Goal: Use online tool/utility: Utilize a website feature to perform a specific function

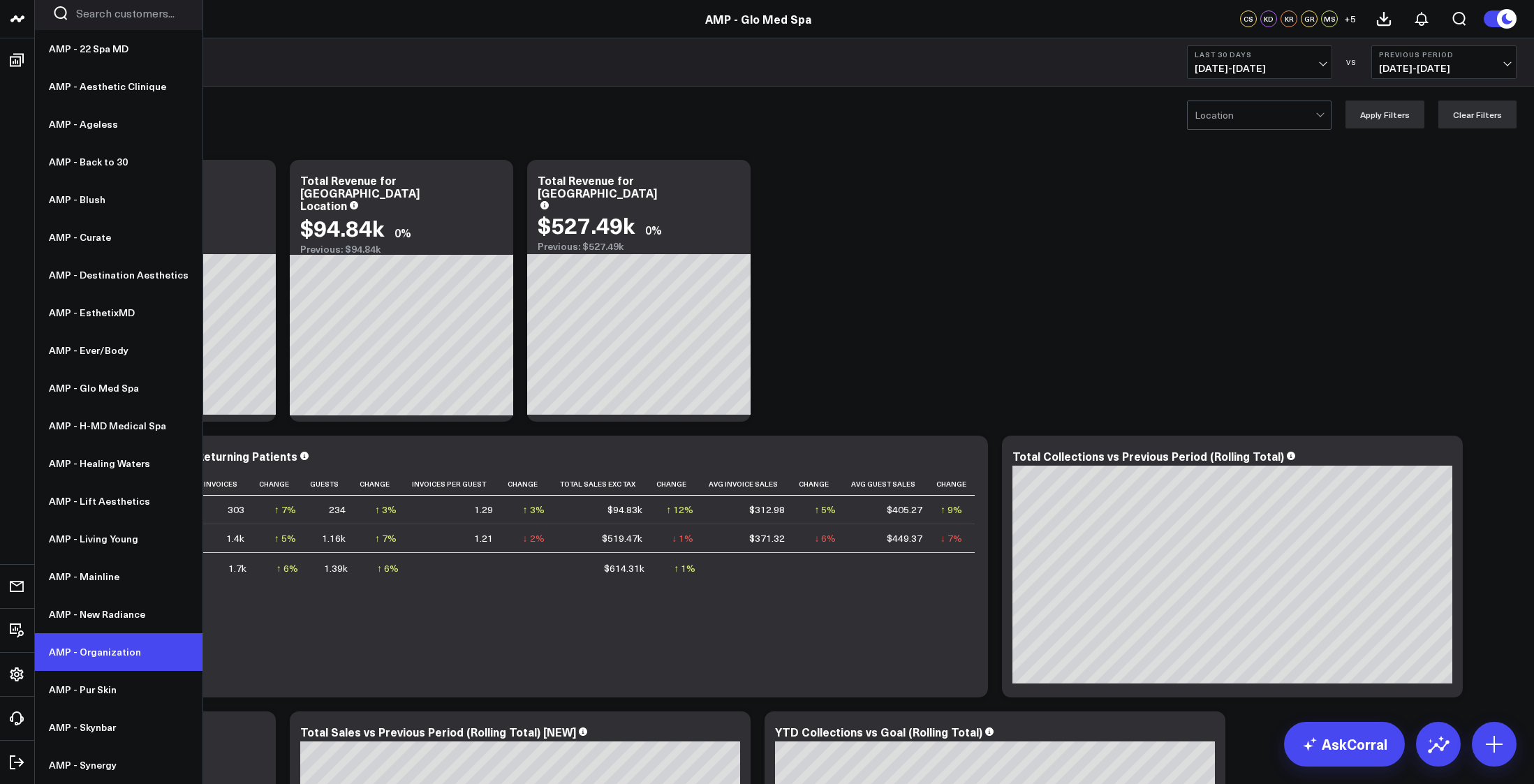
scroll to position [23, 0]
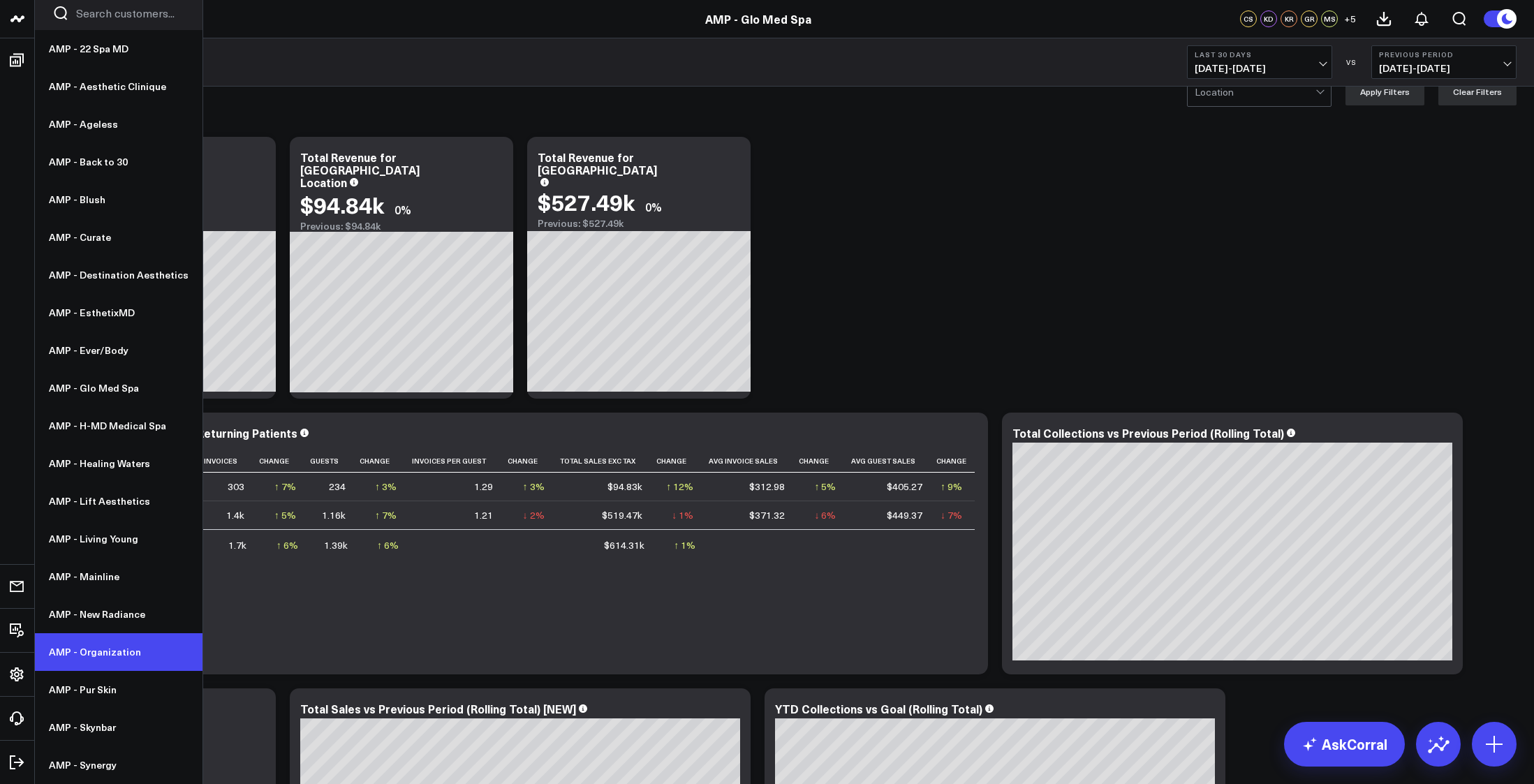
click at [87, 649] on link "AMP - Organization" at bounding box center [118, 652] width 167 height 38
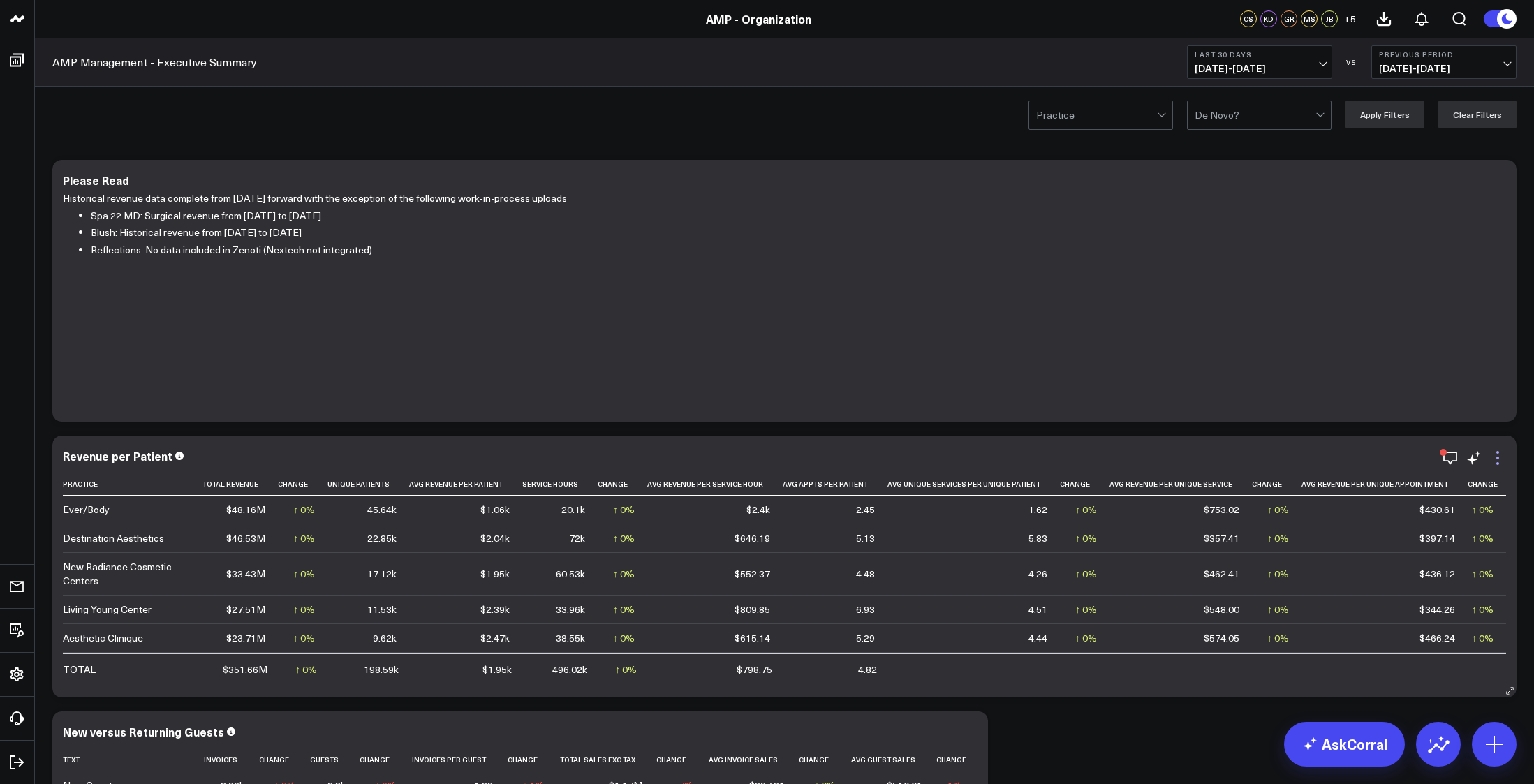
click at [1497, 458] on icon at bounding box center [1497, 458] width 3 height 3
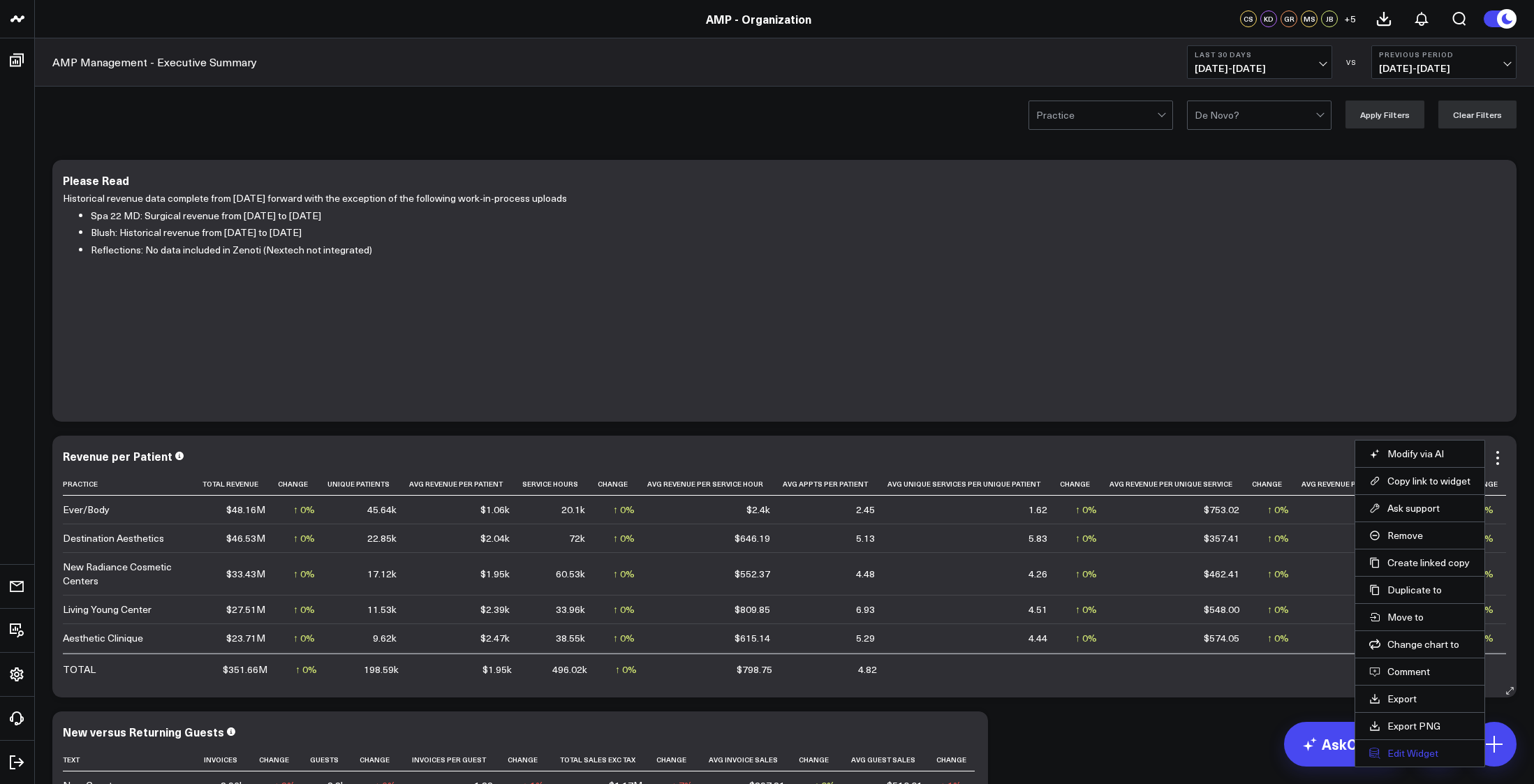
click at [1411, 757] on button "Edit Widget" at bounding box center [1419, 752] width 101 height 12
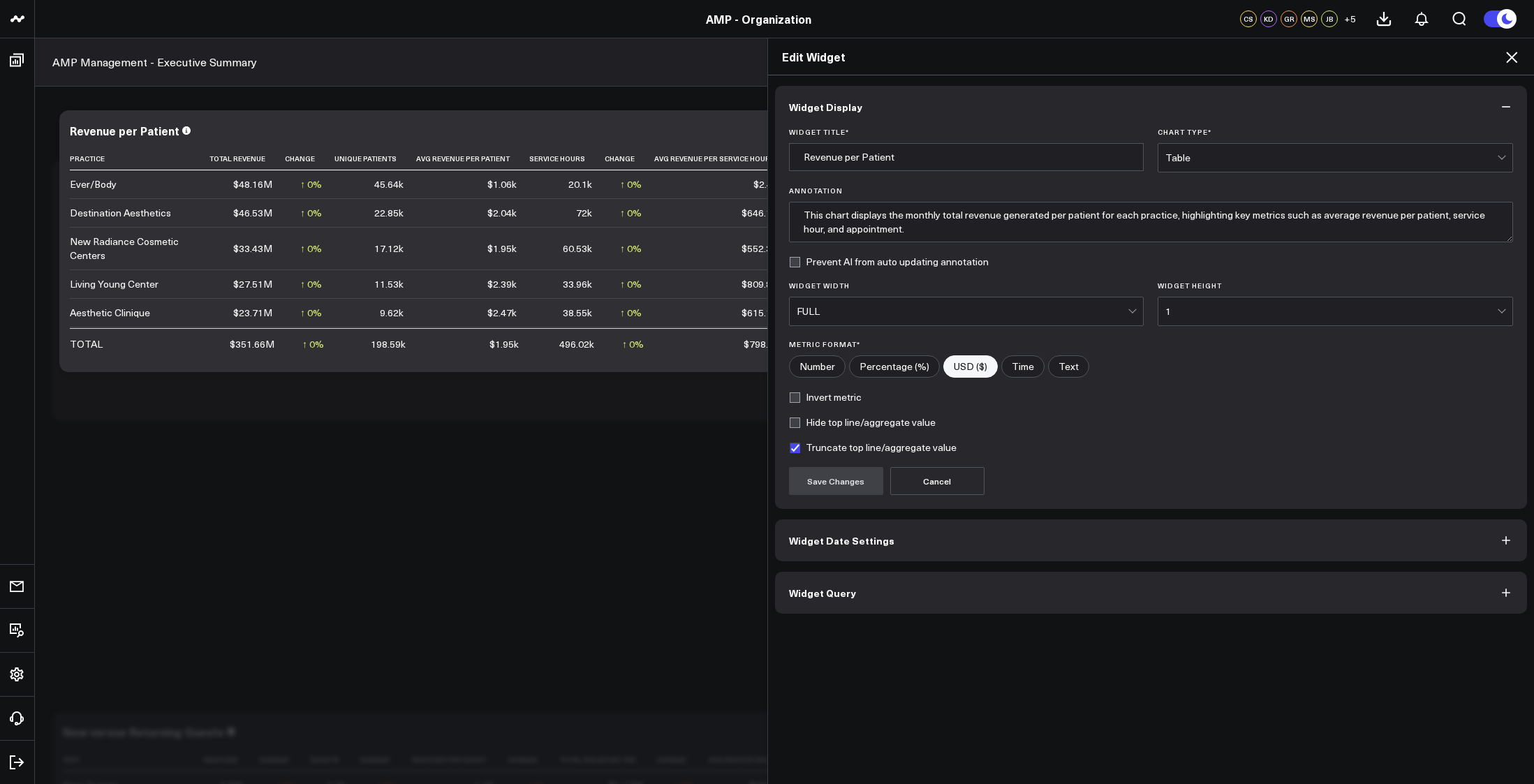
click at [997, 602] on button "Widget Query" at bounding box center [1151, 592] width 753 height 42
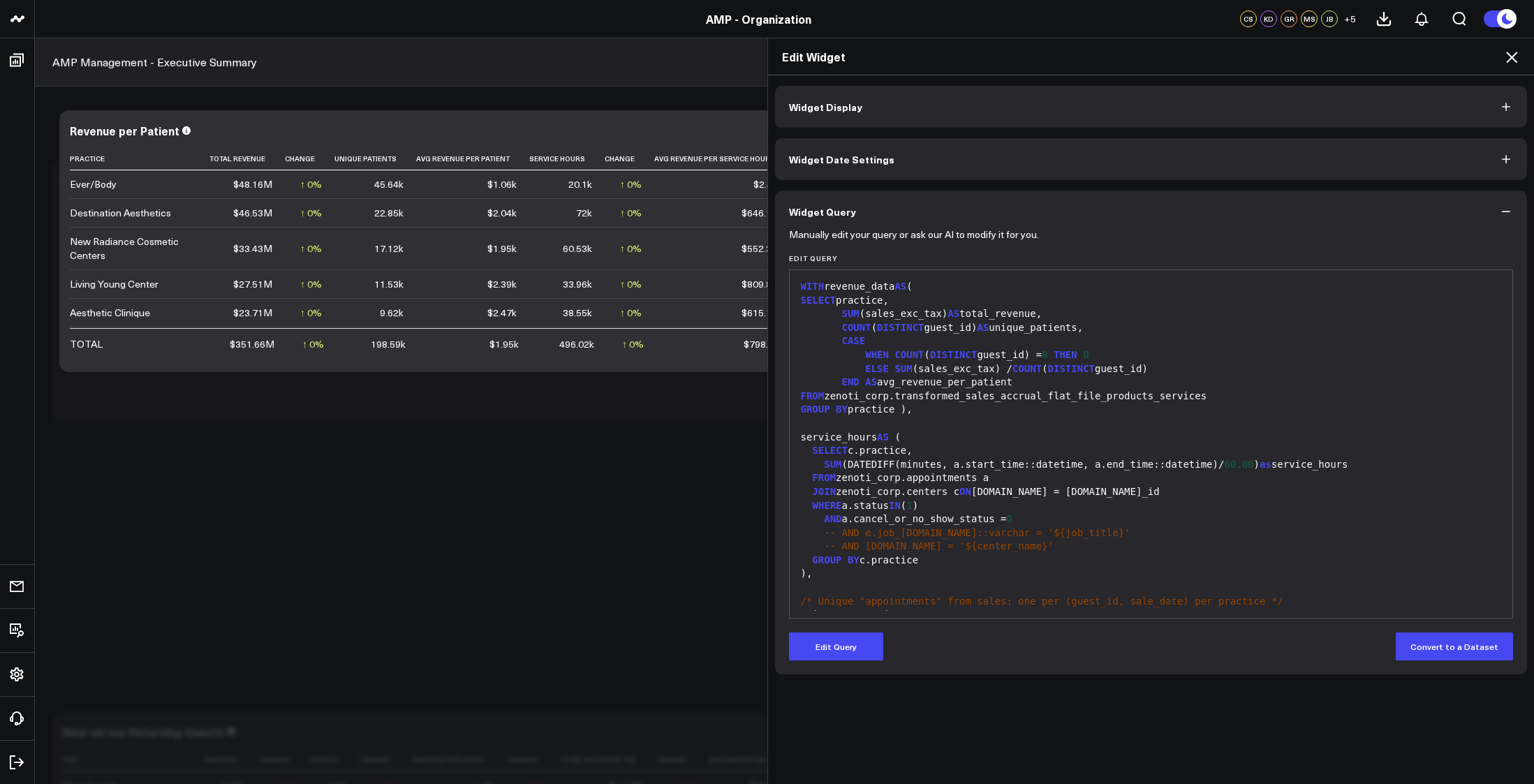
click at [1024, 433] on div "service_hours AS (" at bounding box center [1151, 437] width 709 height 14
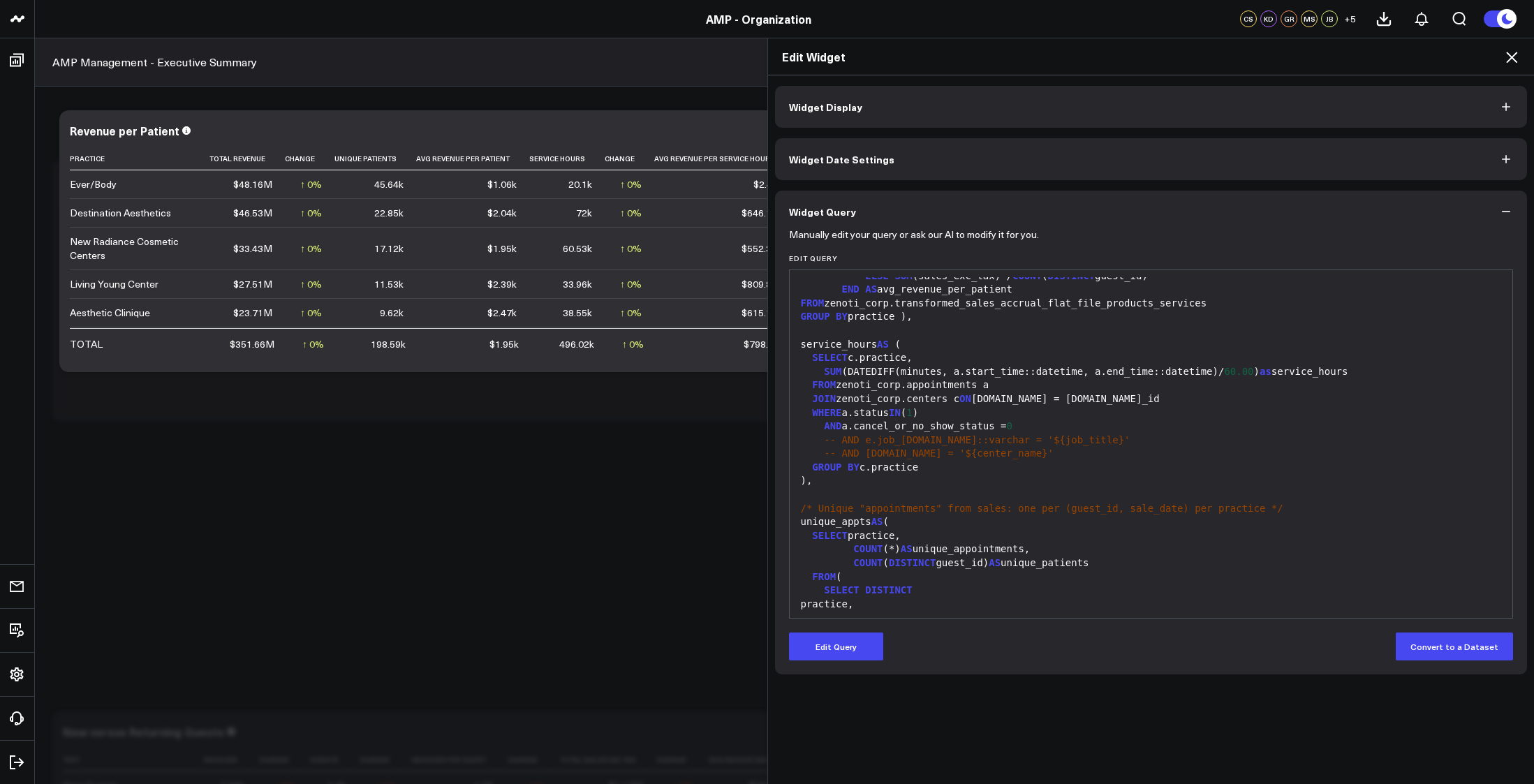
scroll to position [117, 0]
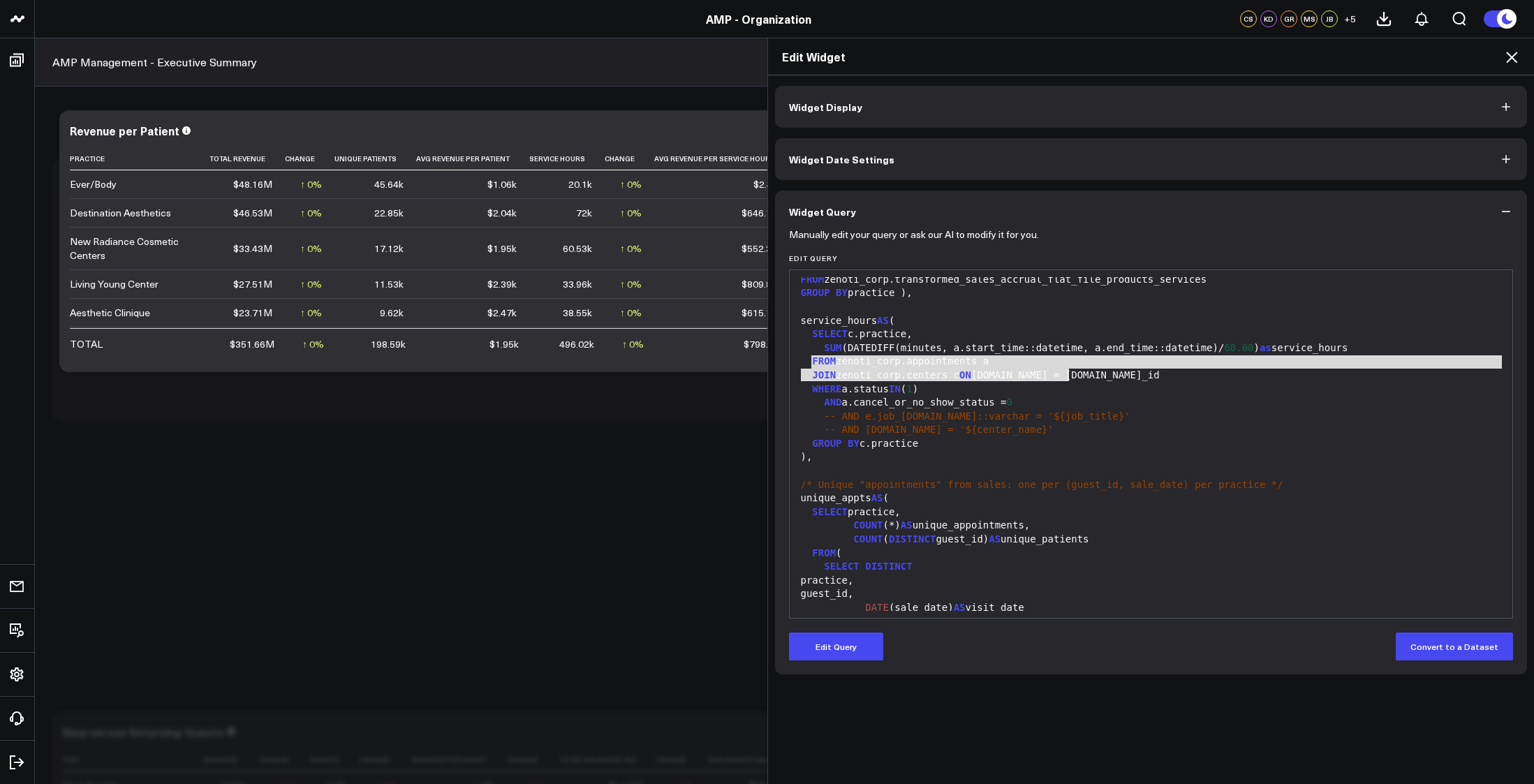
drag, startPoint x: 807, startPoint y: 357, endPoint x: 1071, endPoint y: 376, distance: 264.7
click at [1071, 376] on div "JOIN zenoti_corp.centers c ON c.id = a.center_id" at bounding box center [1151, 375] width 709 height 14
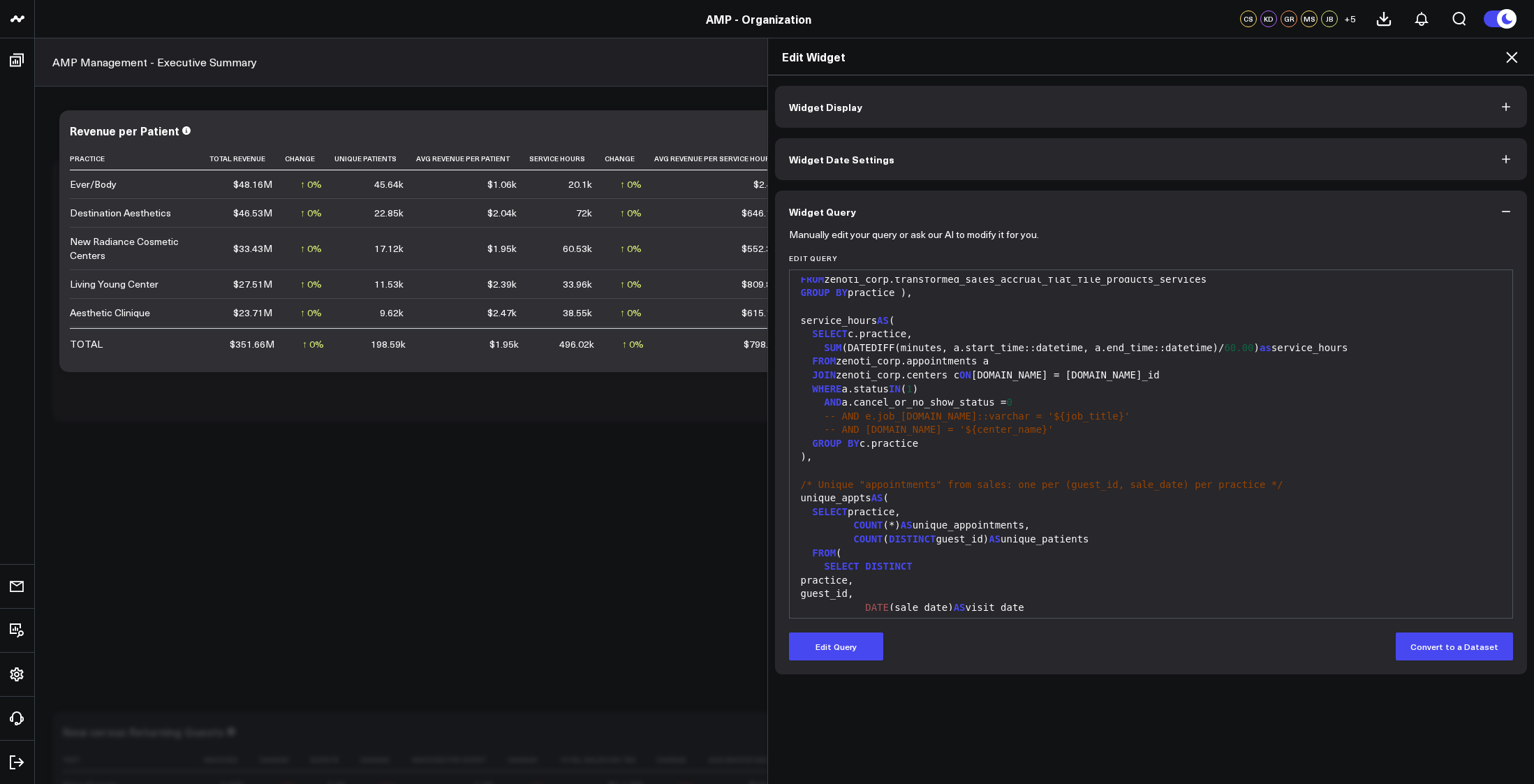
click at [913, 374] on div "JOIN zenoti_corp.centers c ON c.id = a.center_id" at bounding box center [1151, 375] width 709 height 14
click at [869, 333] on div "SELECT c.practice," at bounding box center [1151, 334] width 709 height 14
click at [941, 364] on div "FROM zenoti_corp.appointments a" at bounding box center [1151, 361] width 709 height 14
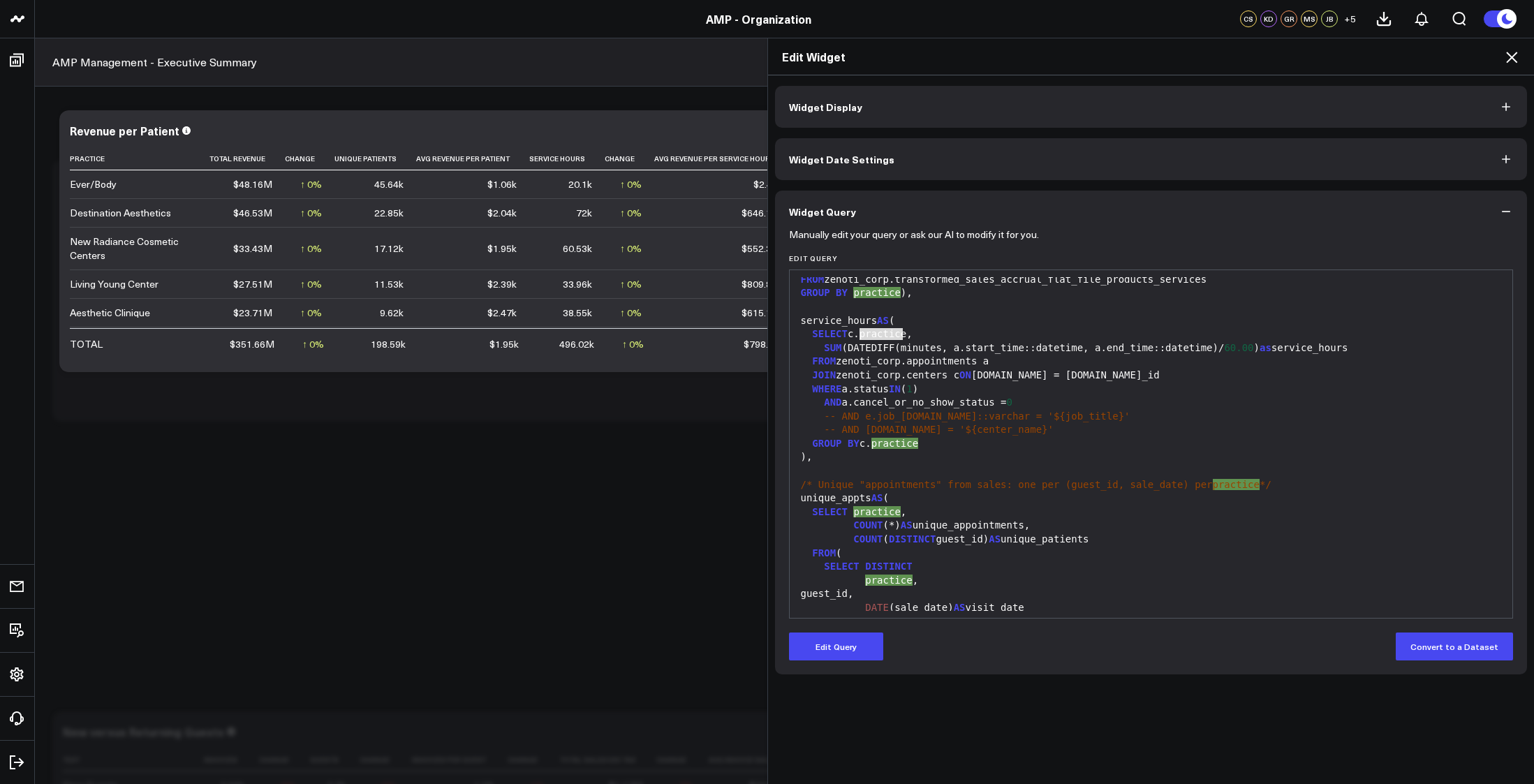
click at [941, 364] on div "FROM zenoti_corp.appointments a" at bounding box center [1151, 361] width 709 height 14
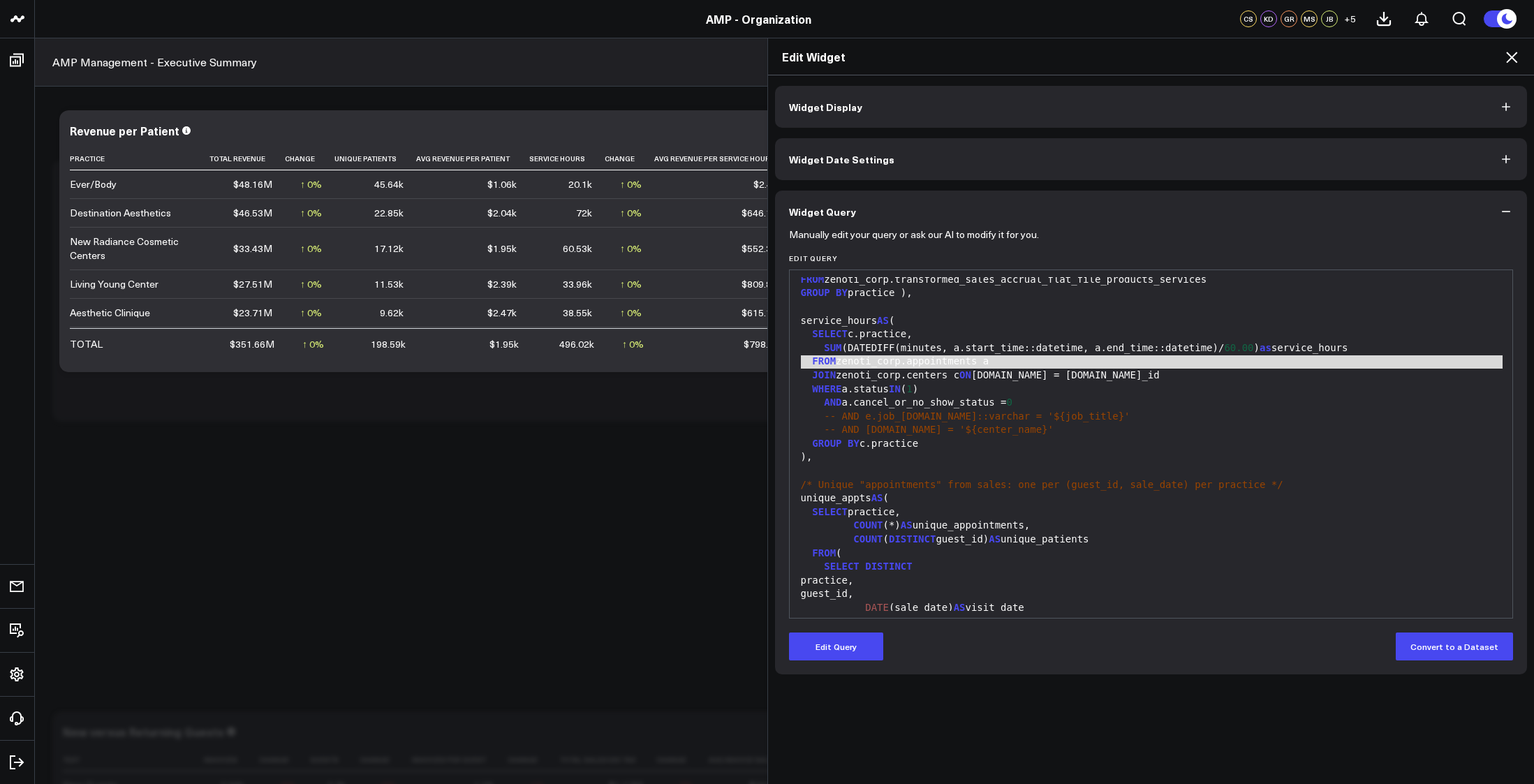
click at [918, 356] on div "FROM zenoti_corp.appointments a" at bounding box center [1151, 361] width 709 height 14
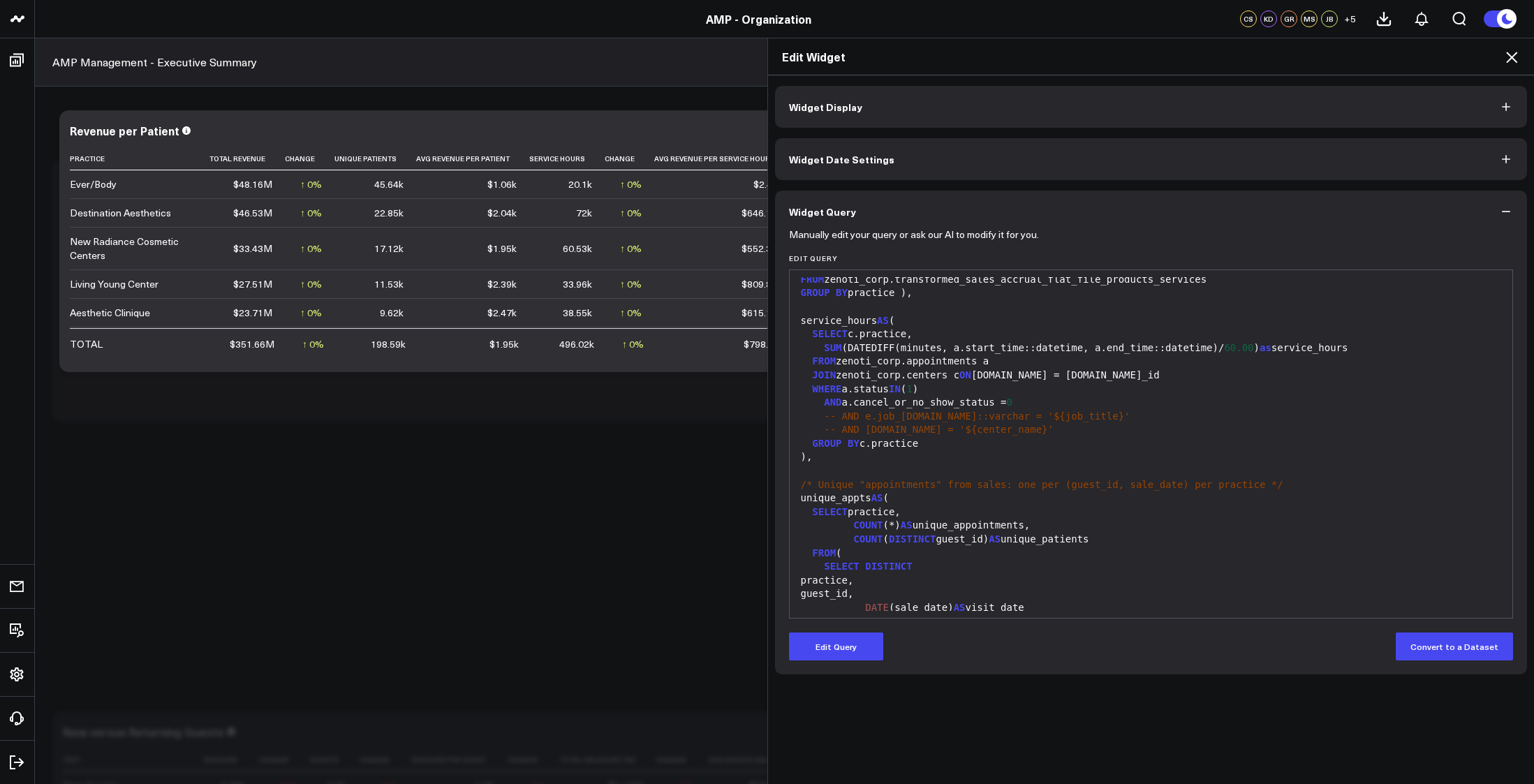
scroll to position [0, 0]
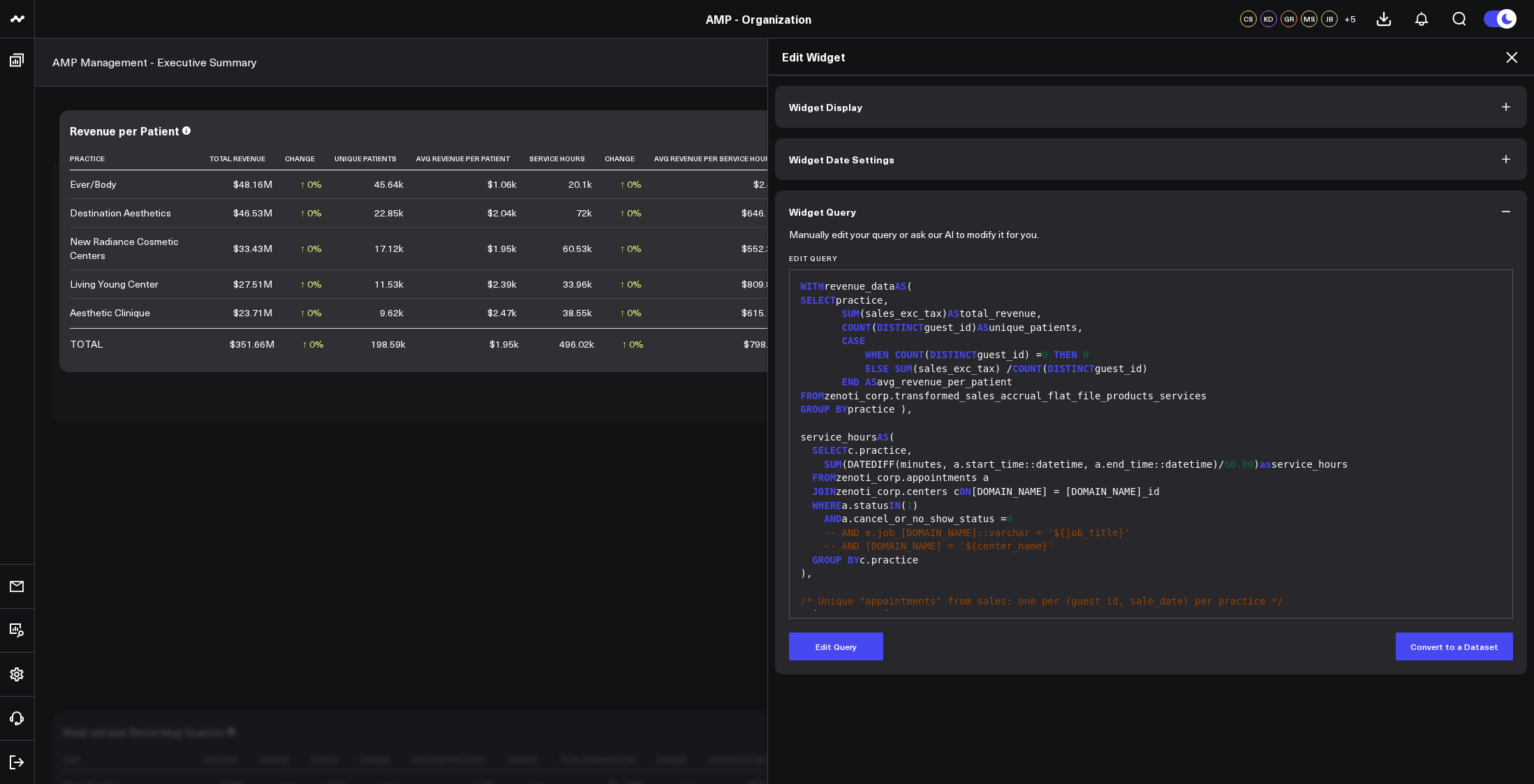
click at [858, 297] on div "SELECT practice," at bounding box center [1151, 300] width 709 height 14
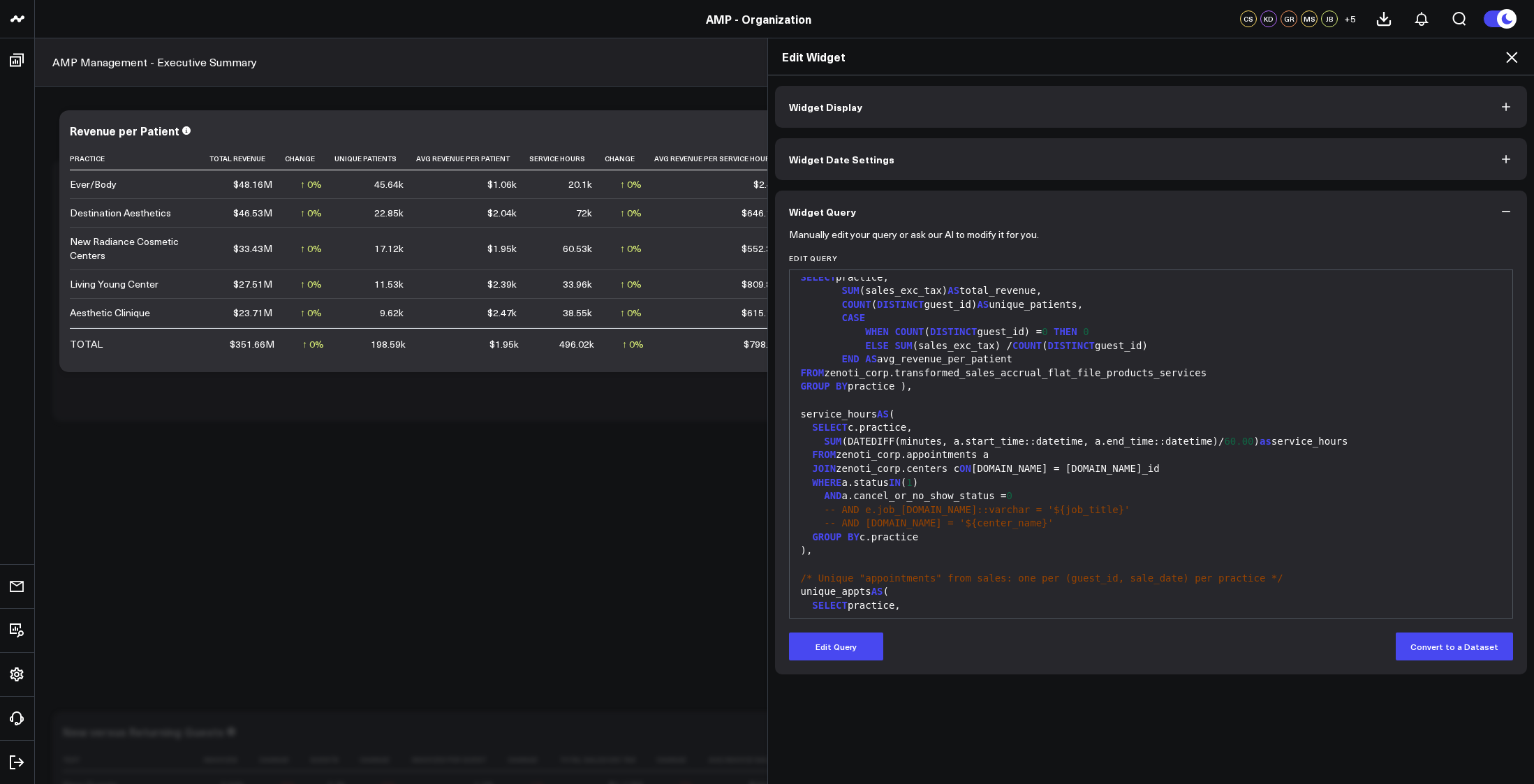
scroll to position [47, 0]
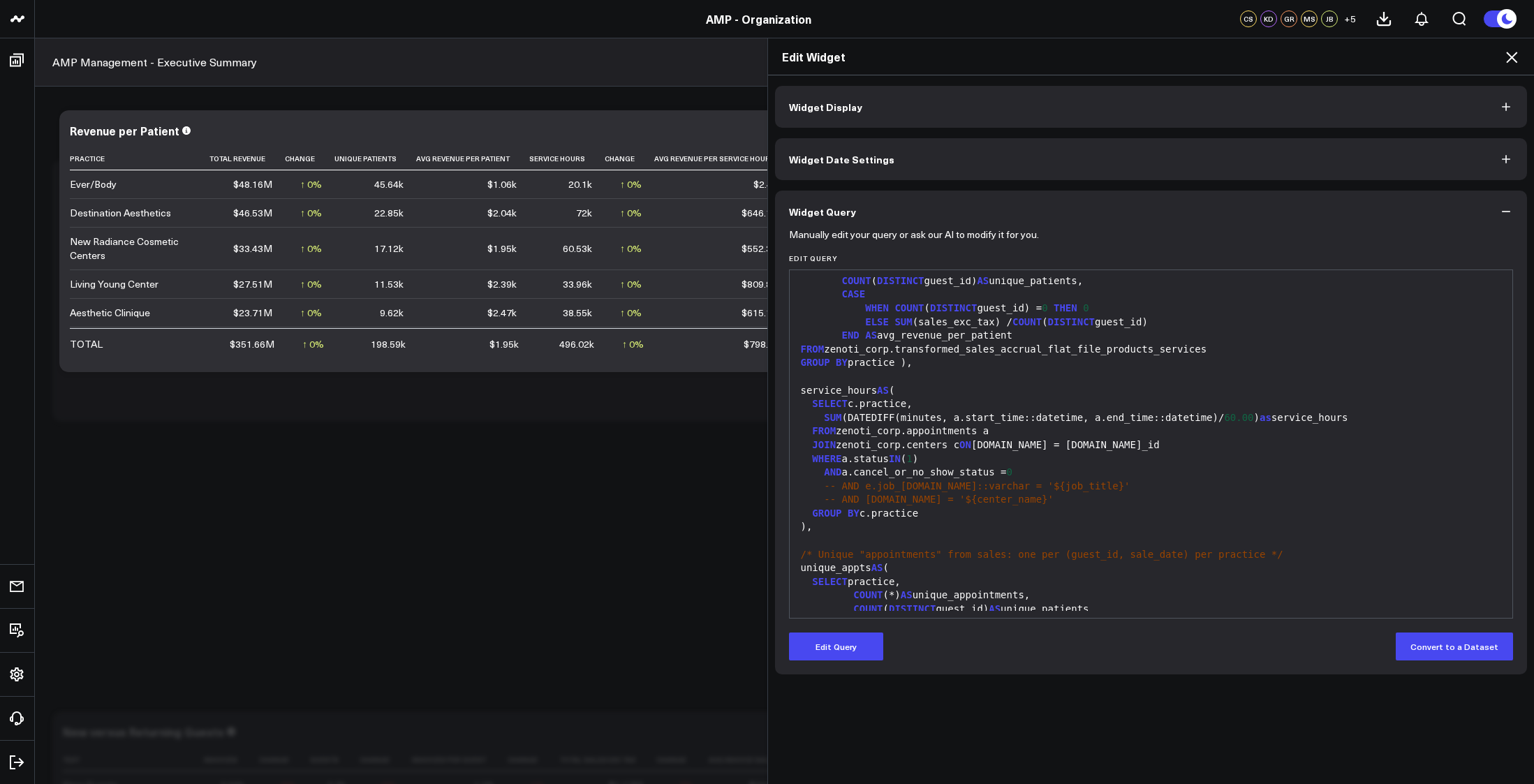
click at [867, 402] on div "SELECT c.practice," at bounding box center [1151, 404] width 709 height 14
click at [912, 442] on div "JOIN zenoti_corp.centers c ON c.id = a.center_id" at bounding box center [1151, 445] width 709 height 14
click at [937, 448] on div "JOIN zenoti_corp.centers c ON c.id = a.center_id" at bounding box center [1151, 445] width 709 height 14
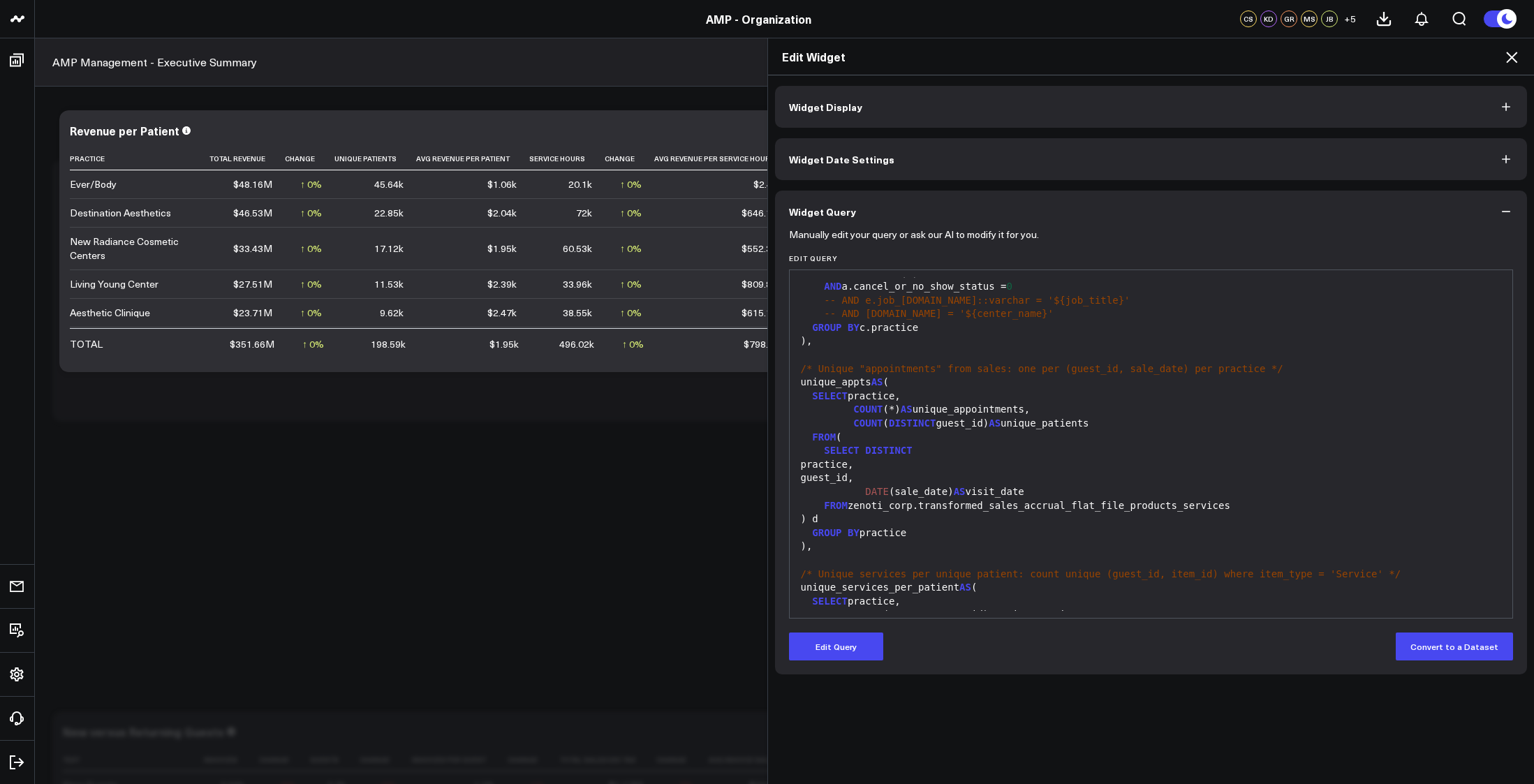
scroll to position [256, 0]
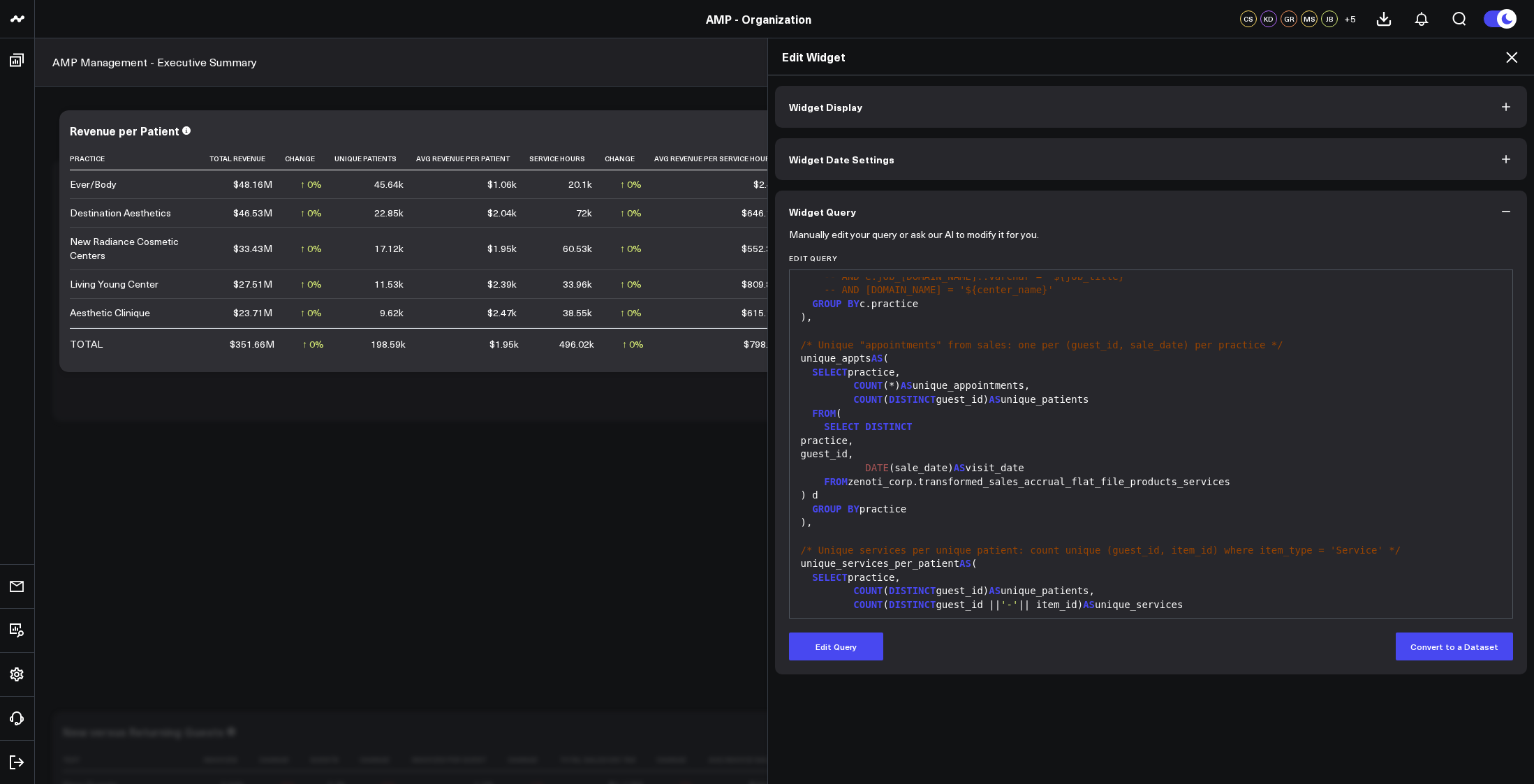
click at [1142, 479] on div "FROM zenoti_corp.transformed_sales_accrual_flat_file_products_services" at bounding box center [1151, 482] width 709 height 14
click at [1050, 488] on div "FROM zenoti_corp.transformed_sales_accrual_flat_file_products_services" at bounding box center [1151, 482] width 709 height 14
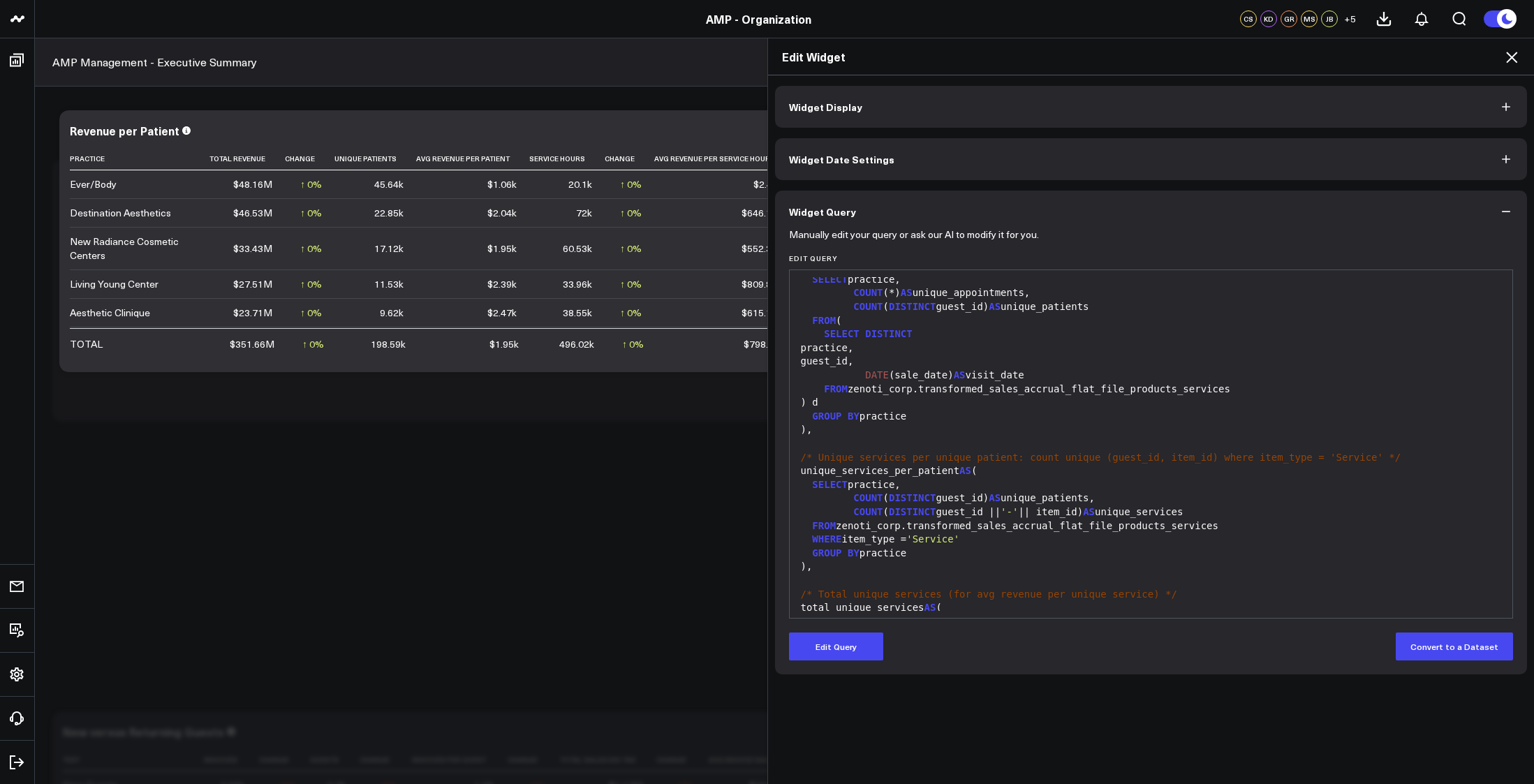
scroll to position [372, 0]
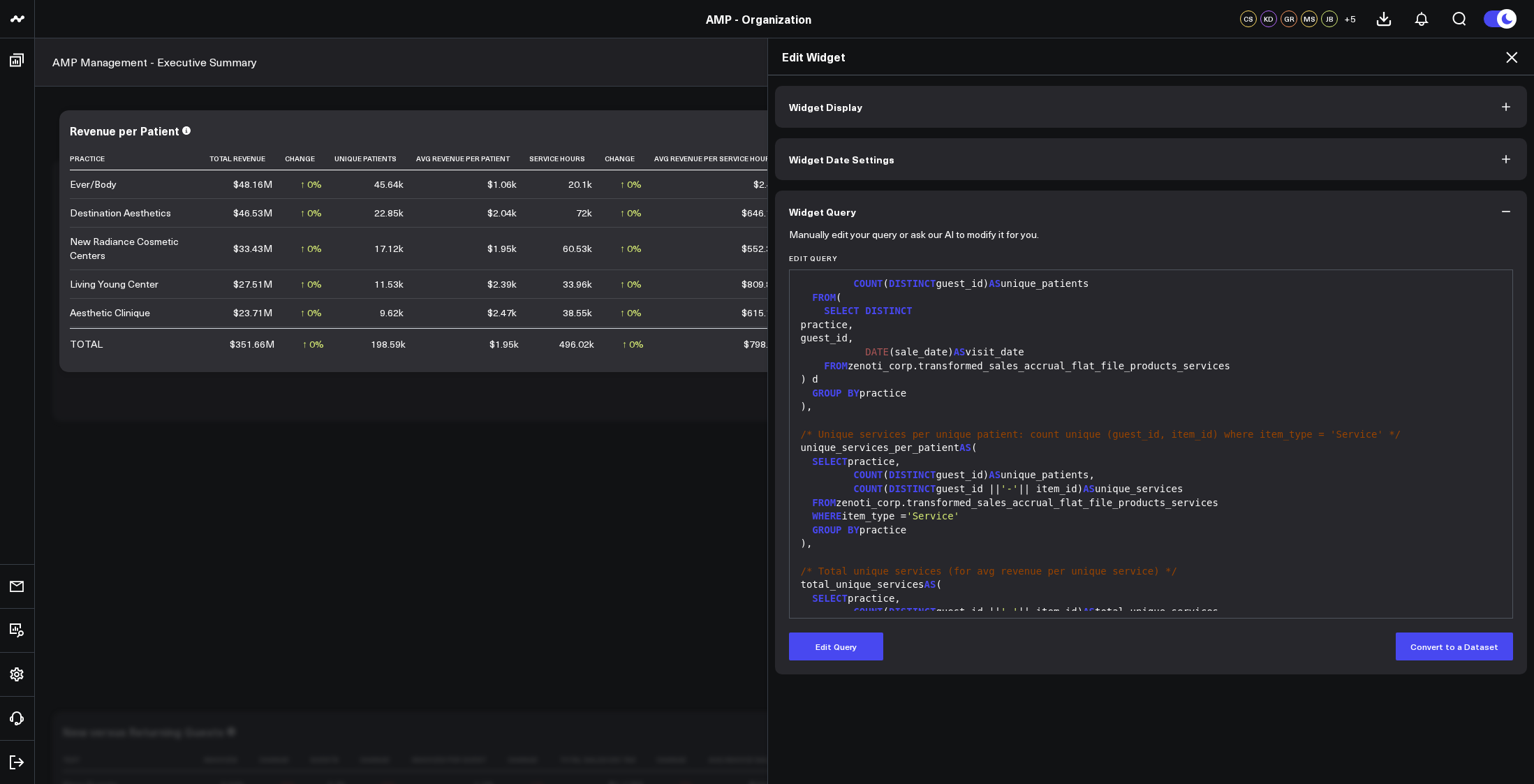
click at [939, 503] on div "FROM zenoti_corp.transformed_sales_accrual_flat_file_products_services" at bounding box center [1151, 503] width 709 height 14
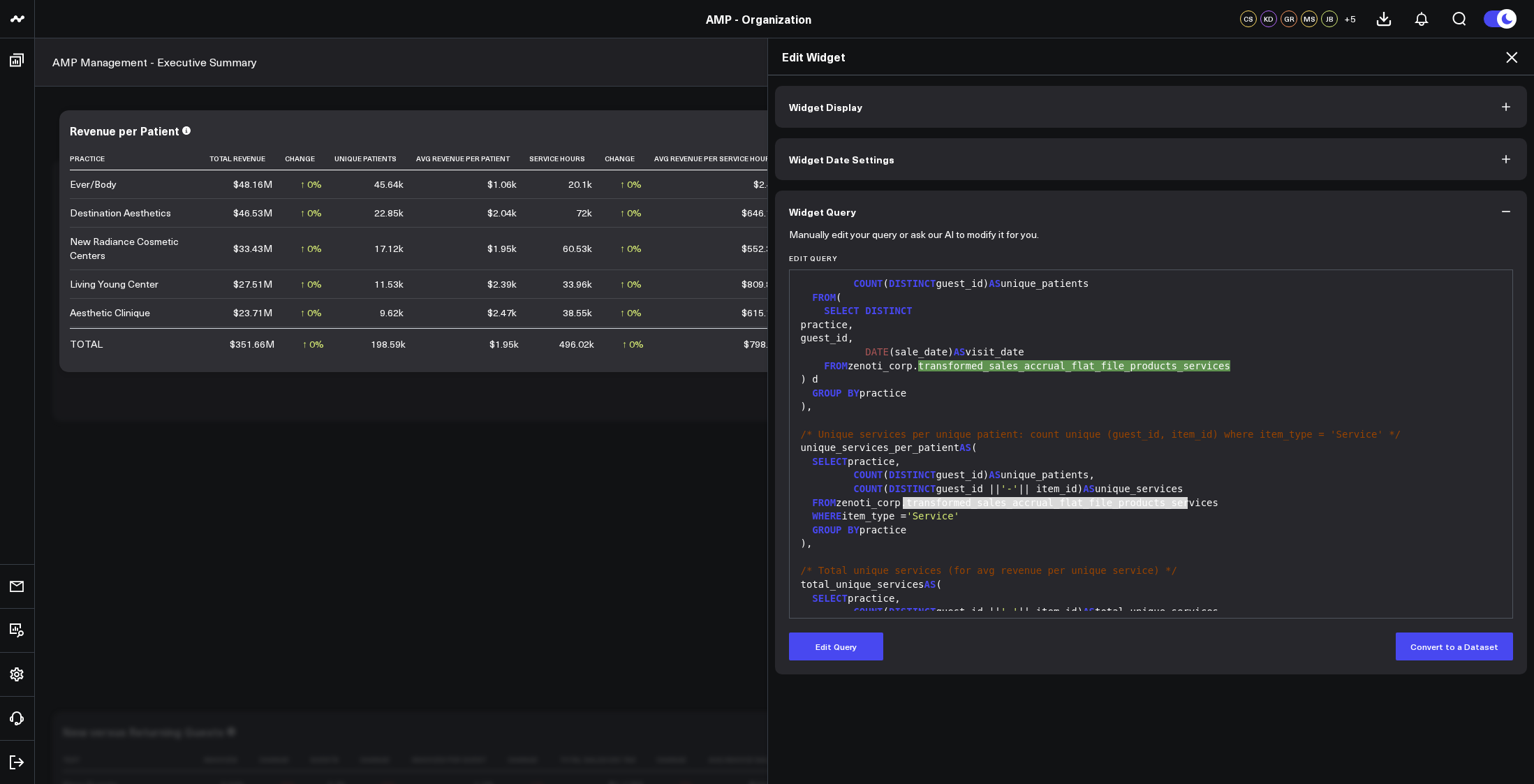
scroll to position [488, 0]
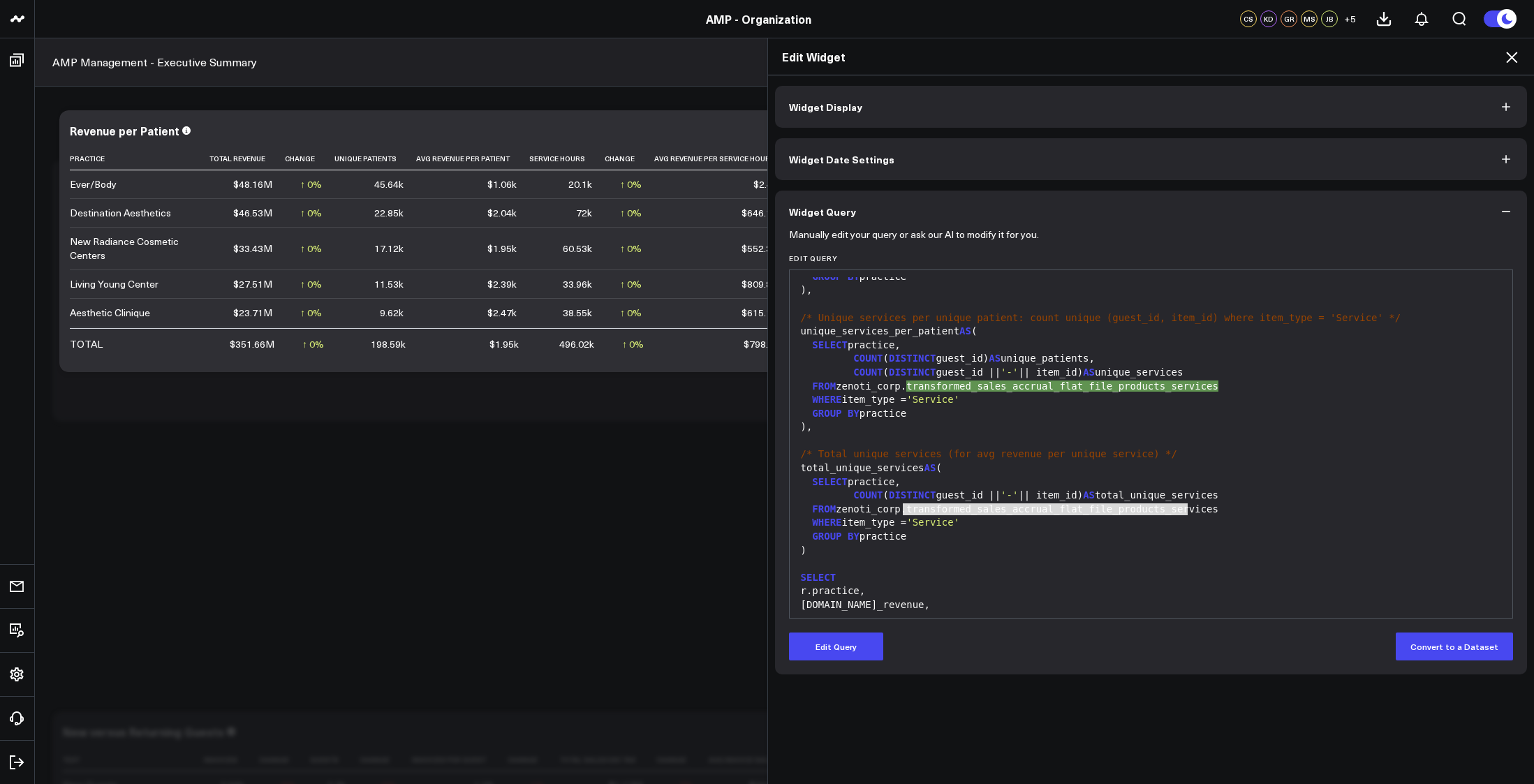
click at [963, 511] on div "FROM zenoti_corp.transformed_sales_accrual_flat_file_products_services" at bounding box center [1151, 509] width 709 height 14
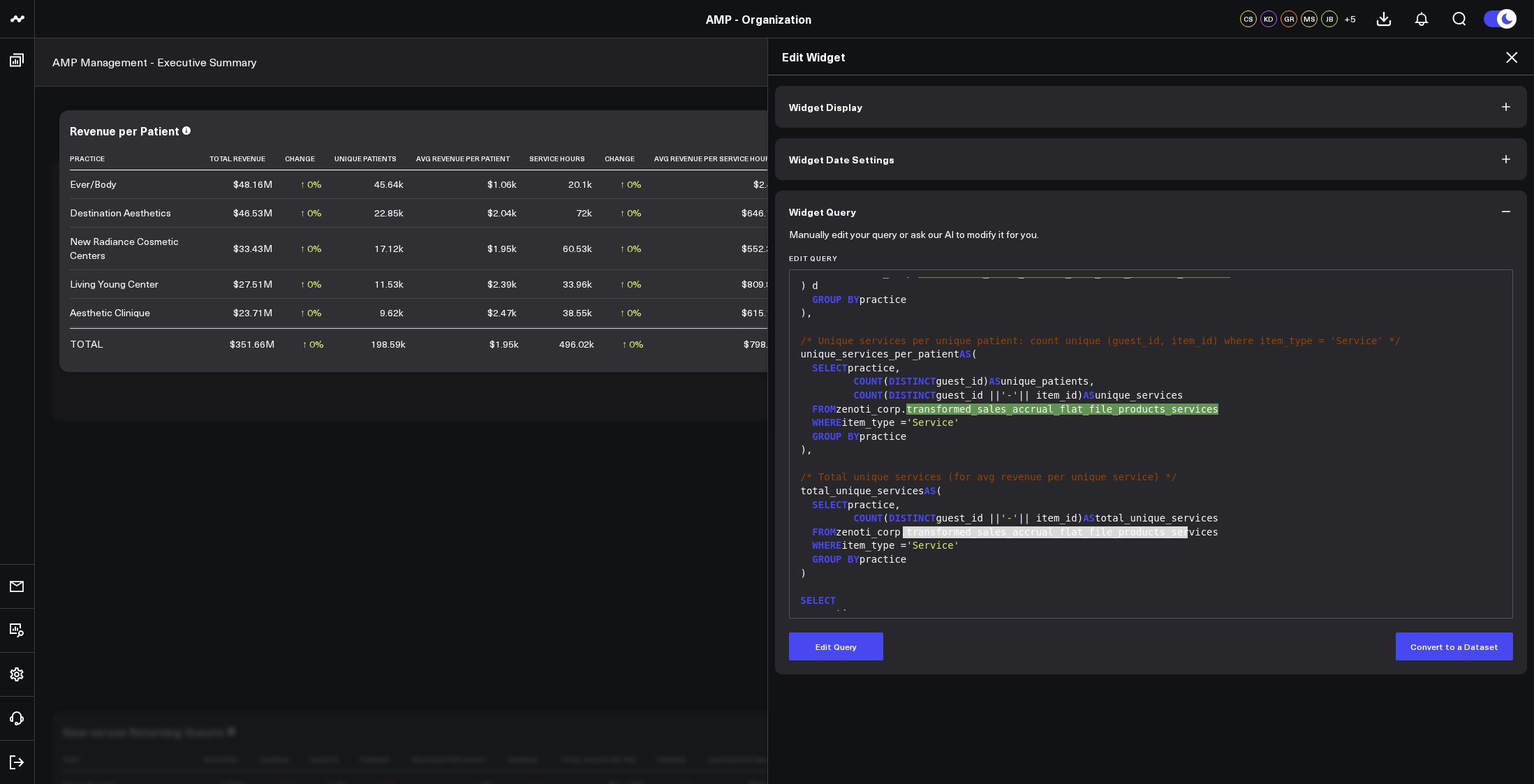
scroll to position [441, 0]
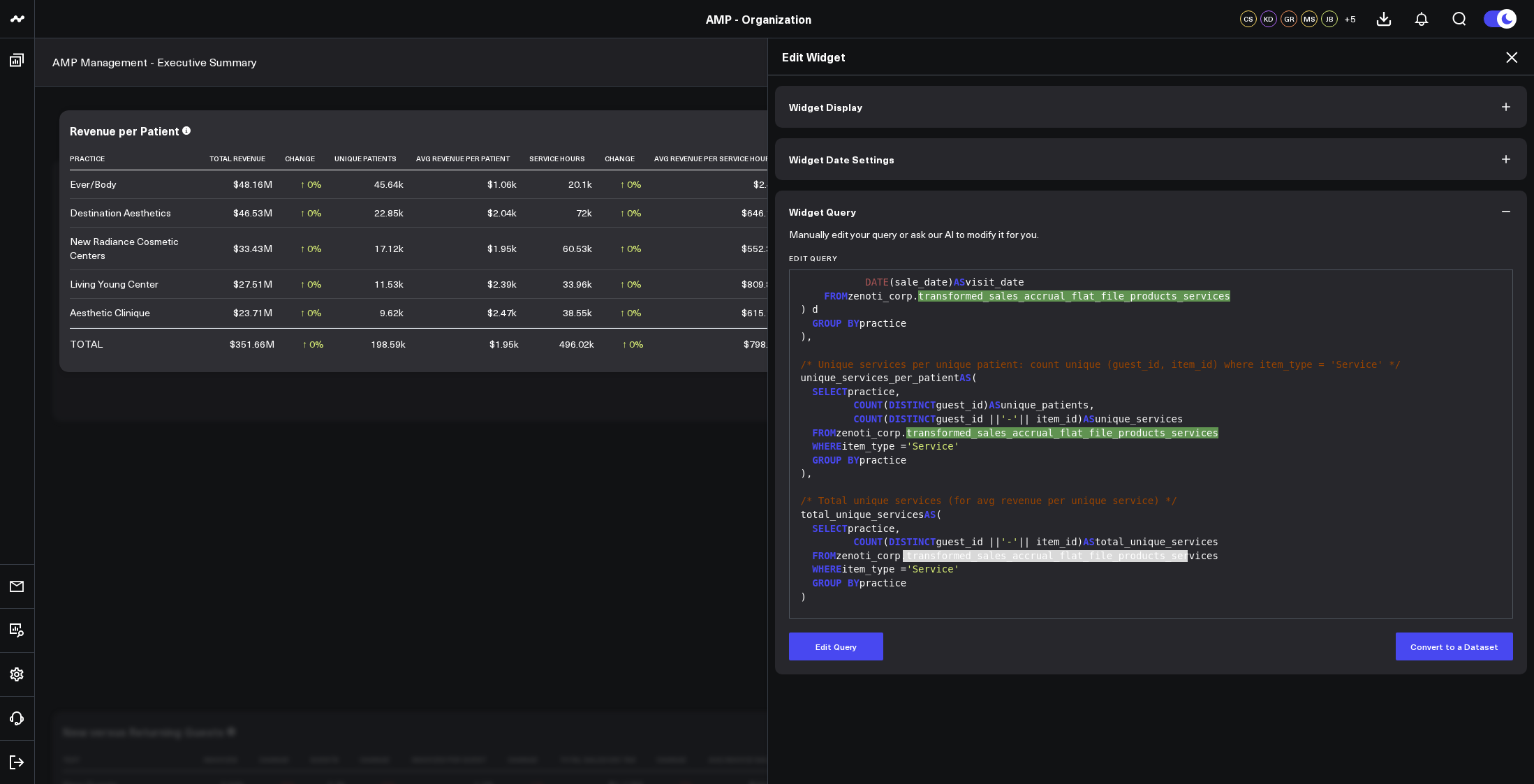
click at [893, 605] on div at bounding box center [1151, 610] width 709 height 14
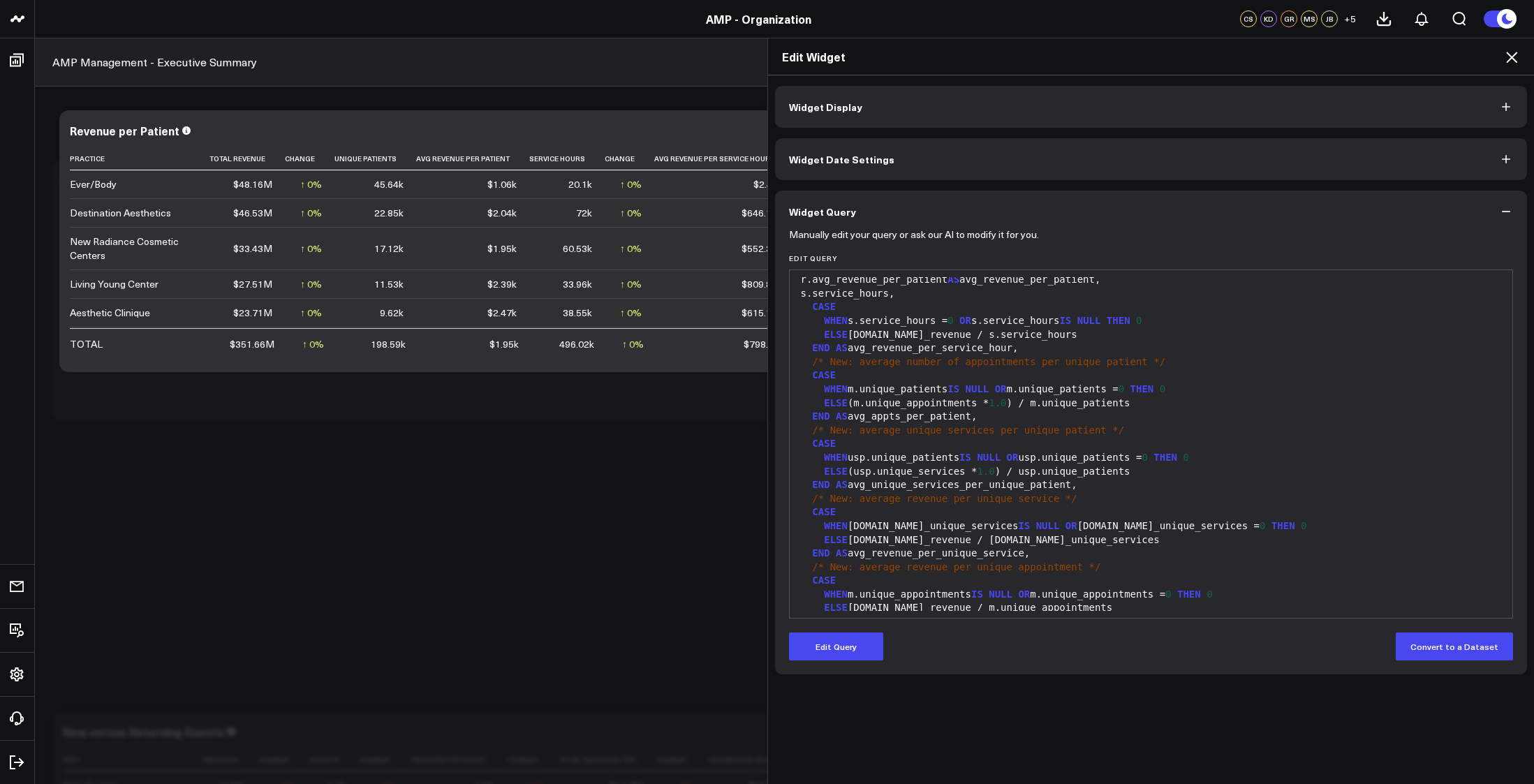
scroll to position [957, 0]
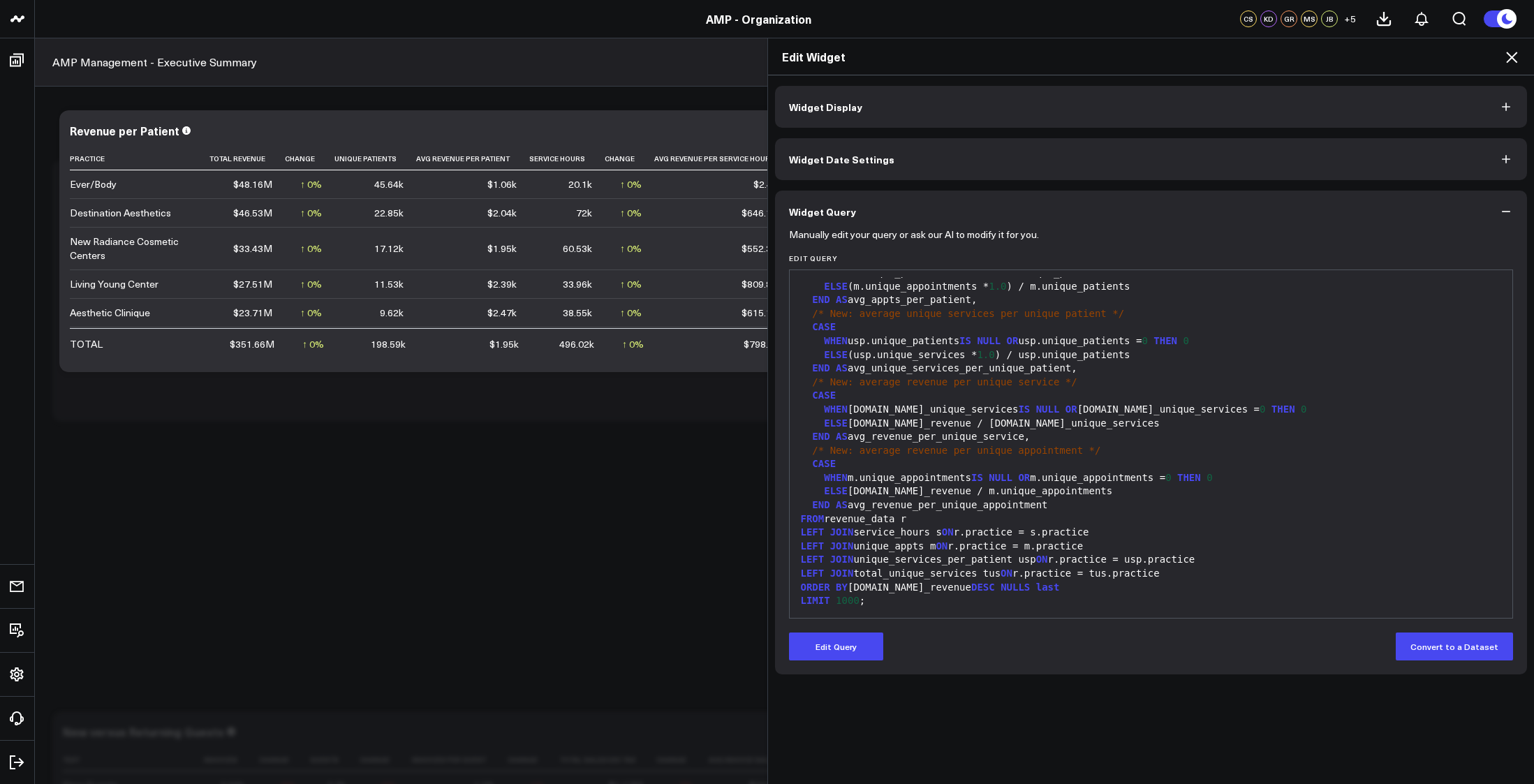
click at [835, 519] on div "FROM revenue_data r" at bounding box center [1151, 519] width 709 height 14
drag, startPoint x: 797, startPoint y: 522, endPoint x: 955, endPoint y: 516, distance: 158.1
click at [955, 516] on div "FROM revenue_data r" at bounding box center [1151, 519] width 709 height 14
click at [942, 529] on span "ON" at bounding box center [947, 532] width 12 height 11
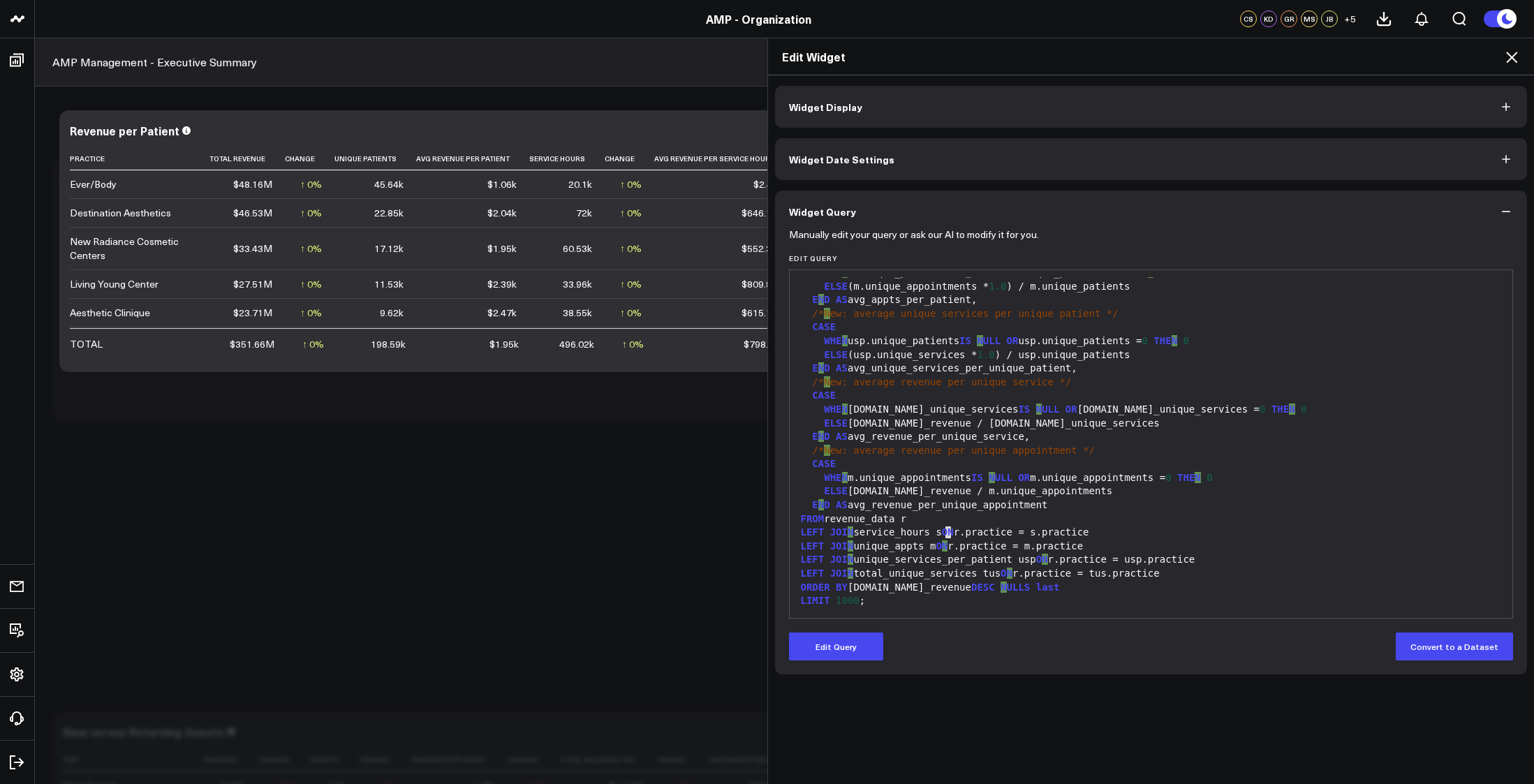
click at [856, 534] on div "LEFT JOI N service_hours s ON r.practice = s.practice" at bounding box center [1151, 532] width 709 height 14
click at [856, 534] on div "LEFT JOIN service_hours s ON r.practice = s.practice" at bounding box center [1151, 532] width 709 height 14
click at [865, 552] on div "LEFT JOIN unique_services_per_patient usp ON r.practice = usp.practice" at bounding box center [1151, 559] width 709 height 14
click at [865, 549] on div "LEFT JOIN unique_appts m ON r.practice = m.practice" at bounding box center [1151, 546] width 709 height 14
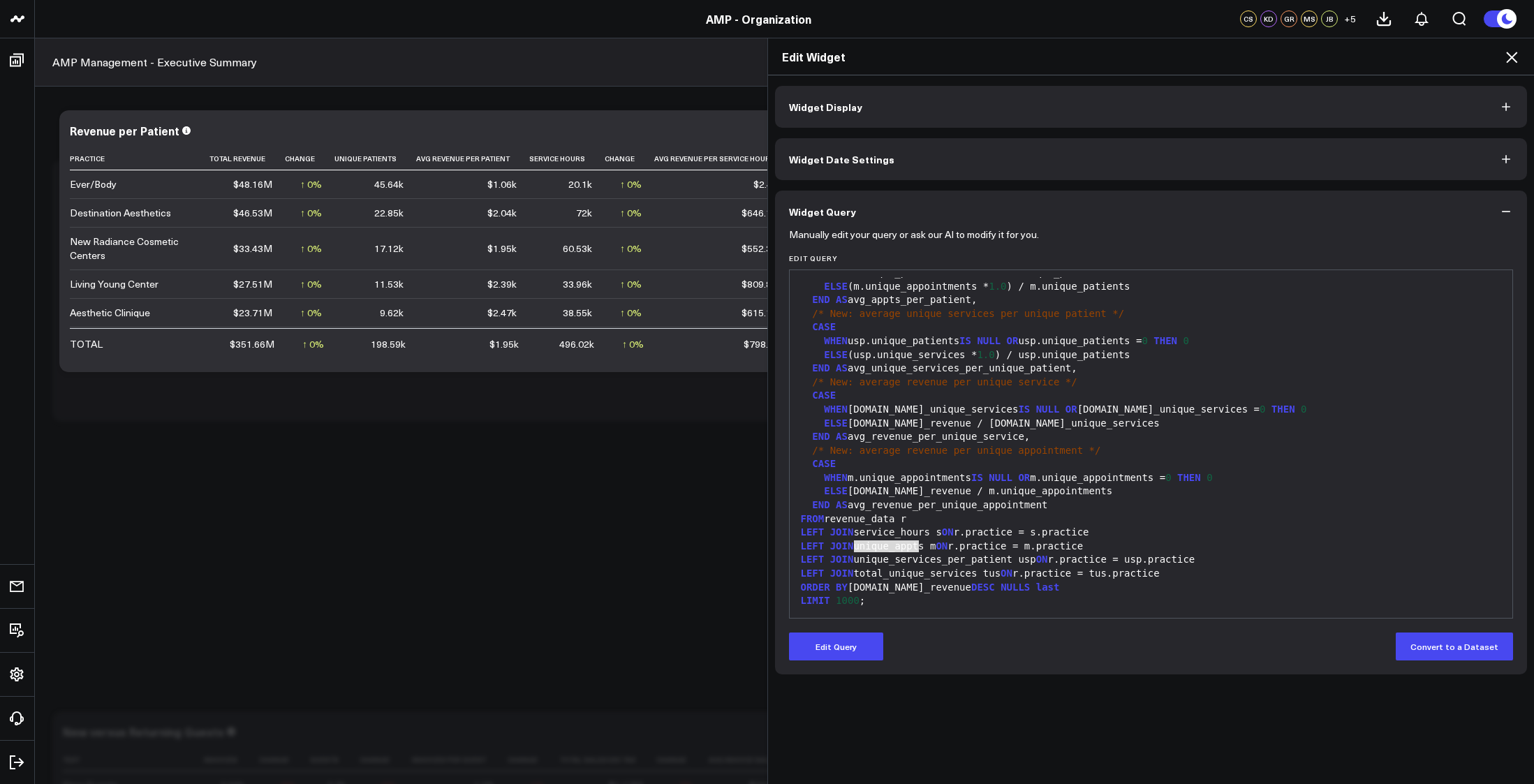
click at [867, 559] on div "LEFT JOIN unique_services_per_patient usp ON r.practice = usp.practice" at bounding box center [1151, 559] width 709 height 14
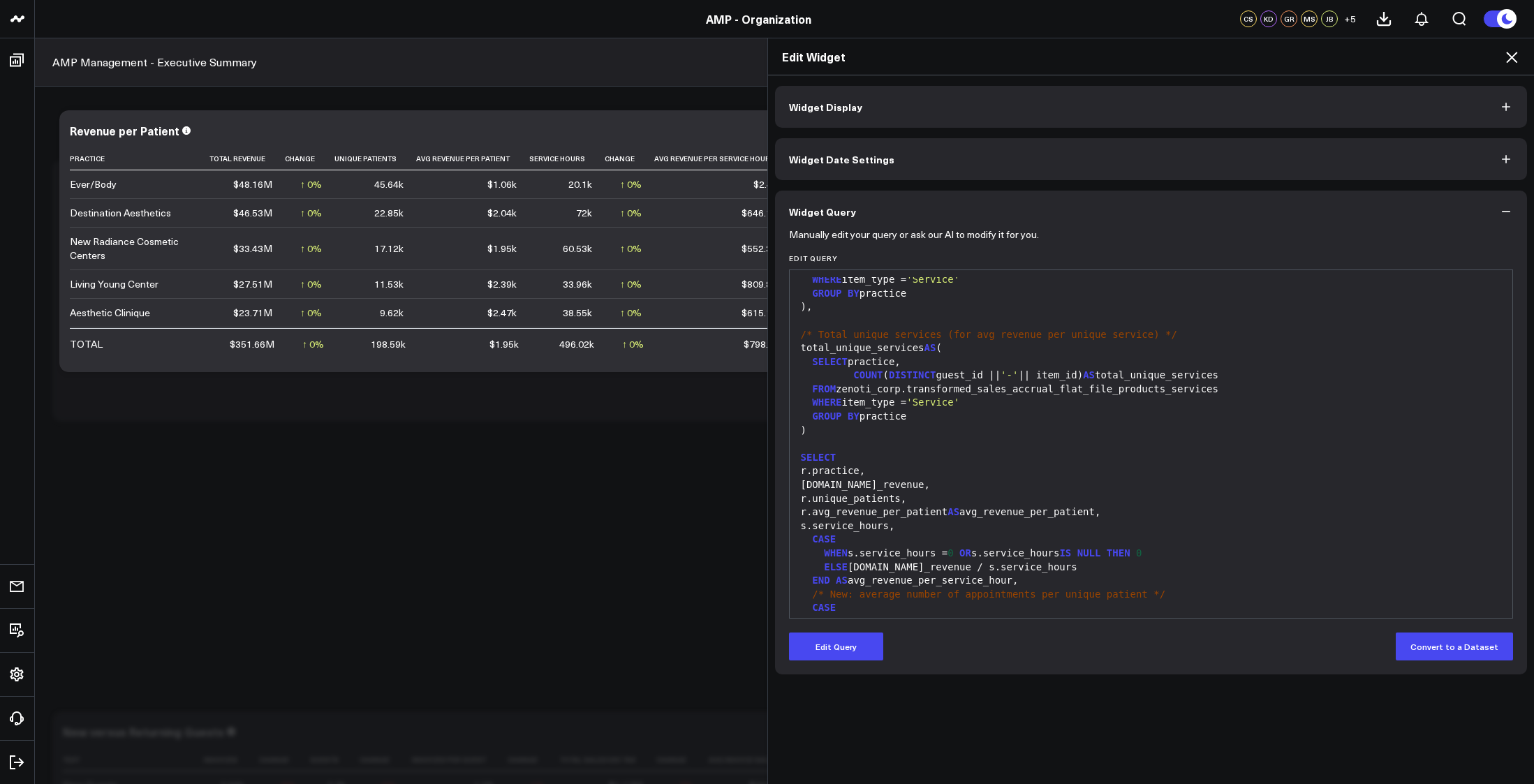
click at [926, 439] on div at bounding box center [1151, 444] width 709 height 14
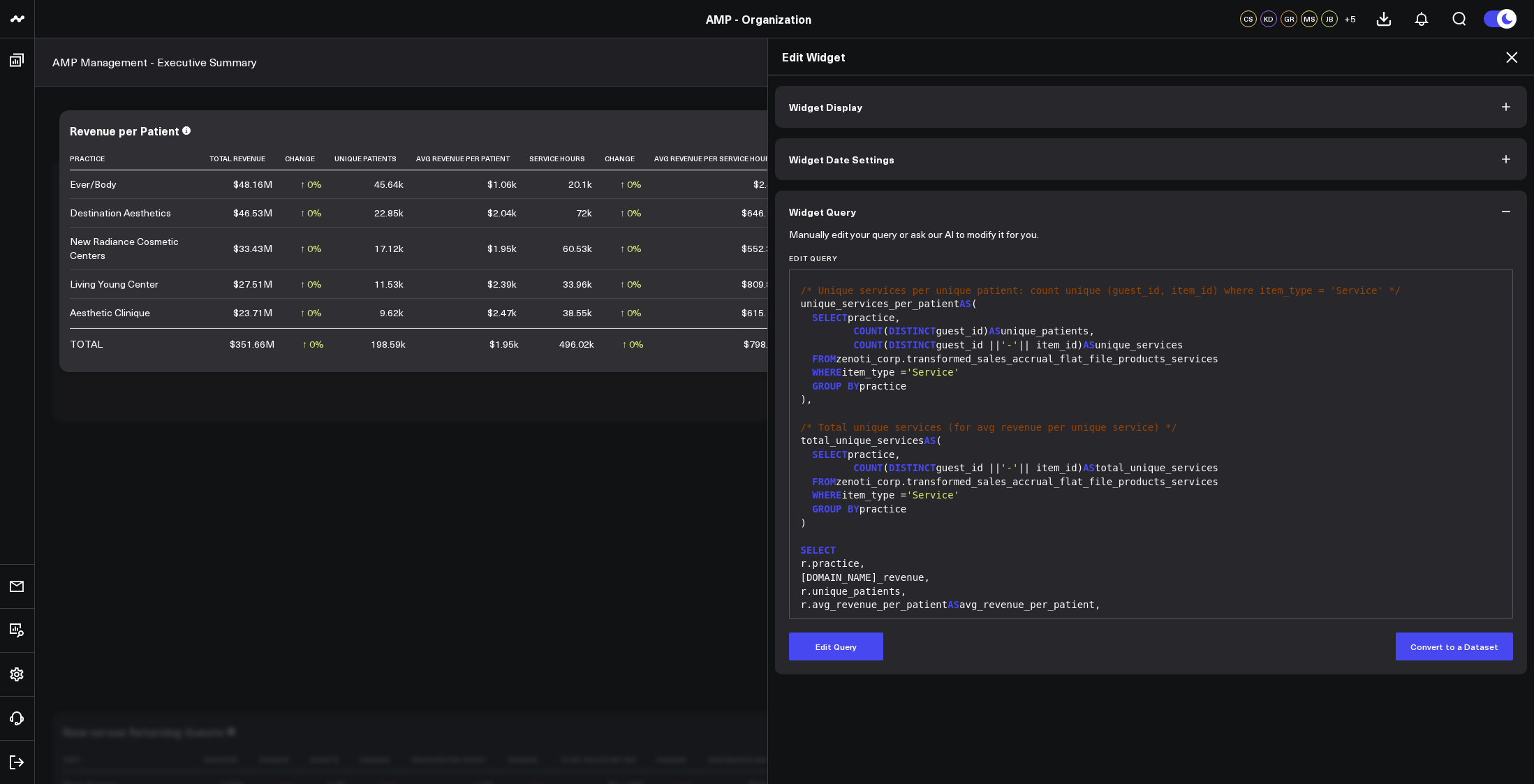
scroll to position [492, 0]
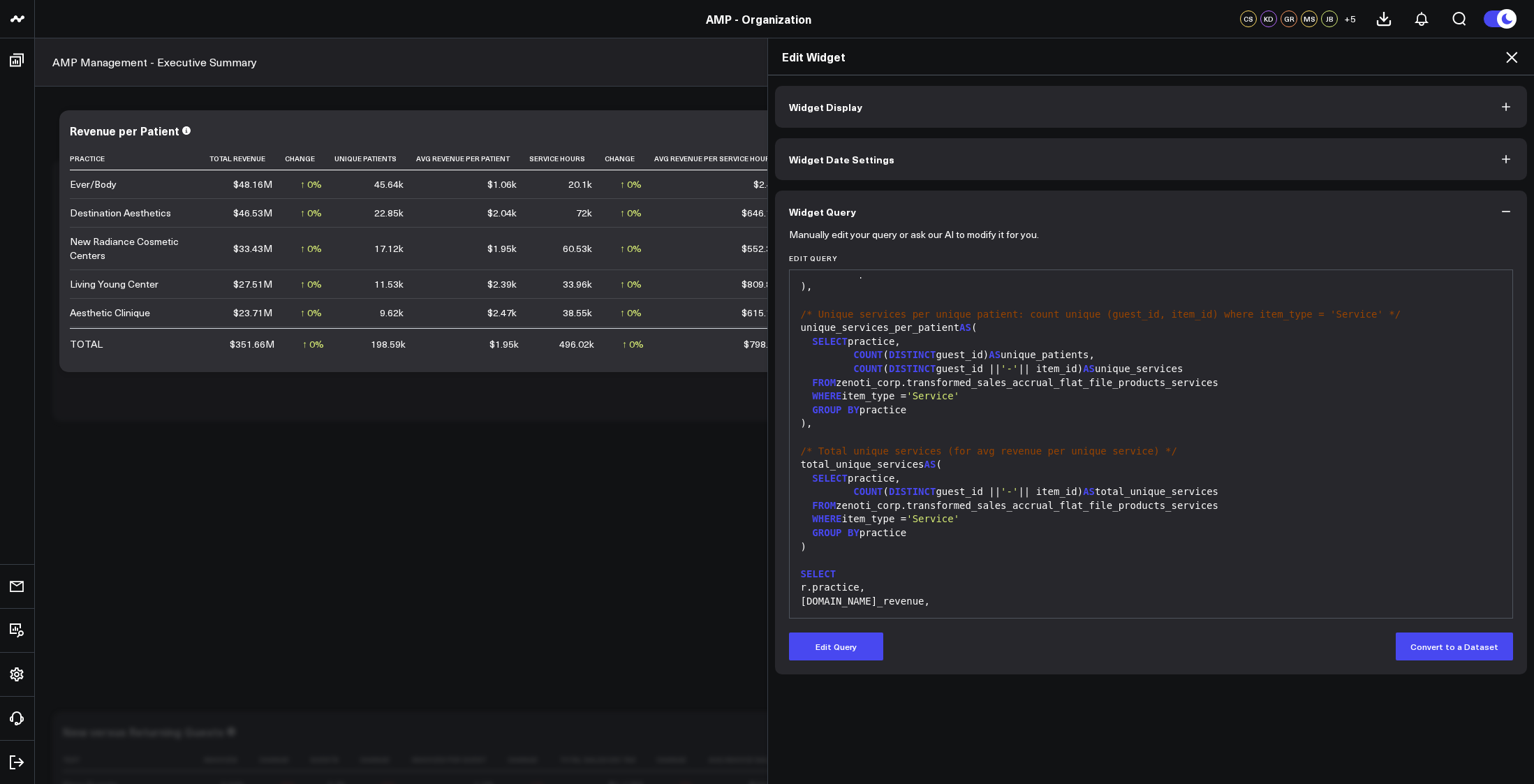
click at [1033, 379] on div "FROM zenoti_corp.transformed_sales_accrual_flat_file_products_services" at bounding box center [1151, 382] width 709 height 14
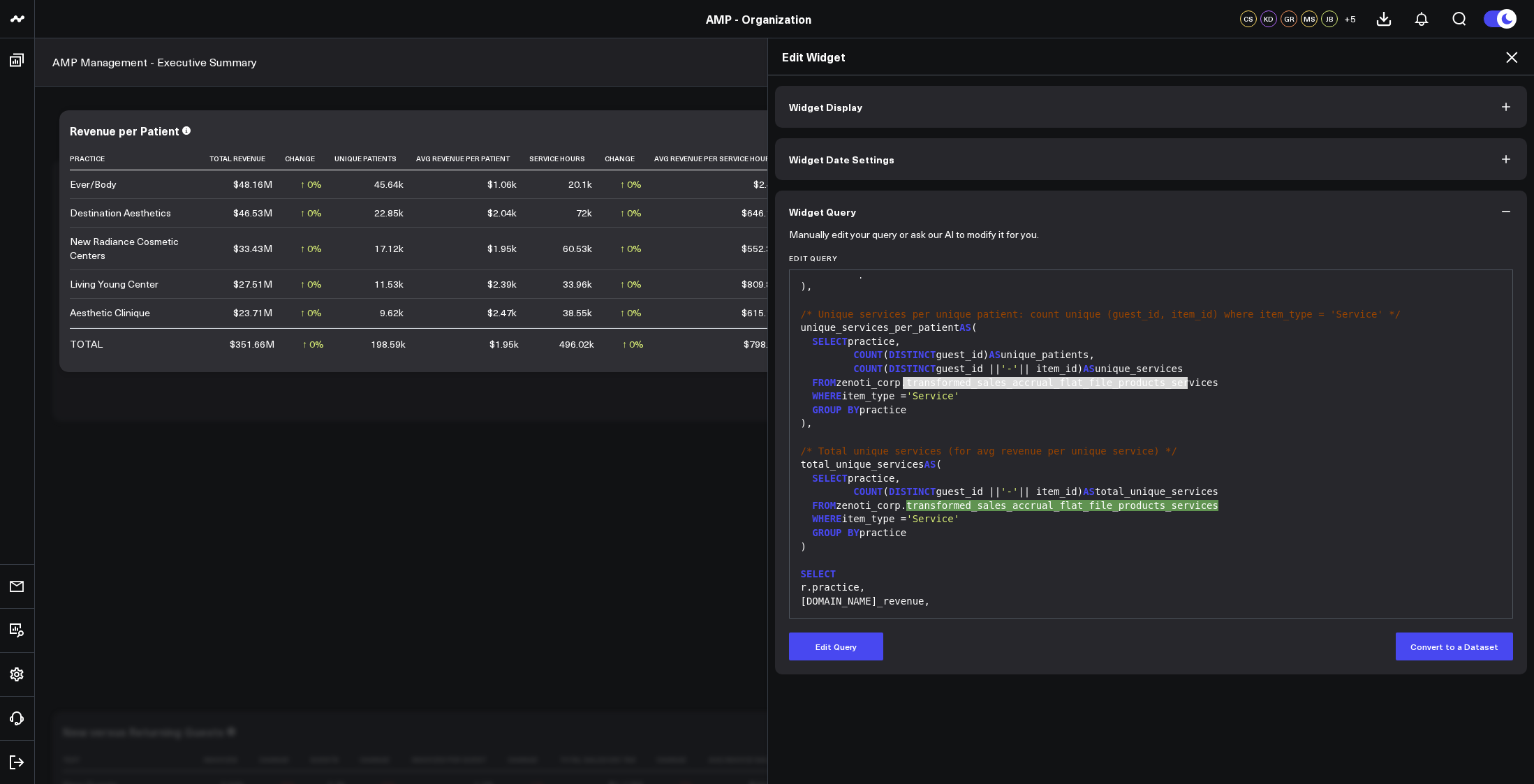
click at [1028, 403] on div "GROUP BY practice" at bounding box center [1151, 410] width 709 height 14
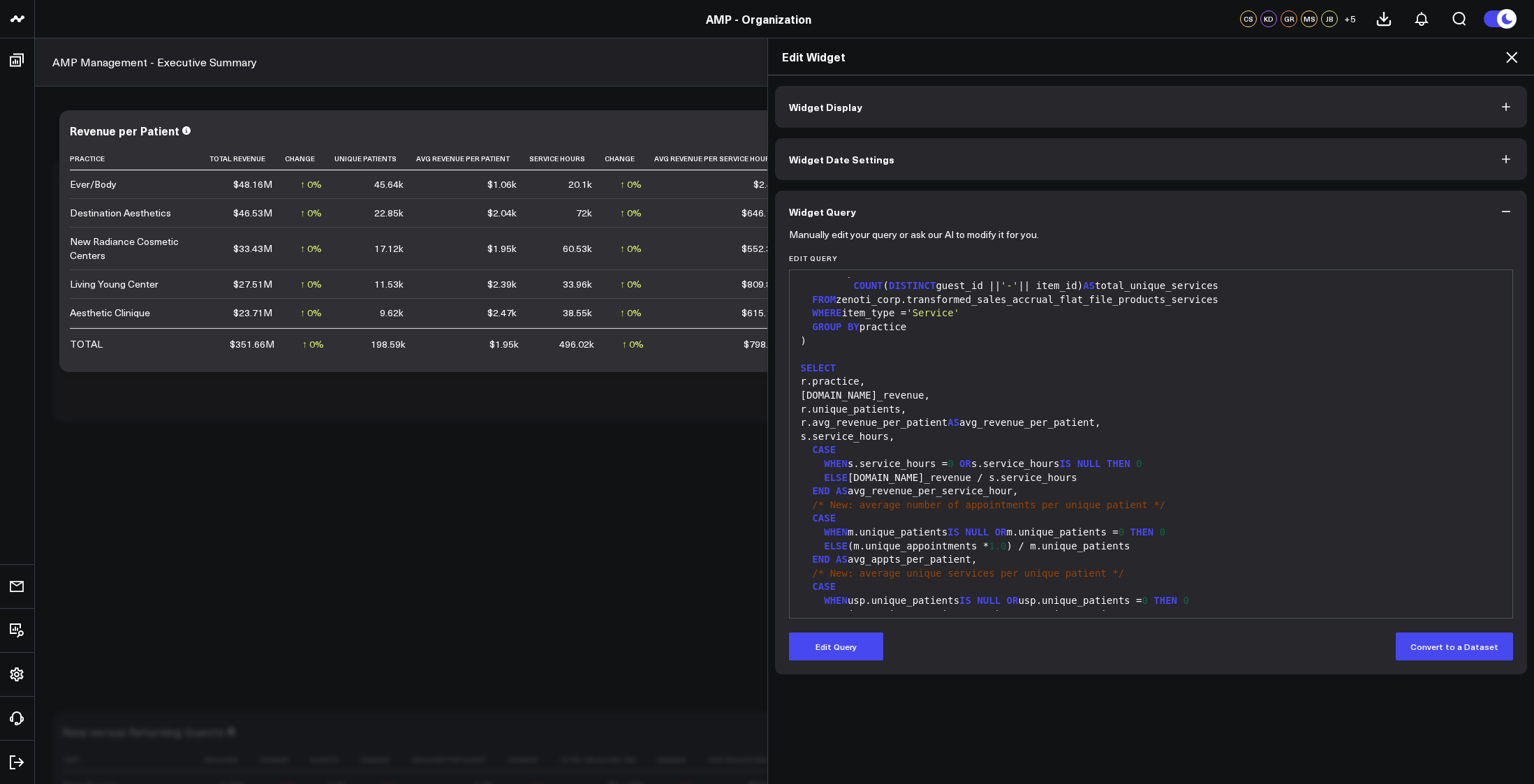
scroll to position [744, 0]
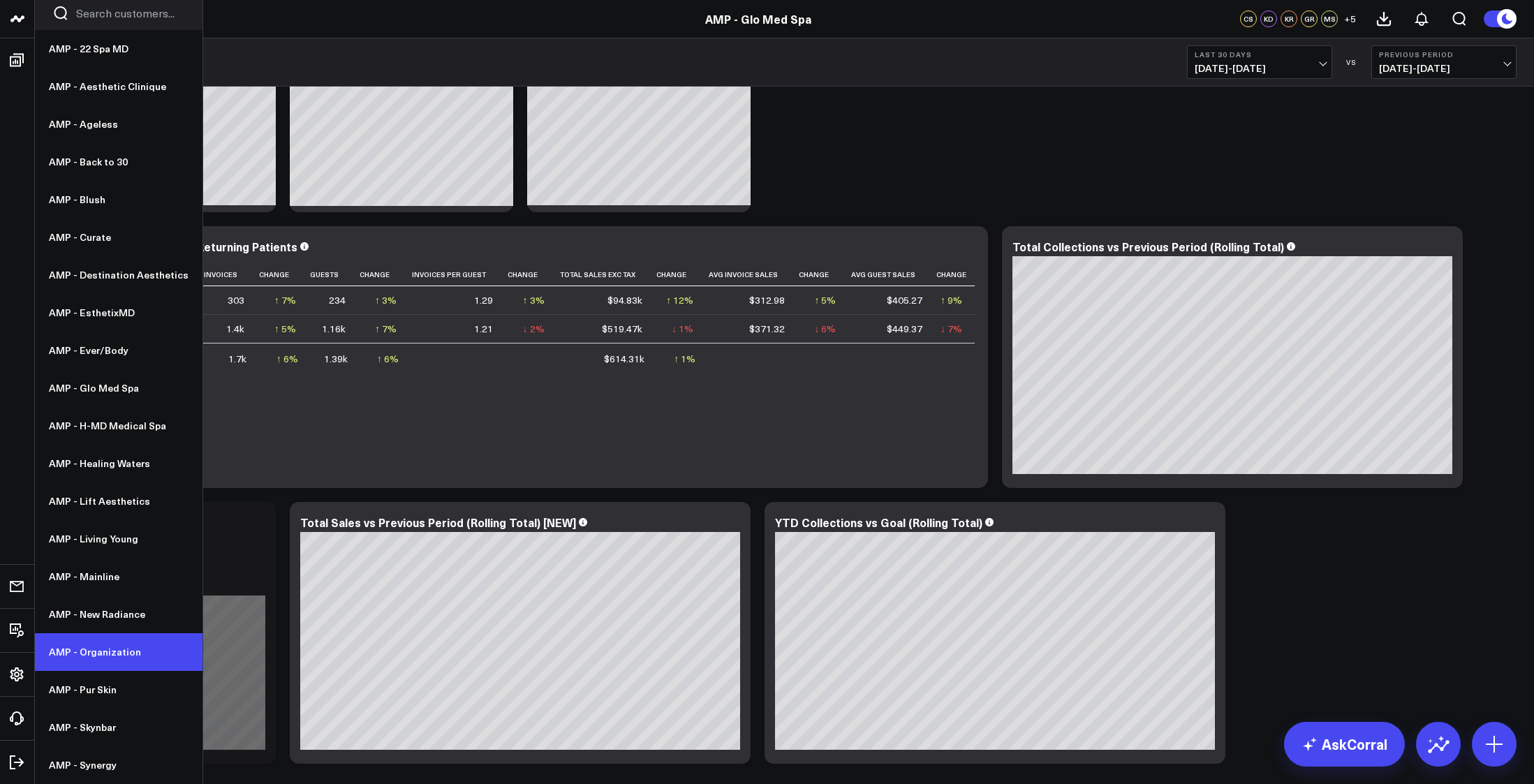
scroll to position [419, 0]
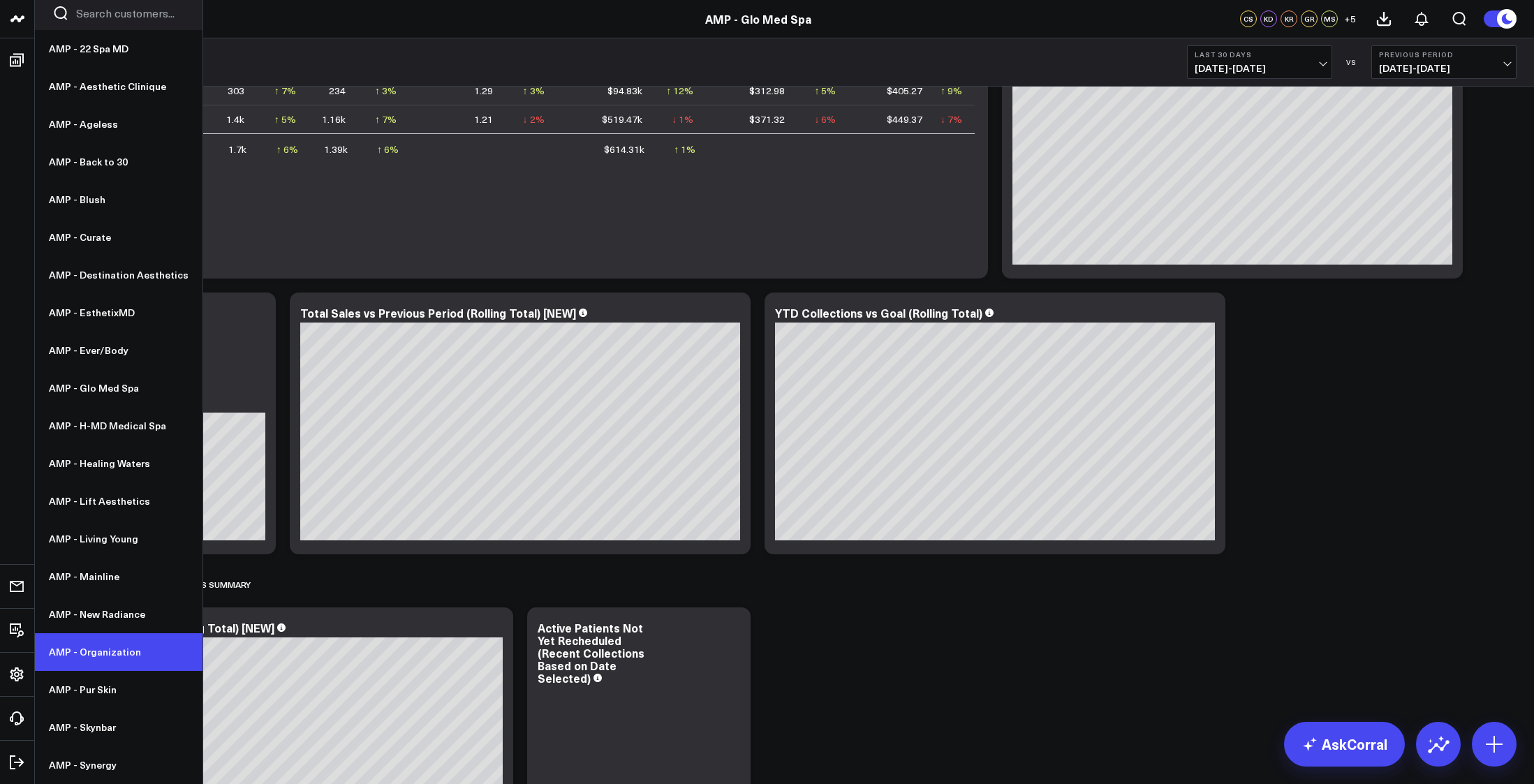
click at [88, 646] on link "AMP - Organization" at bounding box center [118, 652] width 167 height 38
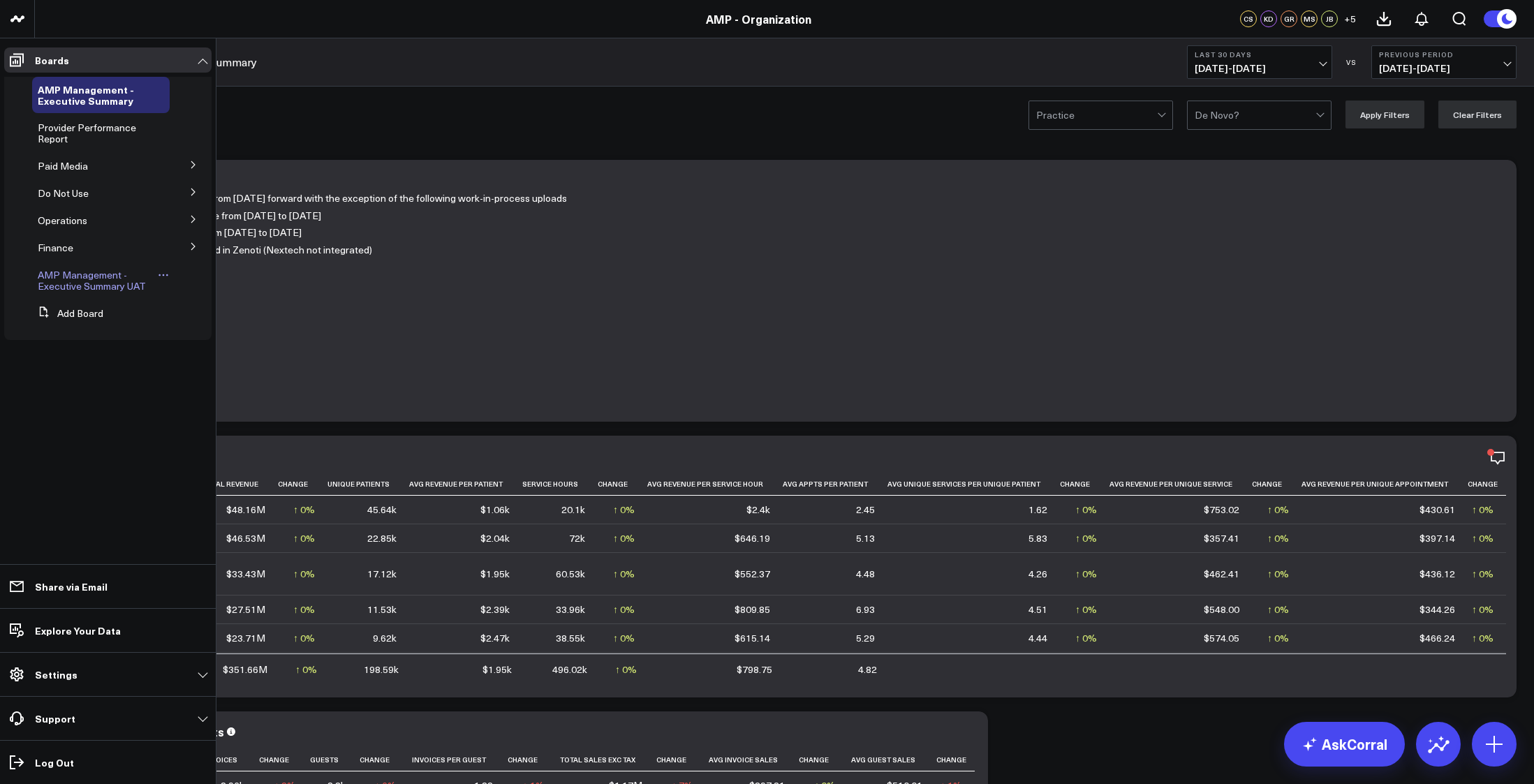
click at [53, 280] on span "AMP Management - Executive Summary UAT" at bounding box center [92, 281] width 108 height 25
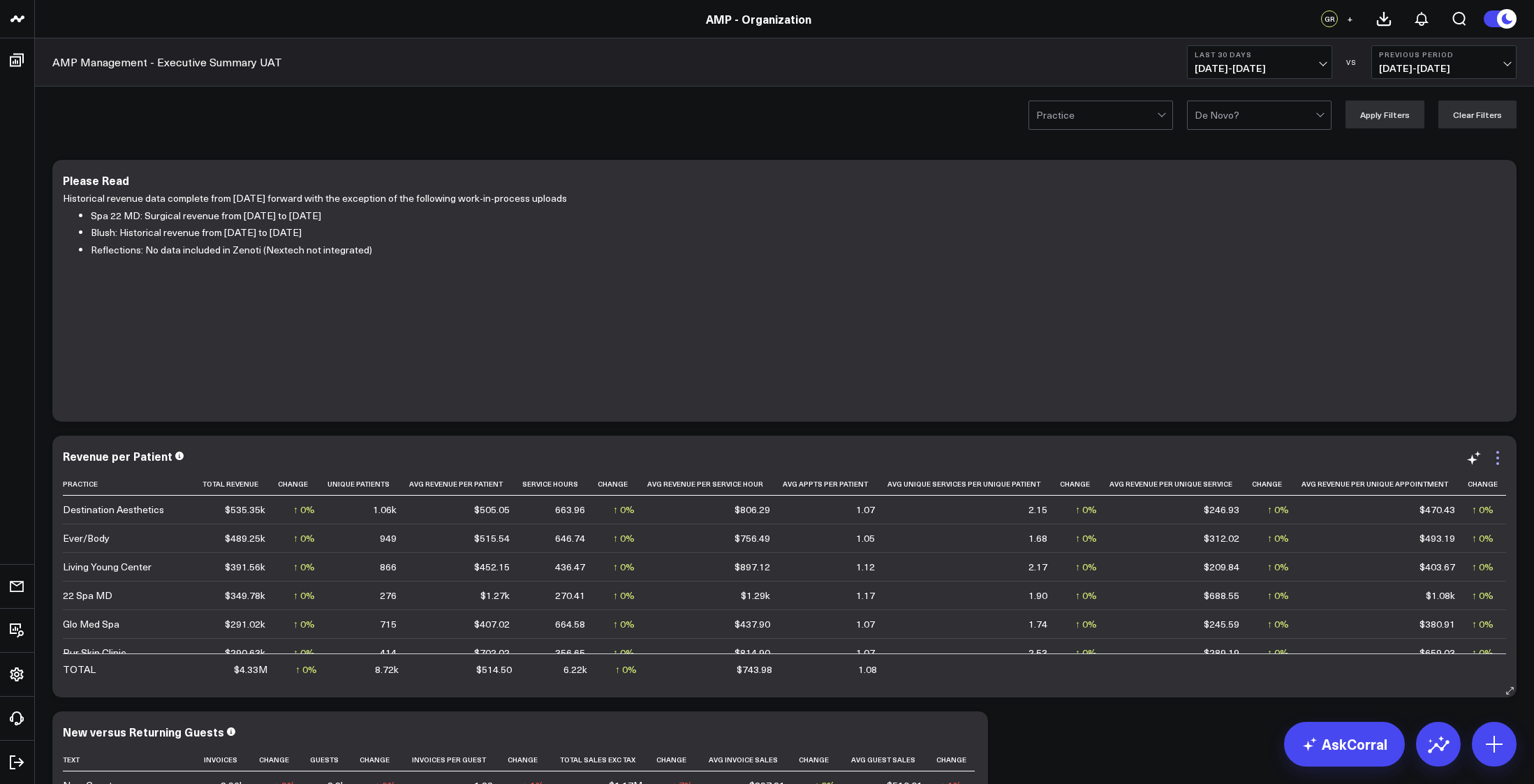
click at [1494, 456] on icon at bounding box center [1497, 457] width 17 height 17
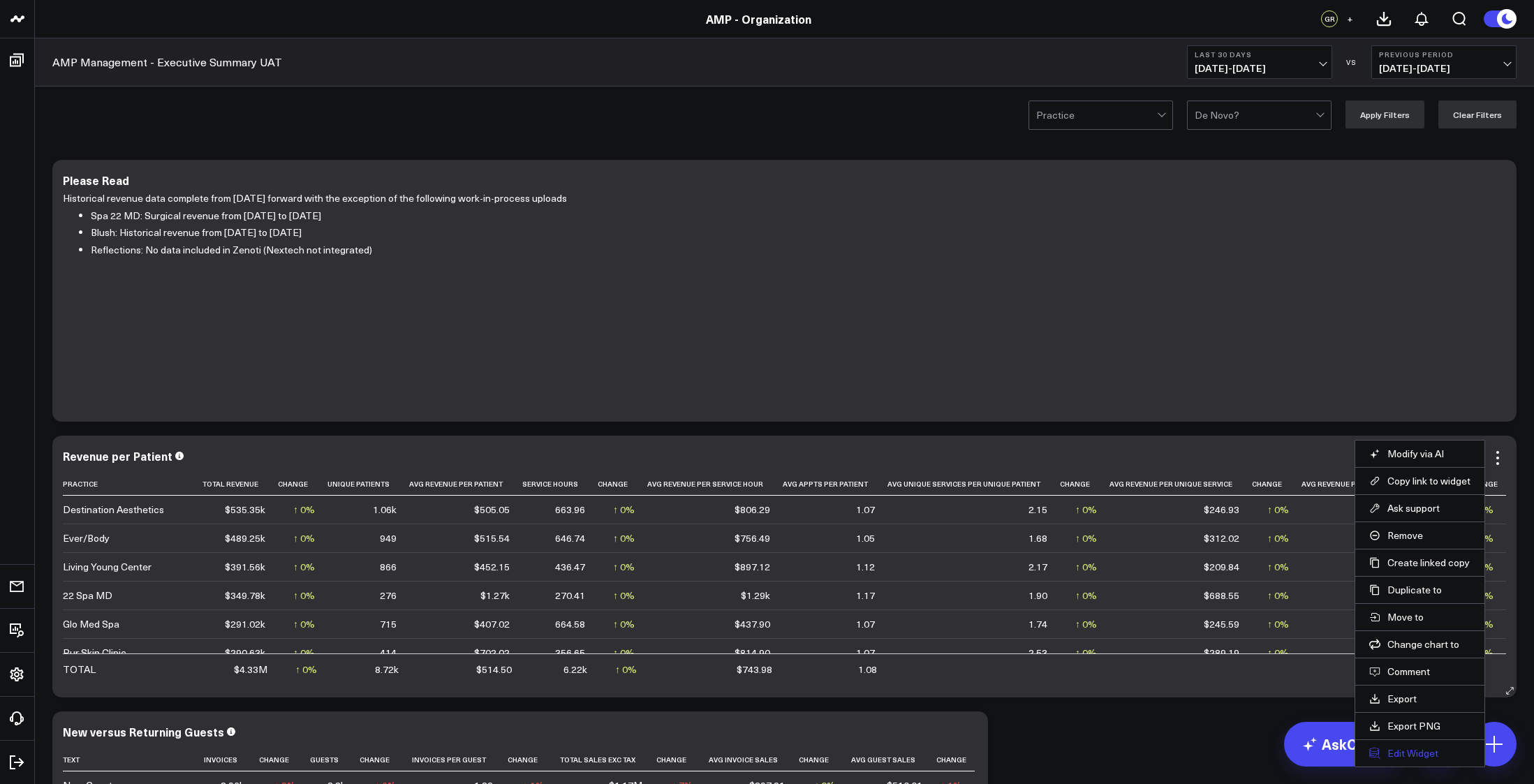
click at [1408, 751] on button "Edit Widget" at bounding box center [1419, 752] width 101 height 12
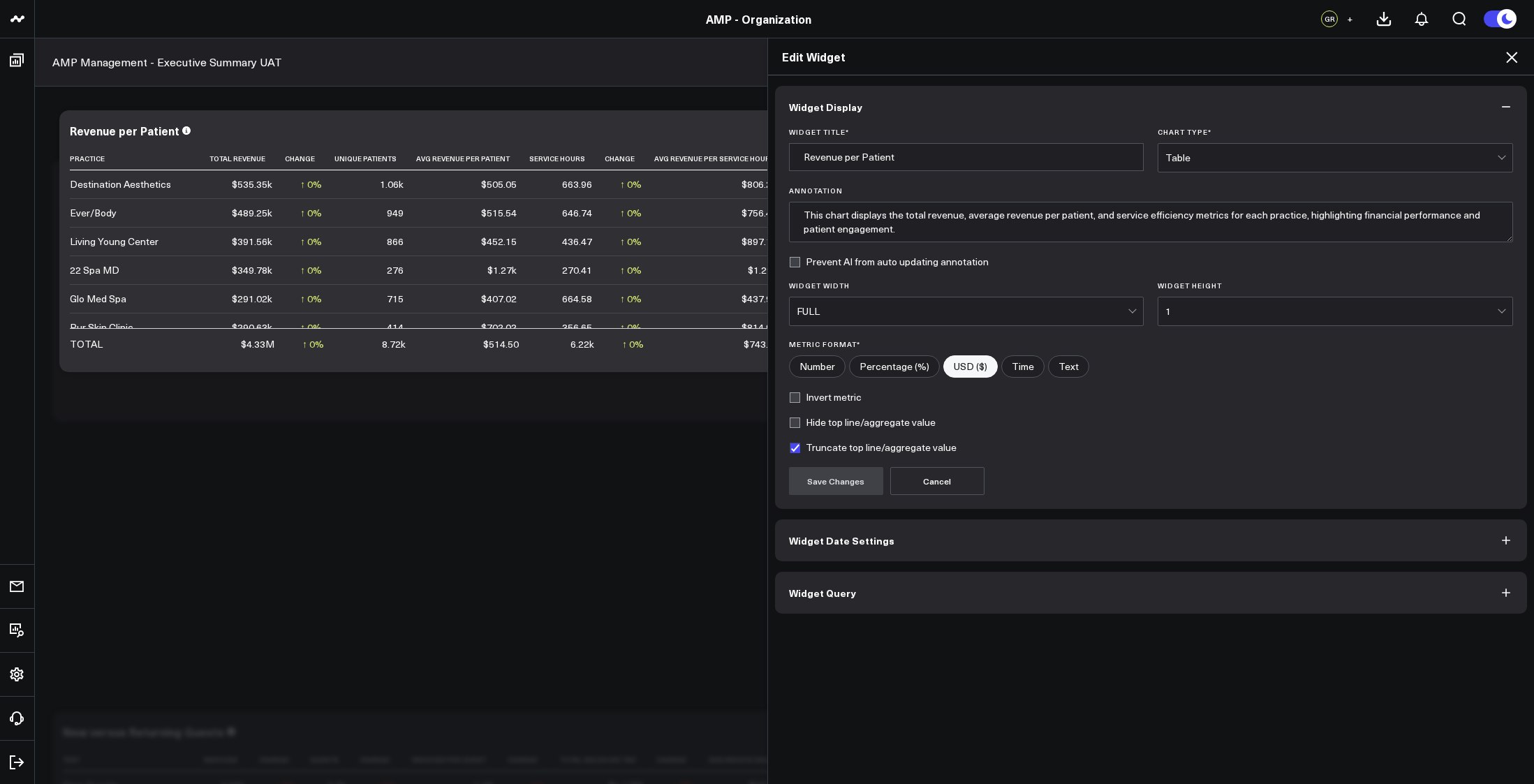
click at [924, 590] on button "Widget Query" at bounding box center [1151, 592] width 753 height 42
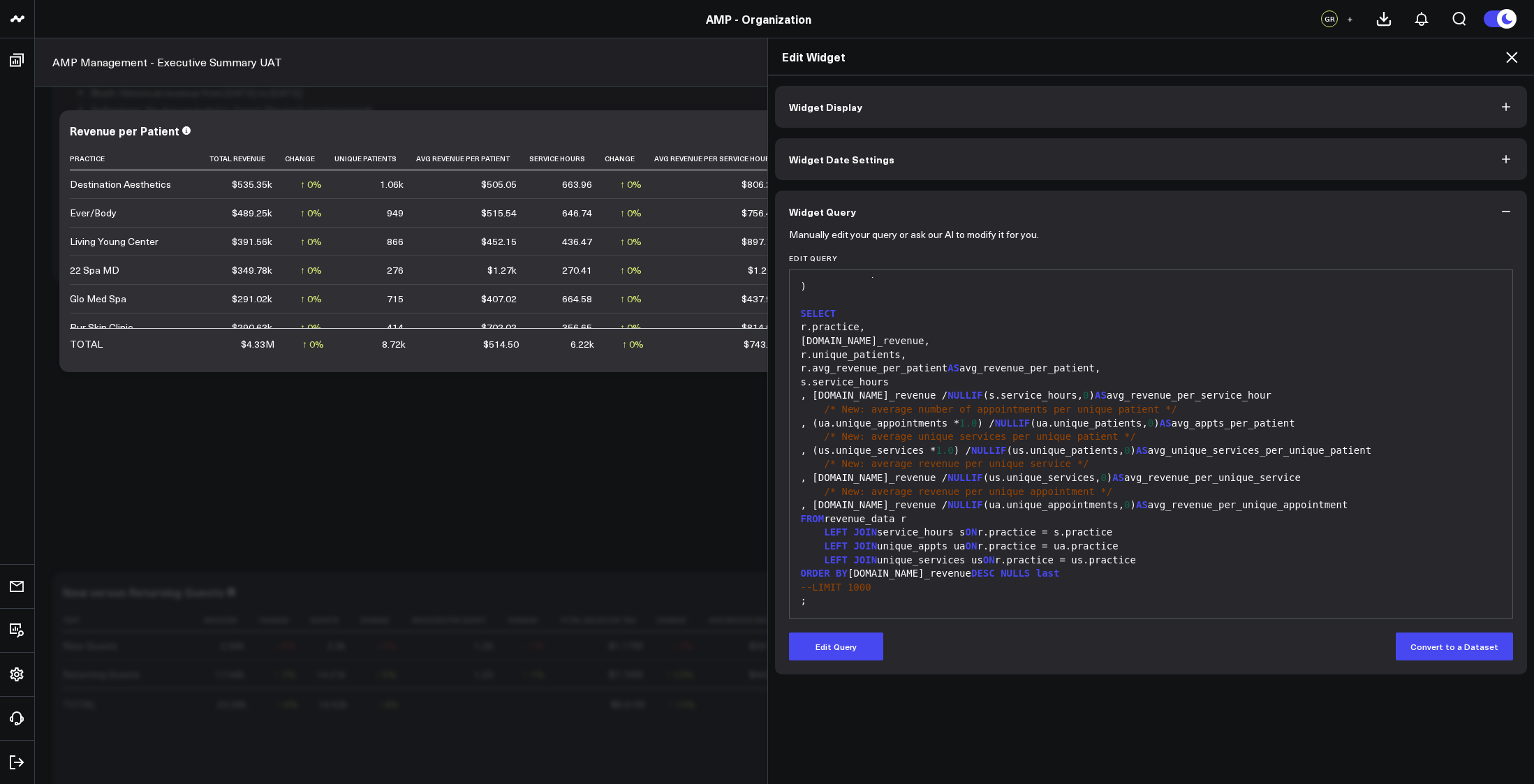
scroll to position [209, 0]
click at [1022, 483] on div ", r.total_revenue / NULLIF (us.unique_services, 0 ) AS avg_revenue_per_unique_s…" at bounding box center [1151, 477] width 709 height 14
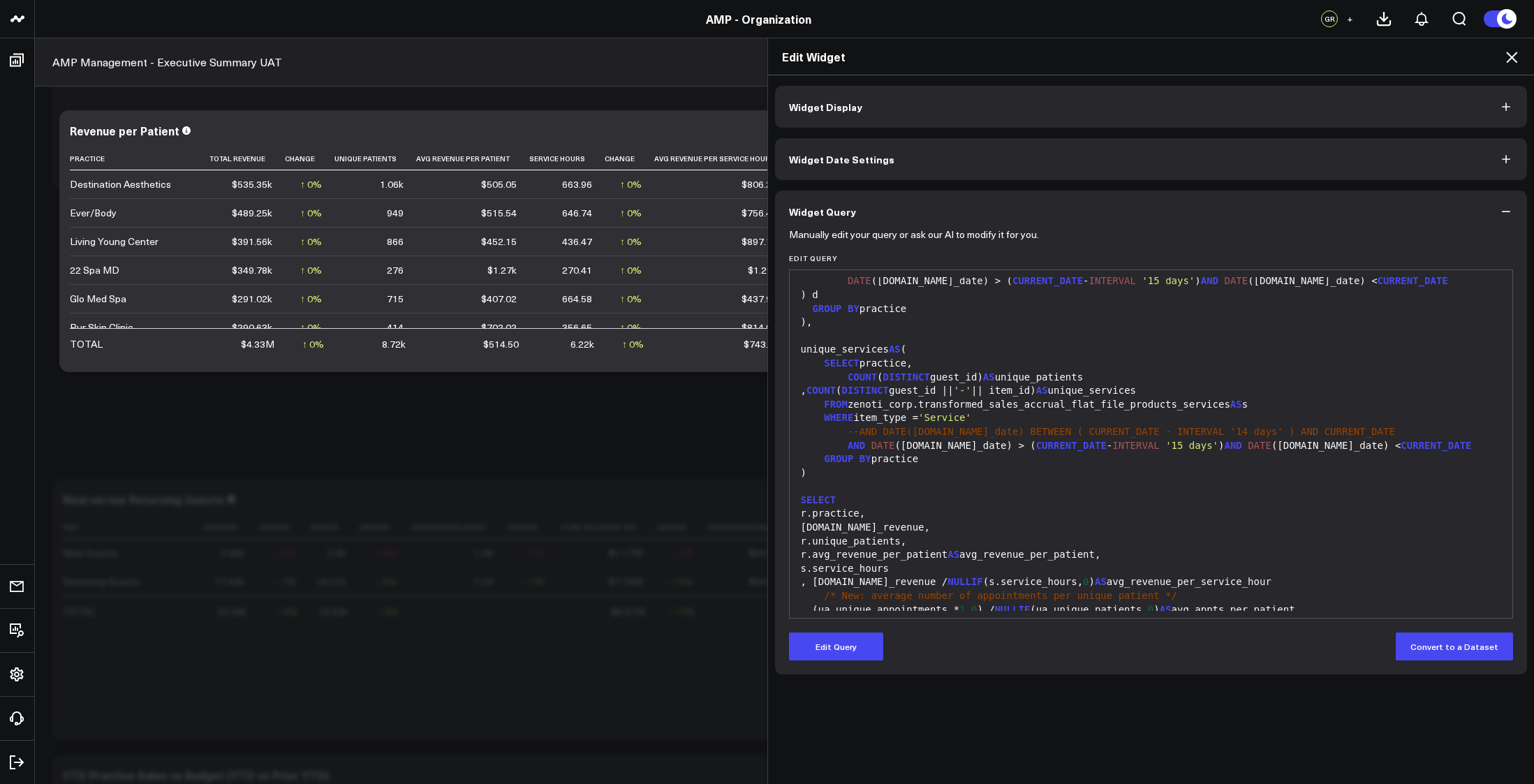
scroll to position [405, 0]
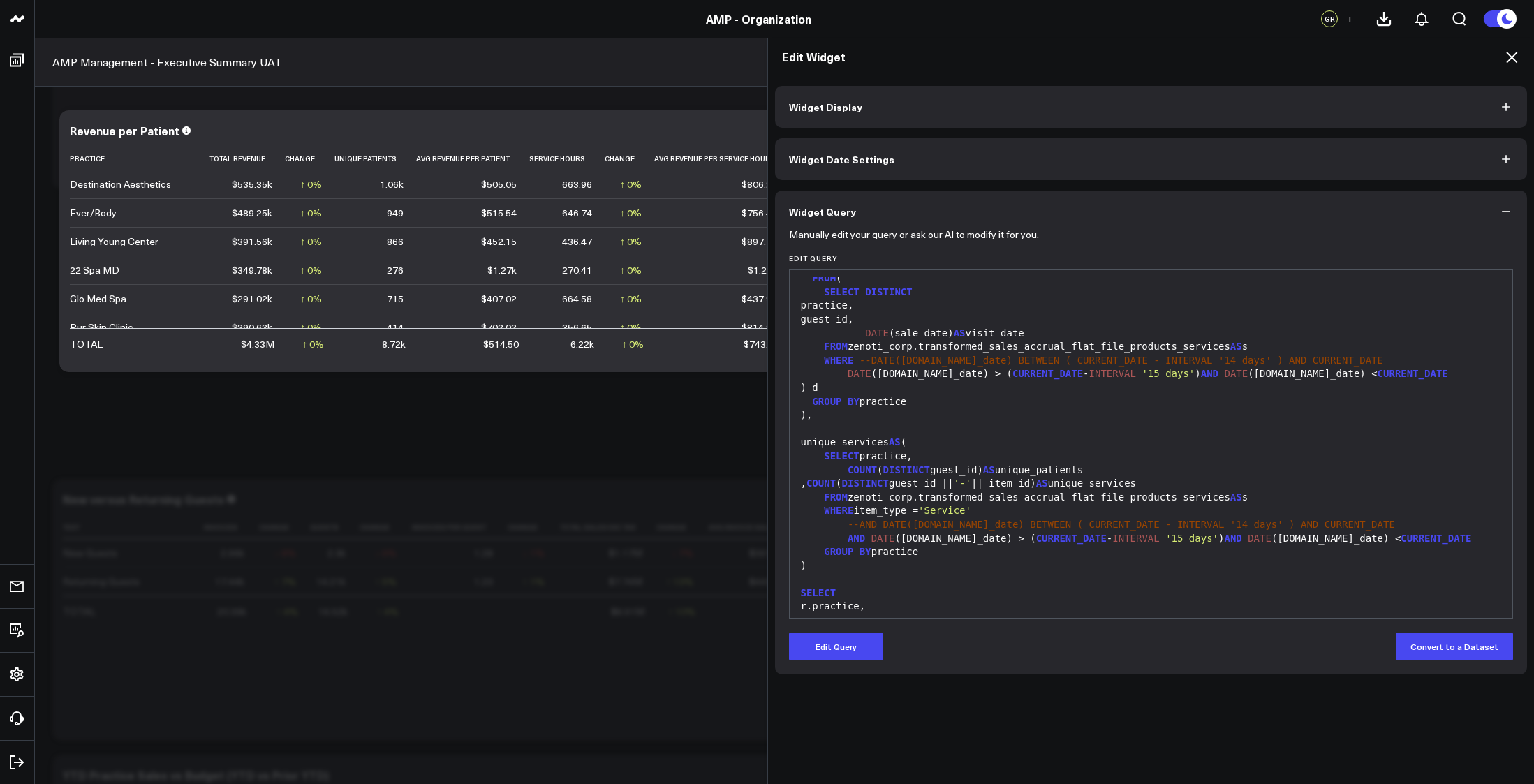
click at [1508, 54] on icon at bounding box center [1511, 57] width 11 height 11
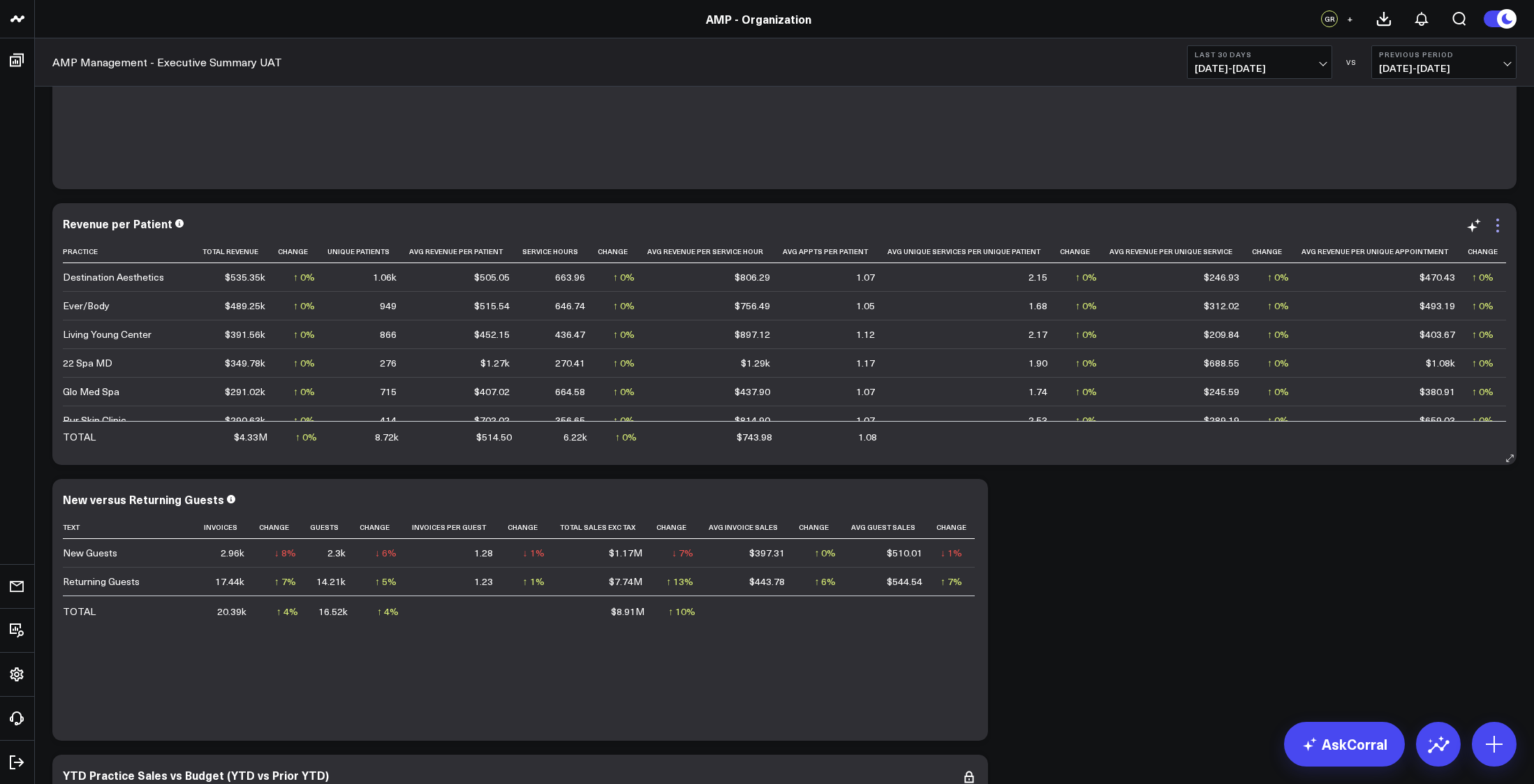
click at [1494, 223] on icon at bounding box center [1497, 225] width 17 height 17
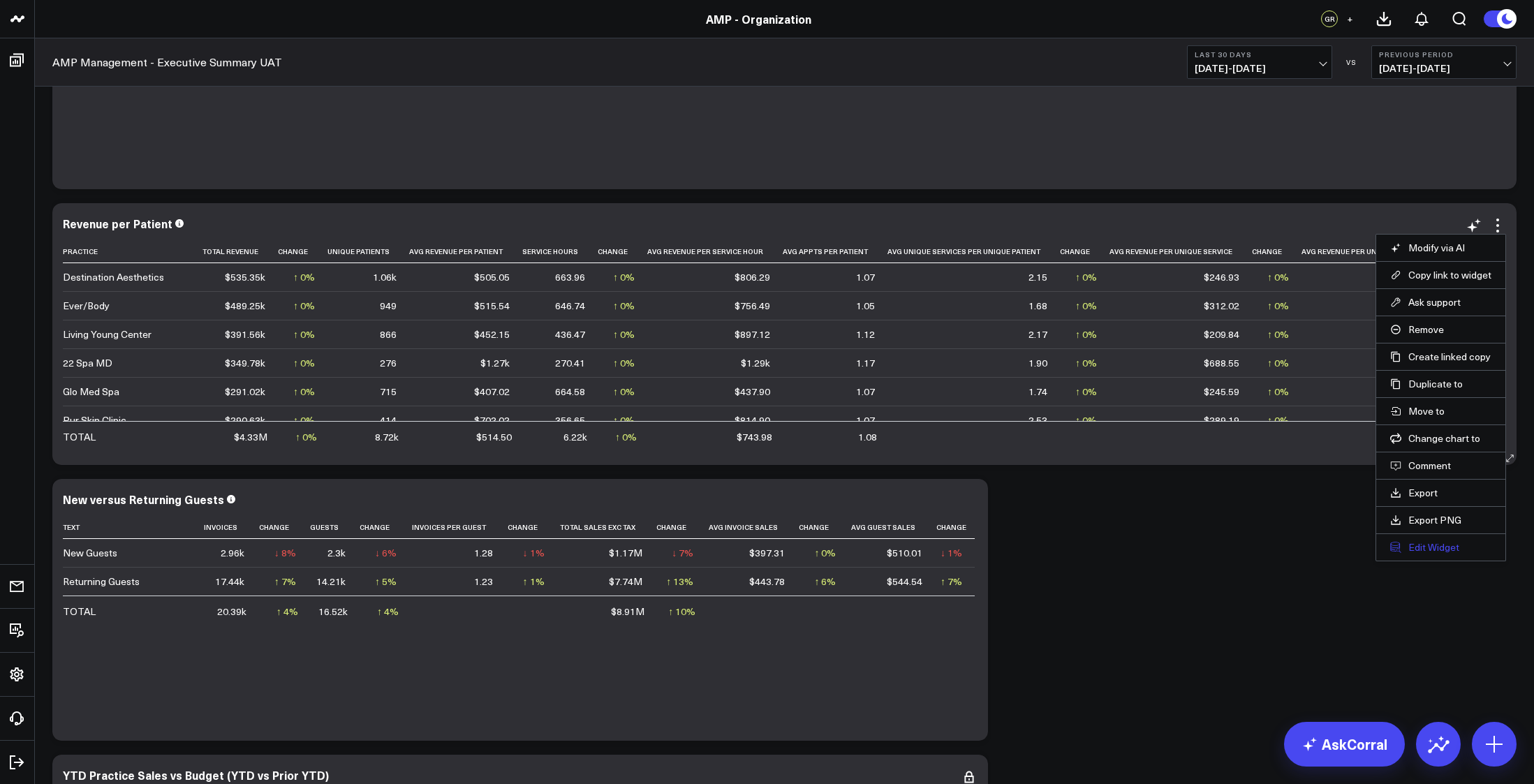
click at [1423, 545] on button "Edit Widget" at bounding box center [1440, 547] width 101 height 12
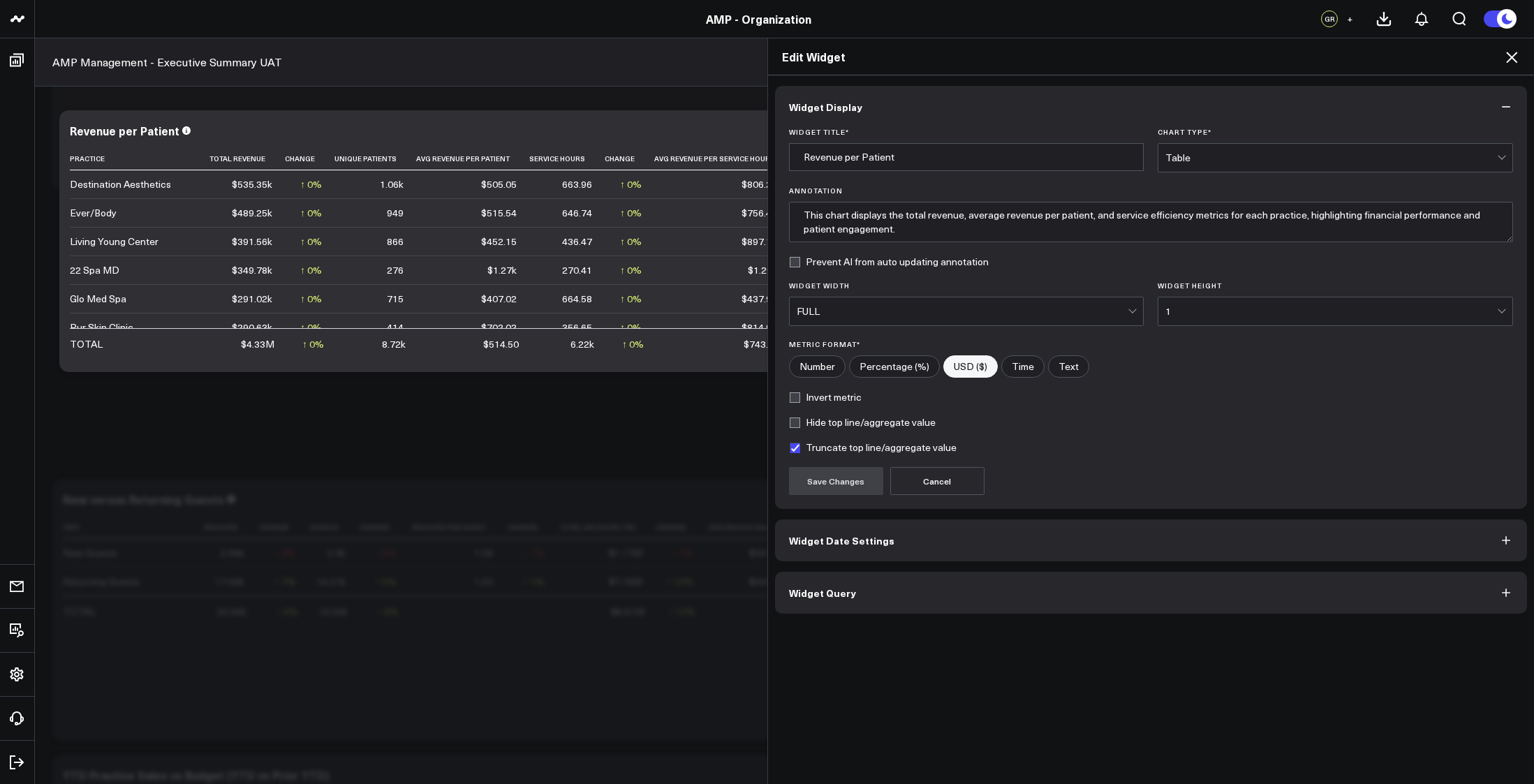
click at [935, 575] on button "Widget Query" at bounding box center [1151, 592] width 753 height 42
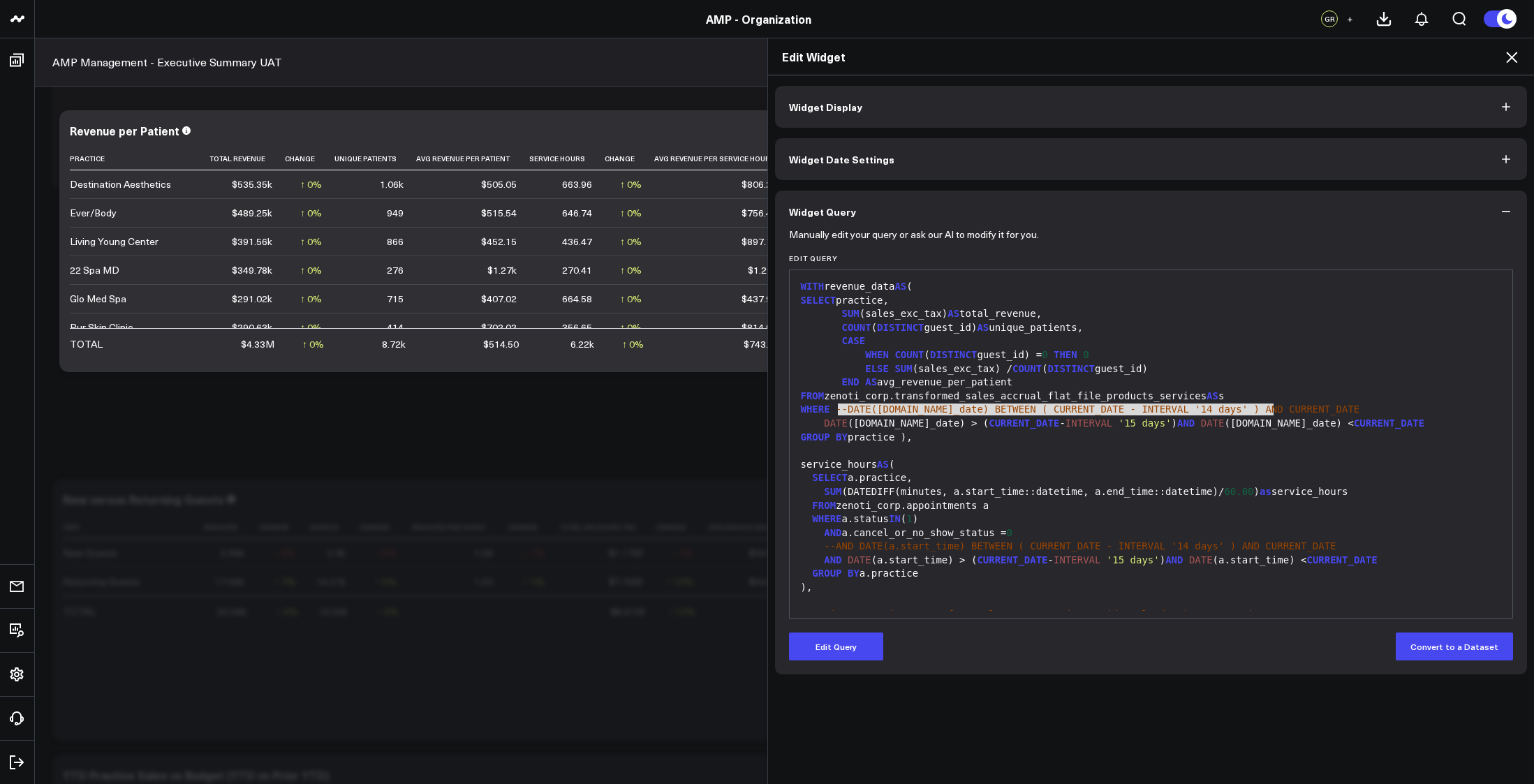
drag, startPoint x: 830, startPoint y: 410, endPoint x: 1291, endPoint y: 410, distance: 461.0
click at [1291, 410] on div "WHERE --DATE(s.sale_date) BETWEEN ( CURRENT_DATE - INTERVAL '14 days' ) AND CUR…" at bounding box center [1151, 409] width 709 height 14
click at [1047, 464] on div "service_hours AS (" at bounding box center [1151, 464] width 709 height 14
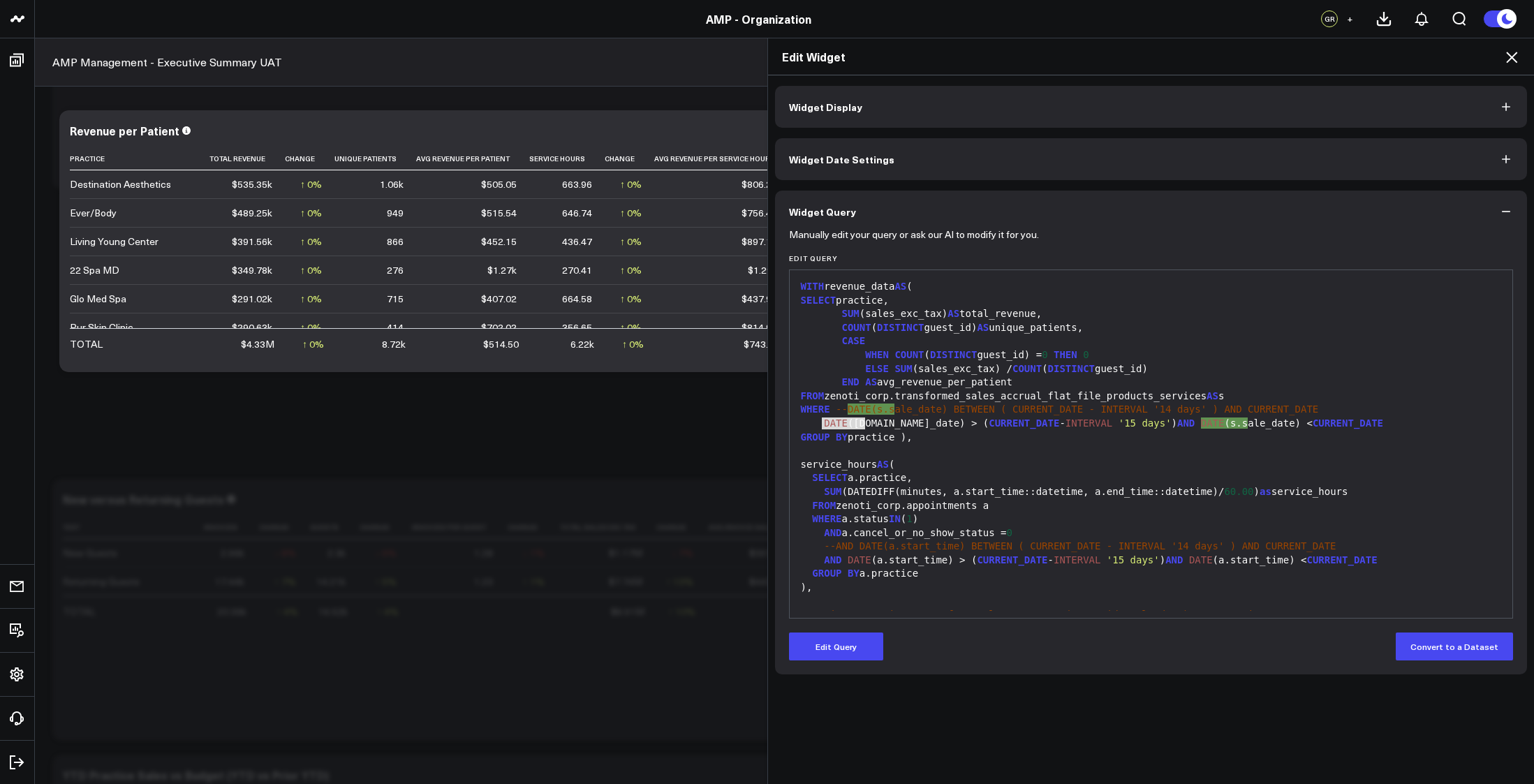
drag, startPoint x: 814, startPoint y: 424, endPoint x: 880, endPoint y: 423, distance: 66.0
click at [879, 423] on div "DATE (s.sale_date) > ( CURRENT_DATE - INTERVAL '15 days' ) AND DATE (s.s ale_da…" at bounding box center [1151, 423] width 709 height 14
click at [924, 427] on div "DATE (s.sale_date) > ( CURRENT_DATE - INTERVAL '15 days' ) AND DATE (s.sale_dat…" at bounding box center [1151, 423] width 709 height 14
click at [1512, 53] on icon at bounding box center [1511, 57] width 17 height 17
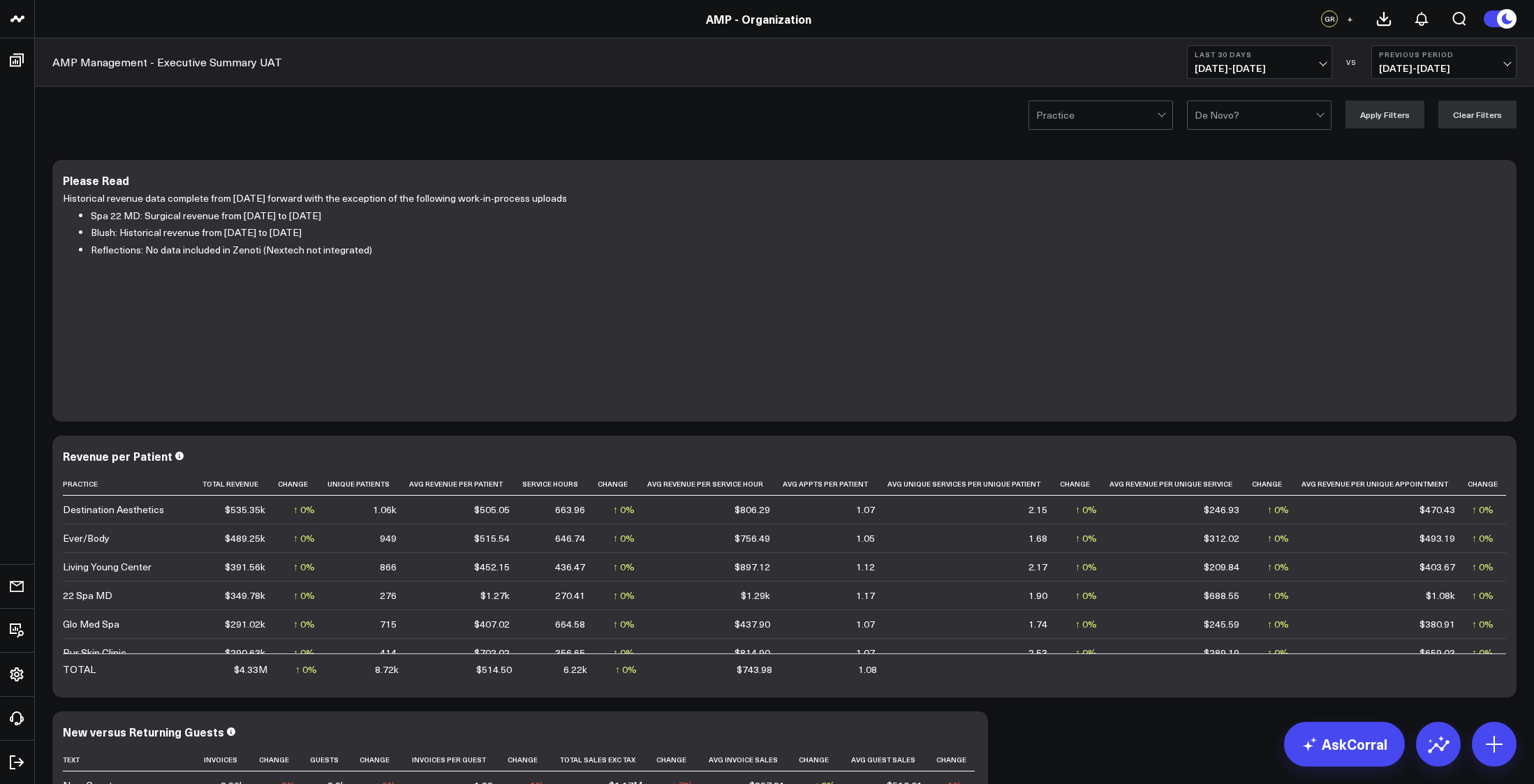
click at [1495, 464] on icon at bounding box center [1497, 457] width 17 height 17
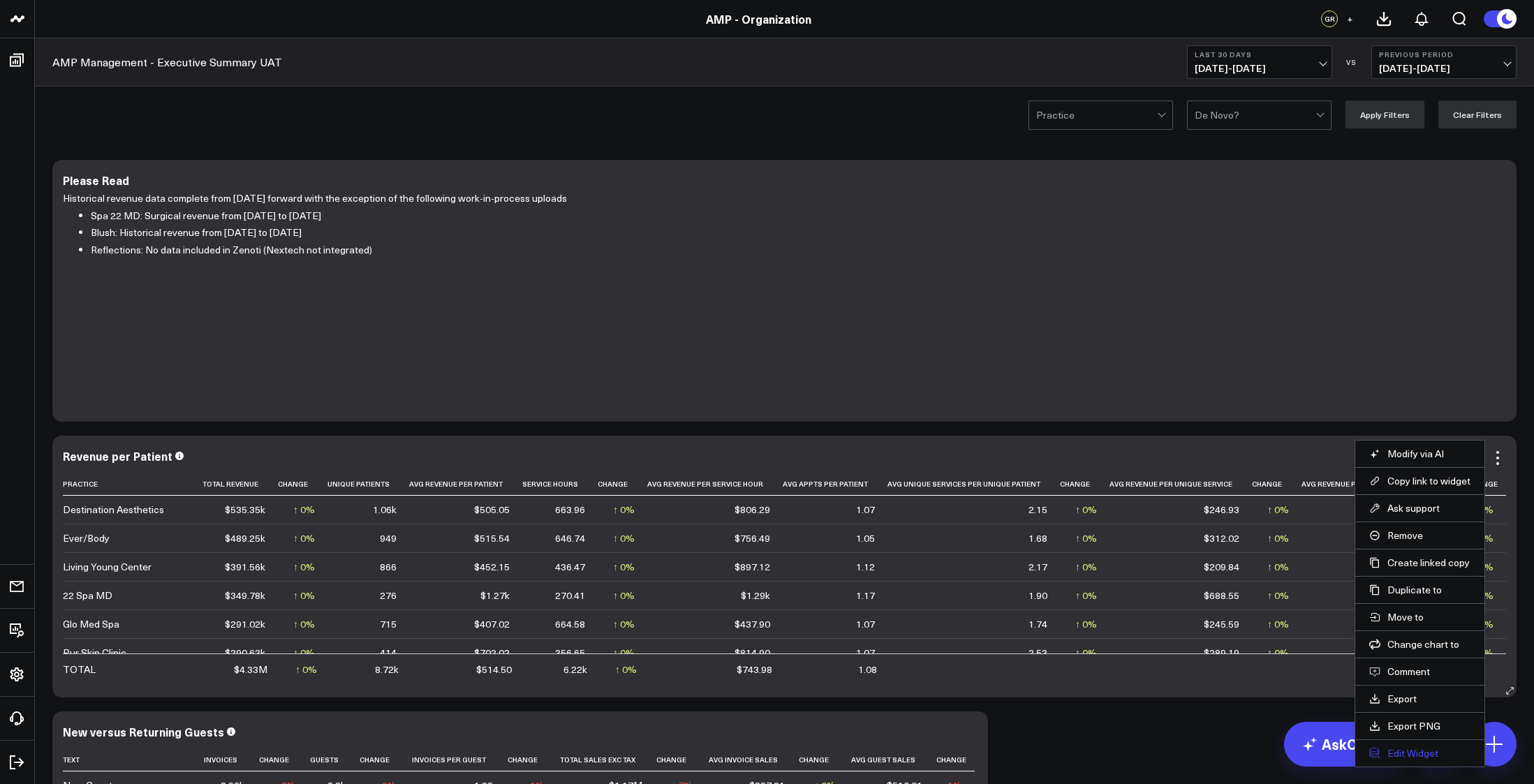
click at [1417, 755] on button "Edit Widget" at bounding box center [1419, 752] width 101 height 12
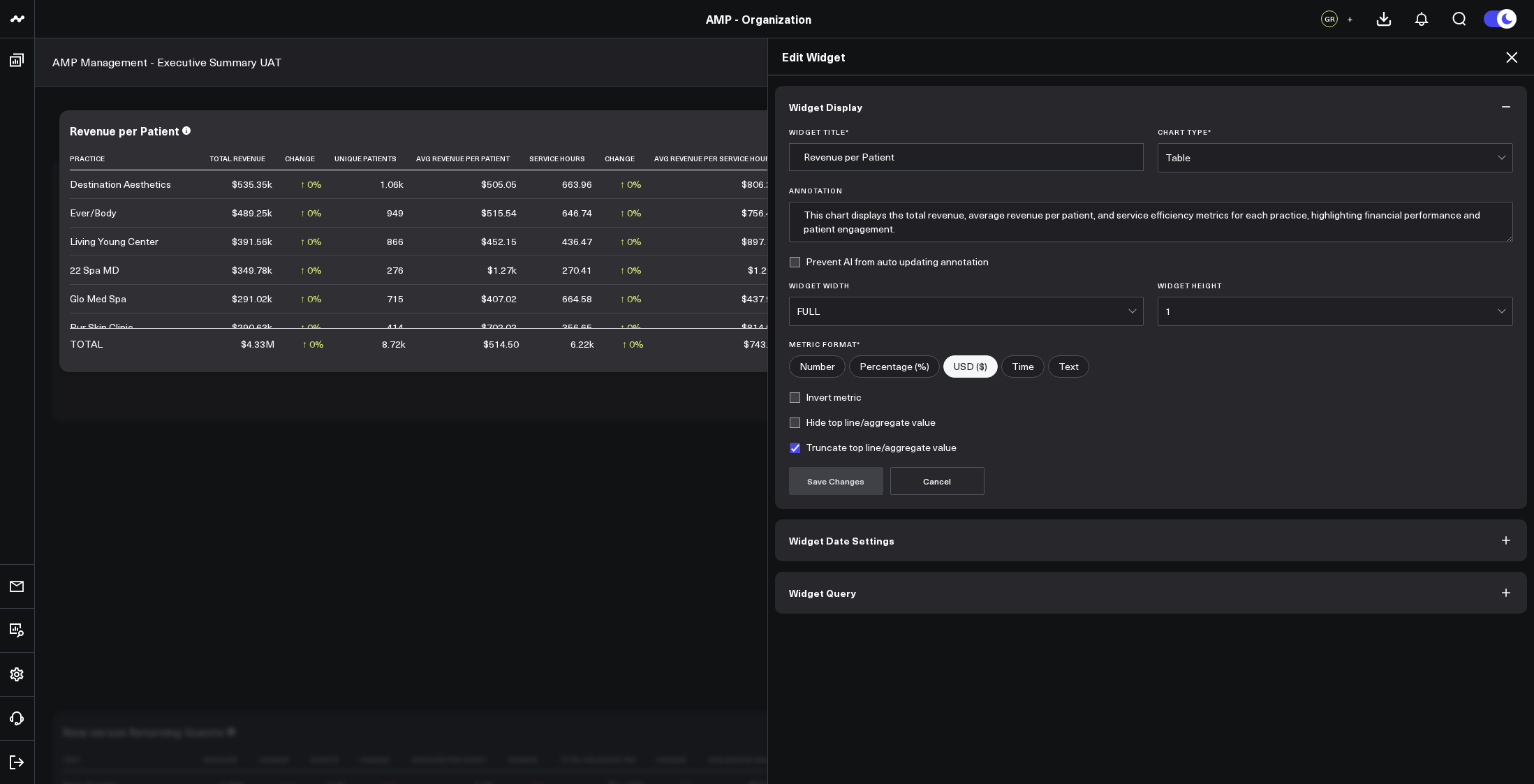
click at [968, 600] on button "Widget Query" at bounding box center [1151, 592] width 753 height 42
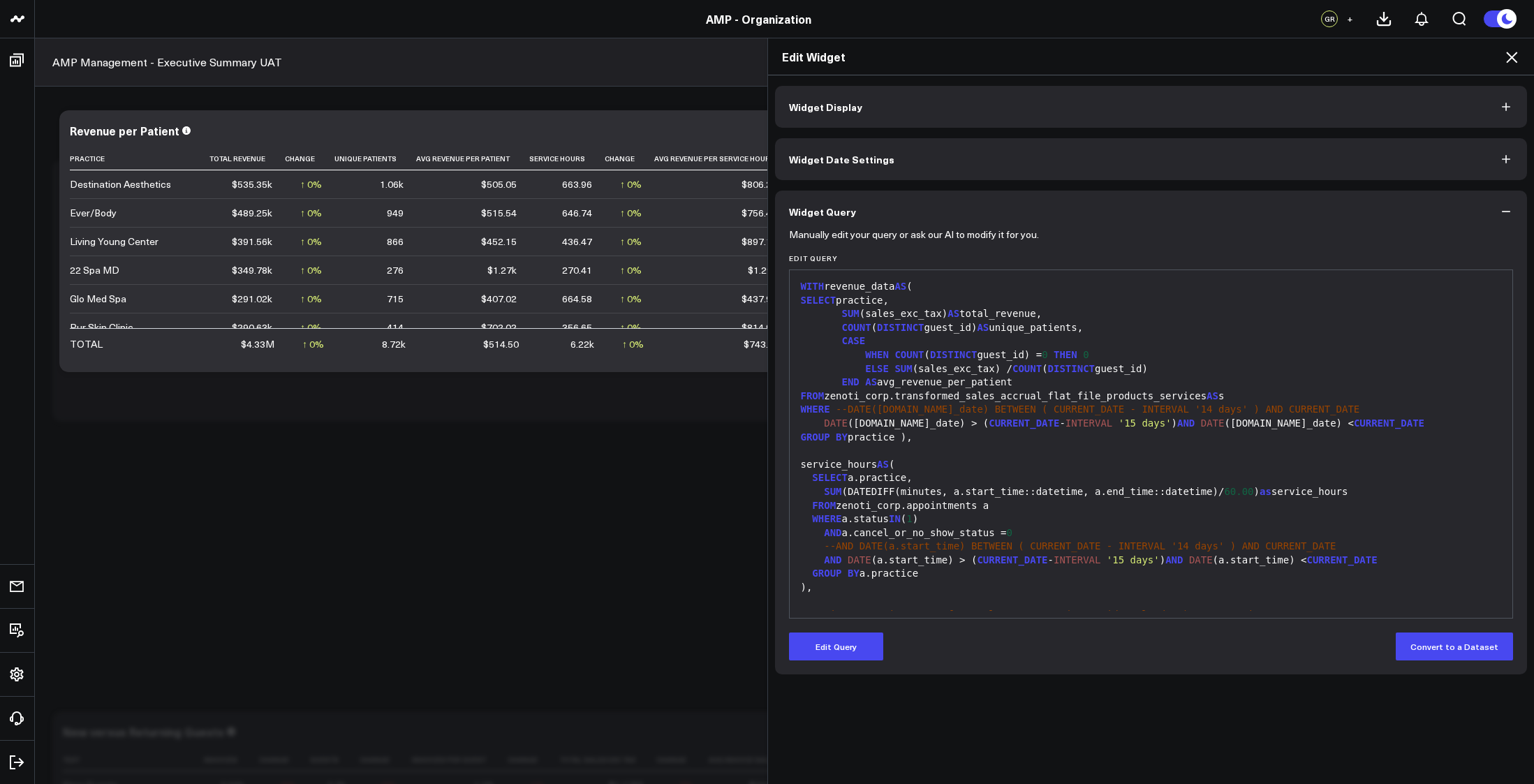
click at [926, 477] on div "SELECT a.practice," at bounding box center [1151, 477] width 709 height 14
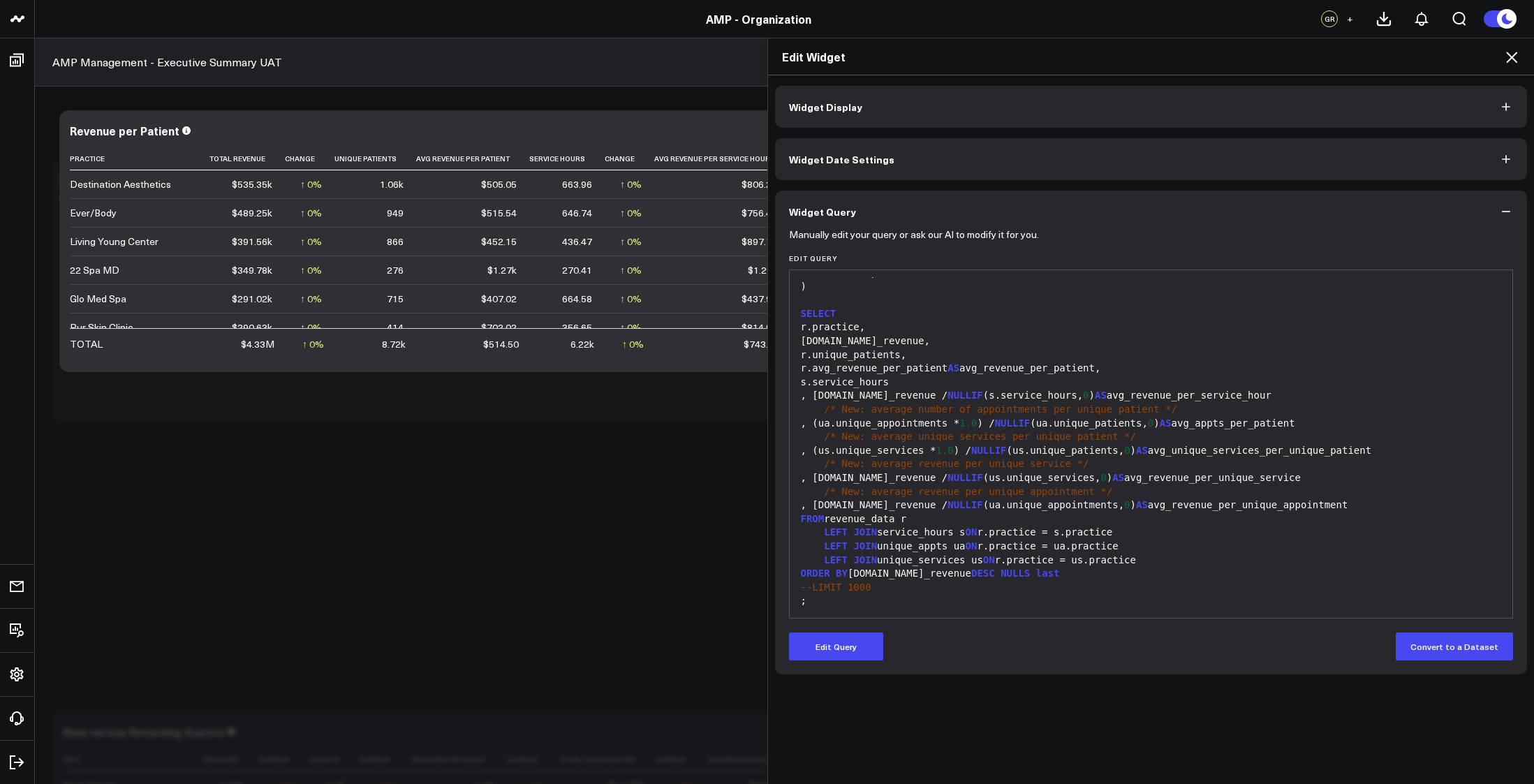
click at [1512, 58] on icon at bounding box center [1511, 57] width 11 height 11
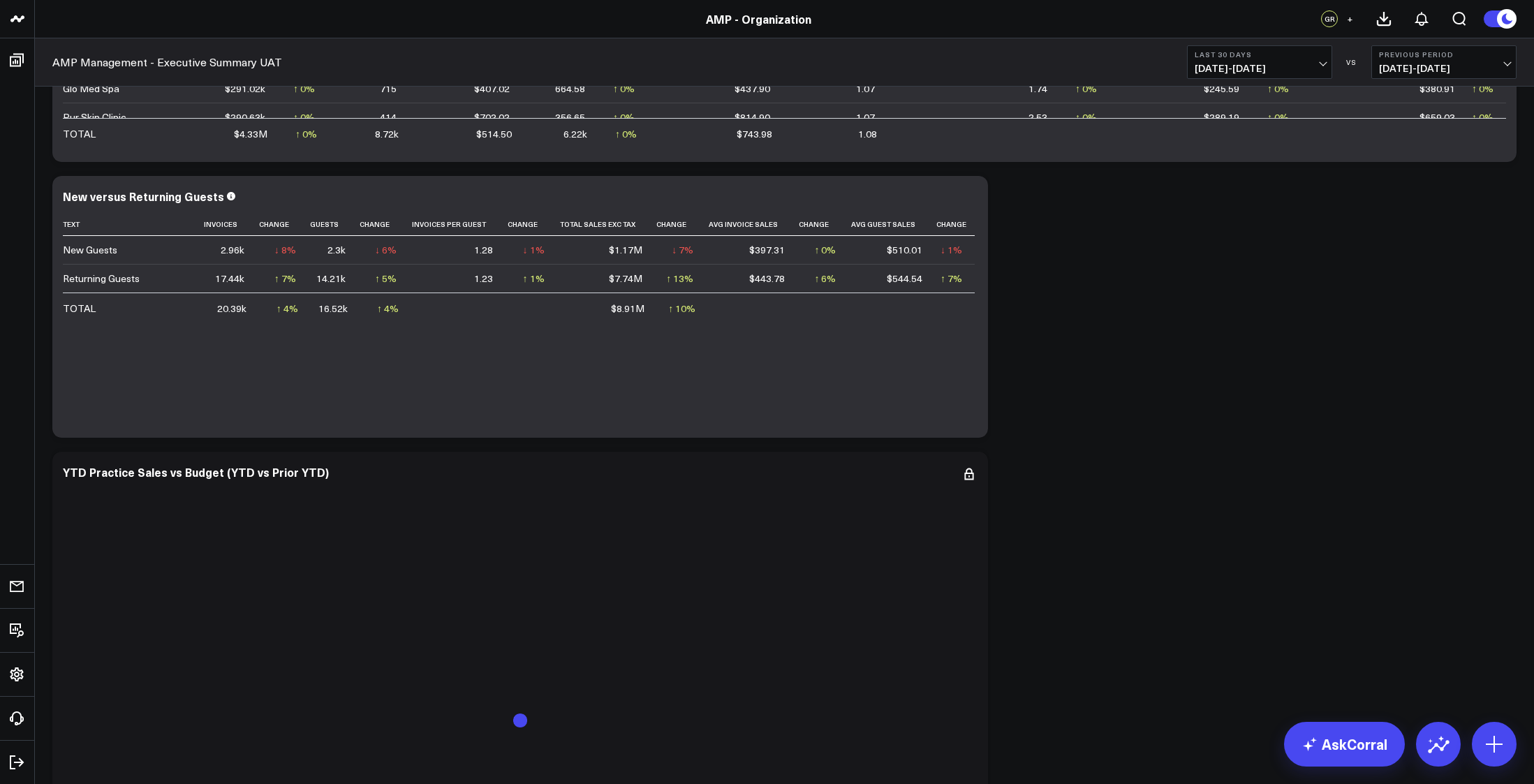
scroll to position [558, 0]
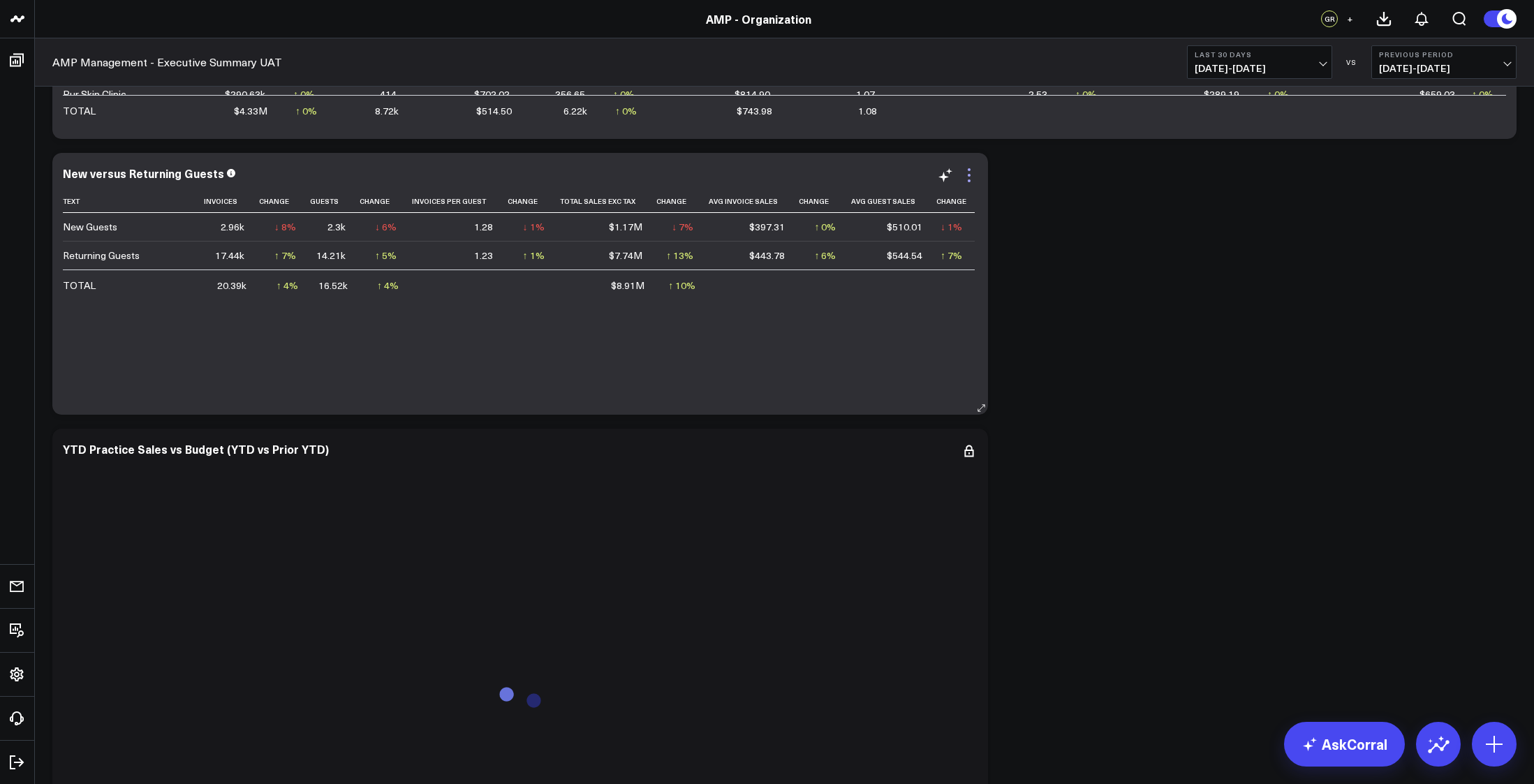
click at [968, 180] on icon at bounding box center [969, 181] width 3 height 3
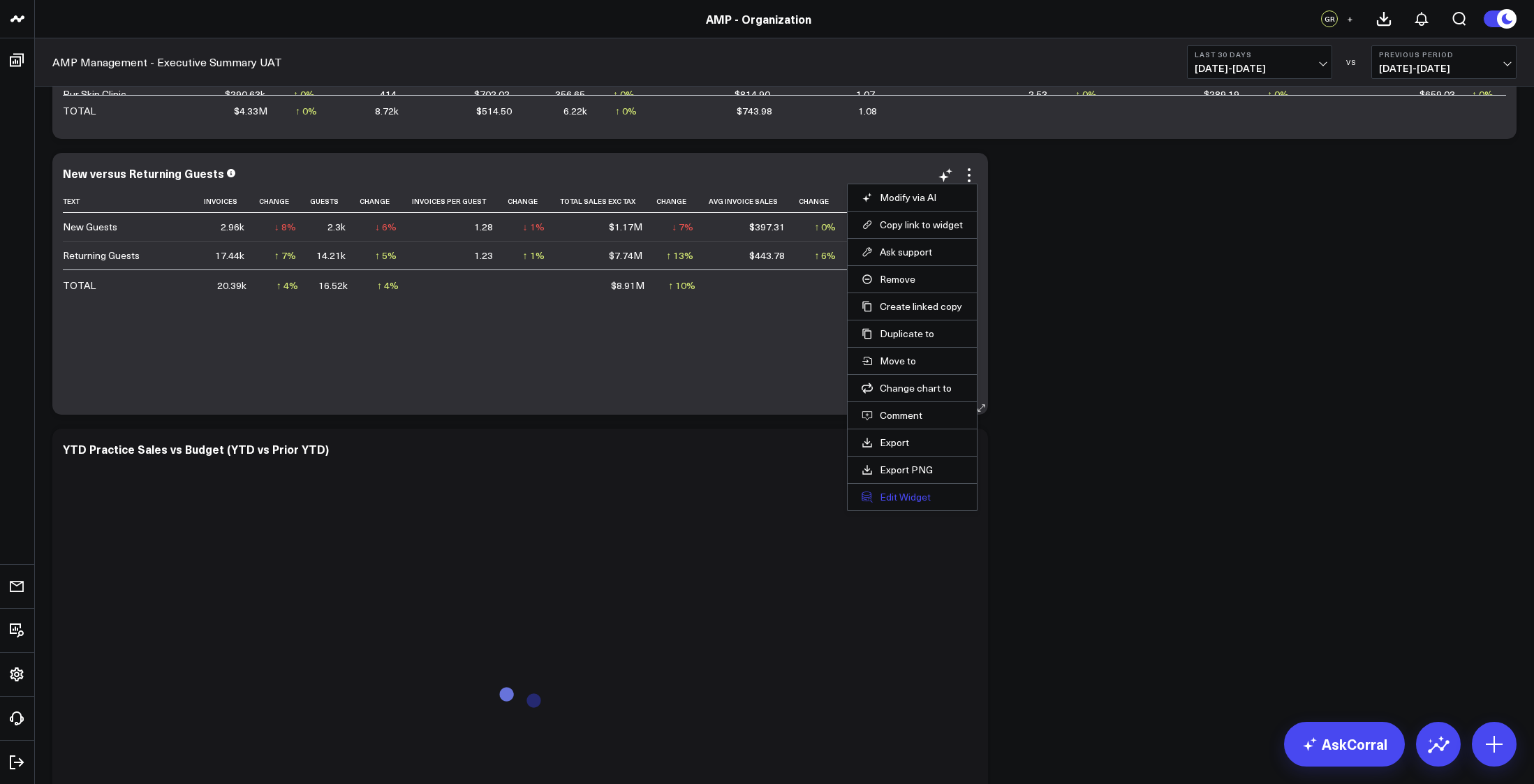
click at [898, 493] on button "Edit Widget" at bounding box center [912, 496] width 101 height 12
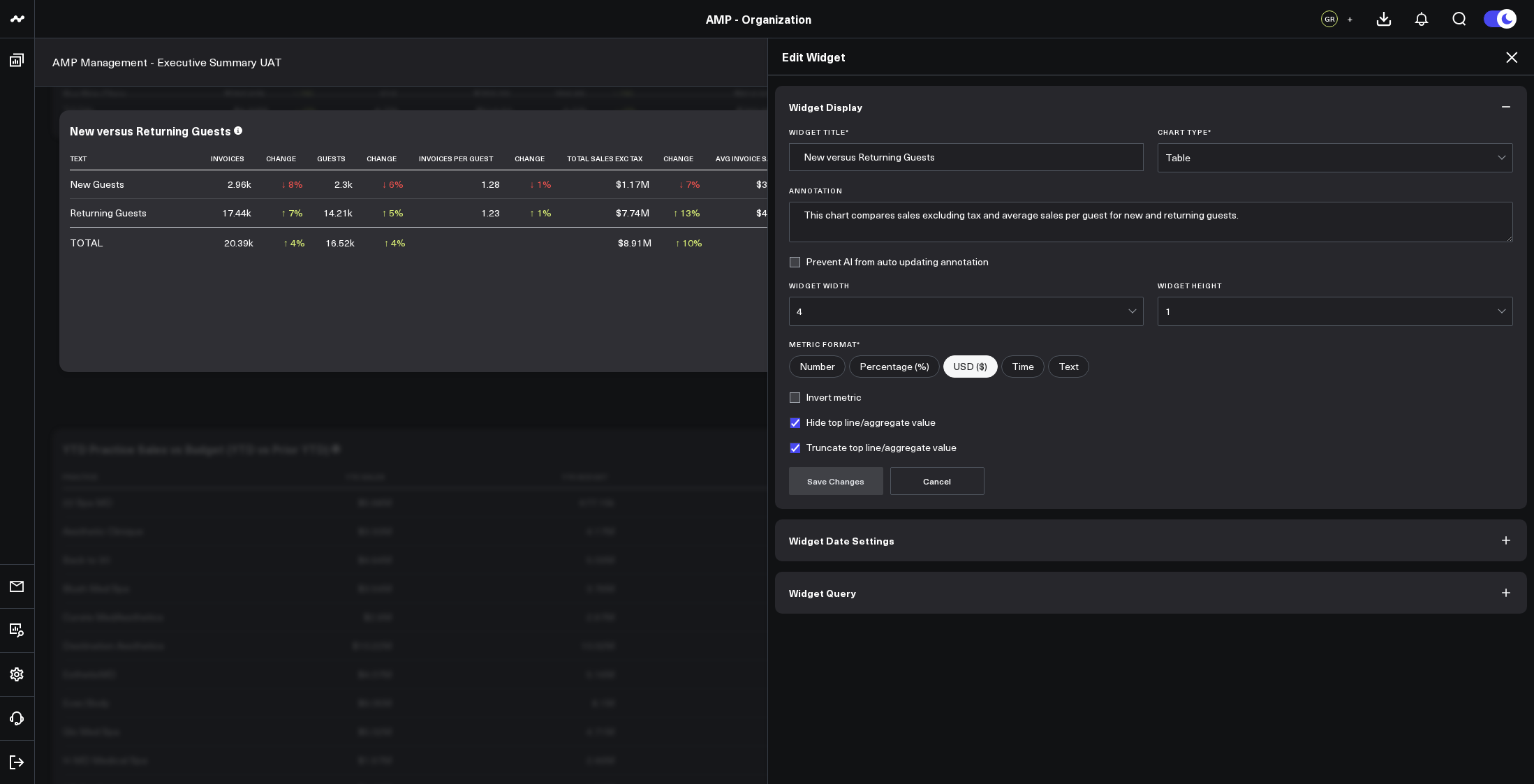
click at [1036, 589] on button "Widget Query" at bounding box center [1151, 592] width 753 height 42
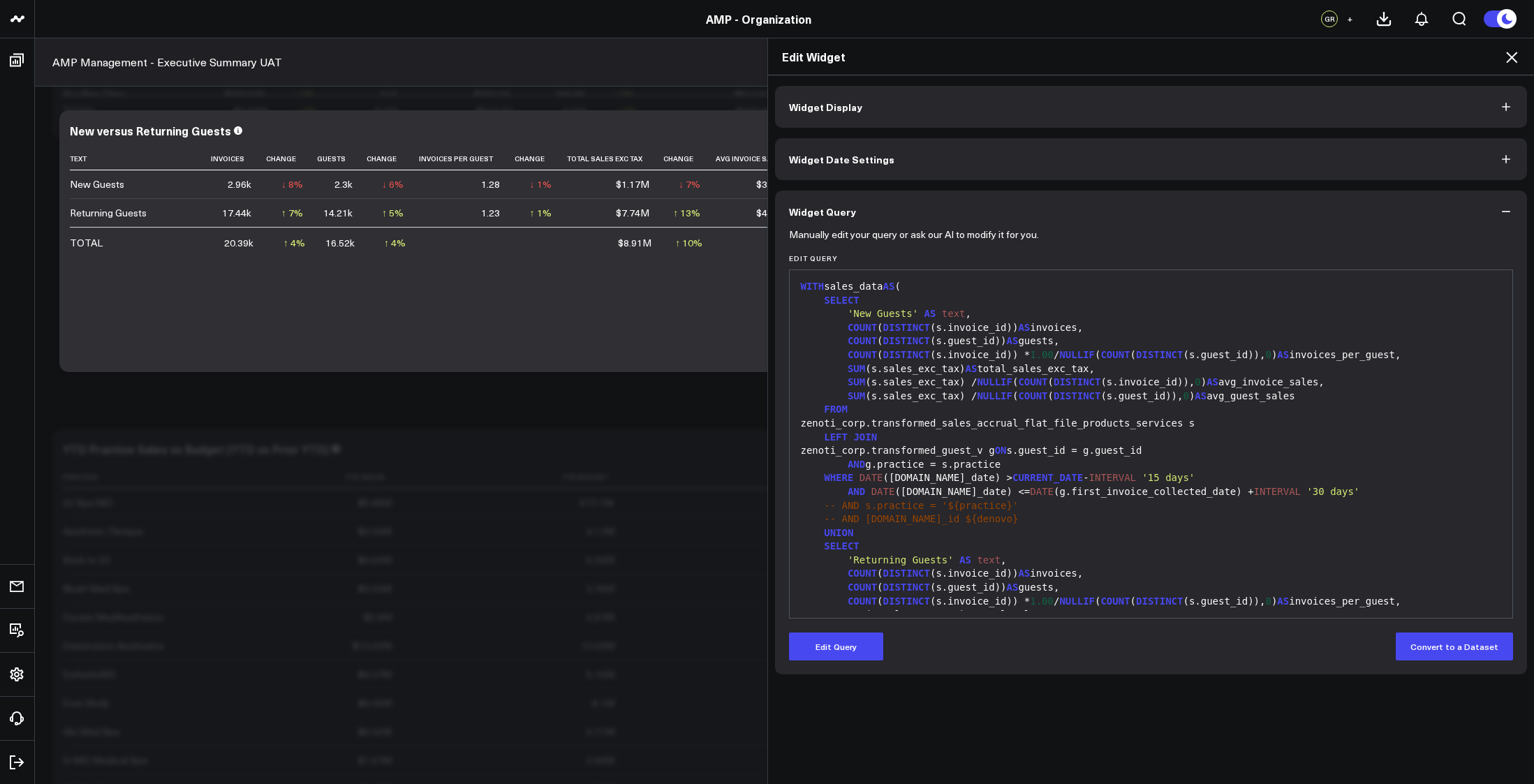
click at [960, 112] on button "Widget Display" at bounding box center [1151, 107] width 753 height 42
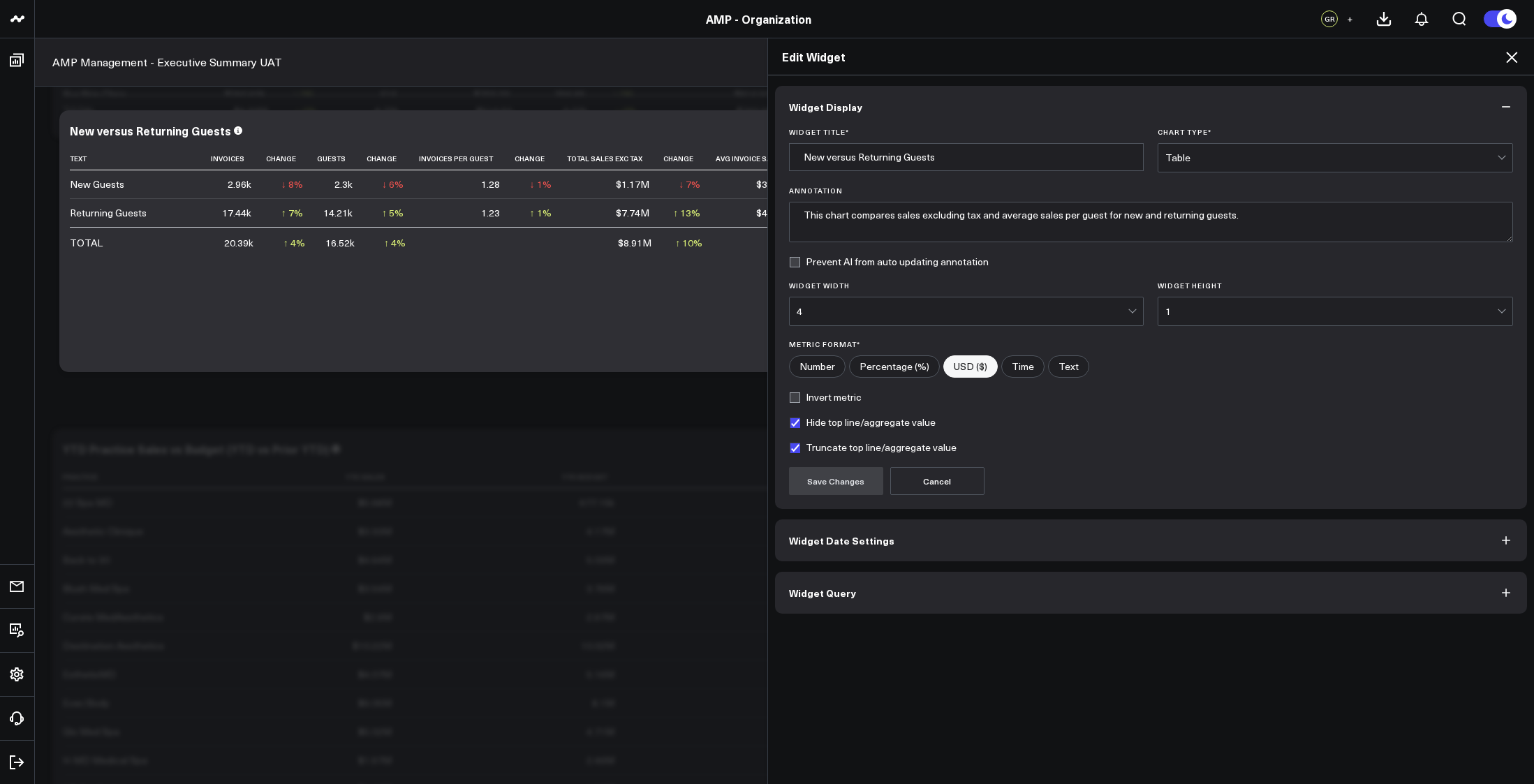
click at [1005, 599] on button "Widget Query" at bounding box center [1151, 592] width 753 height 42
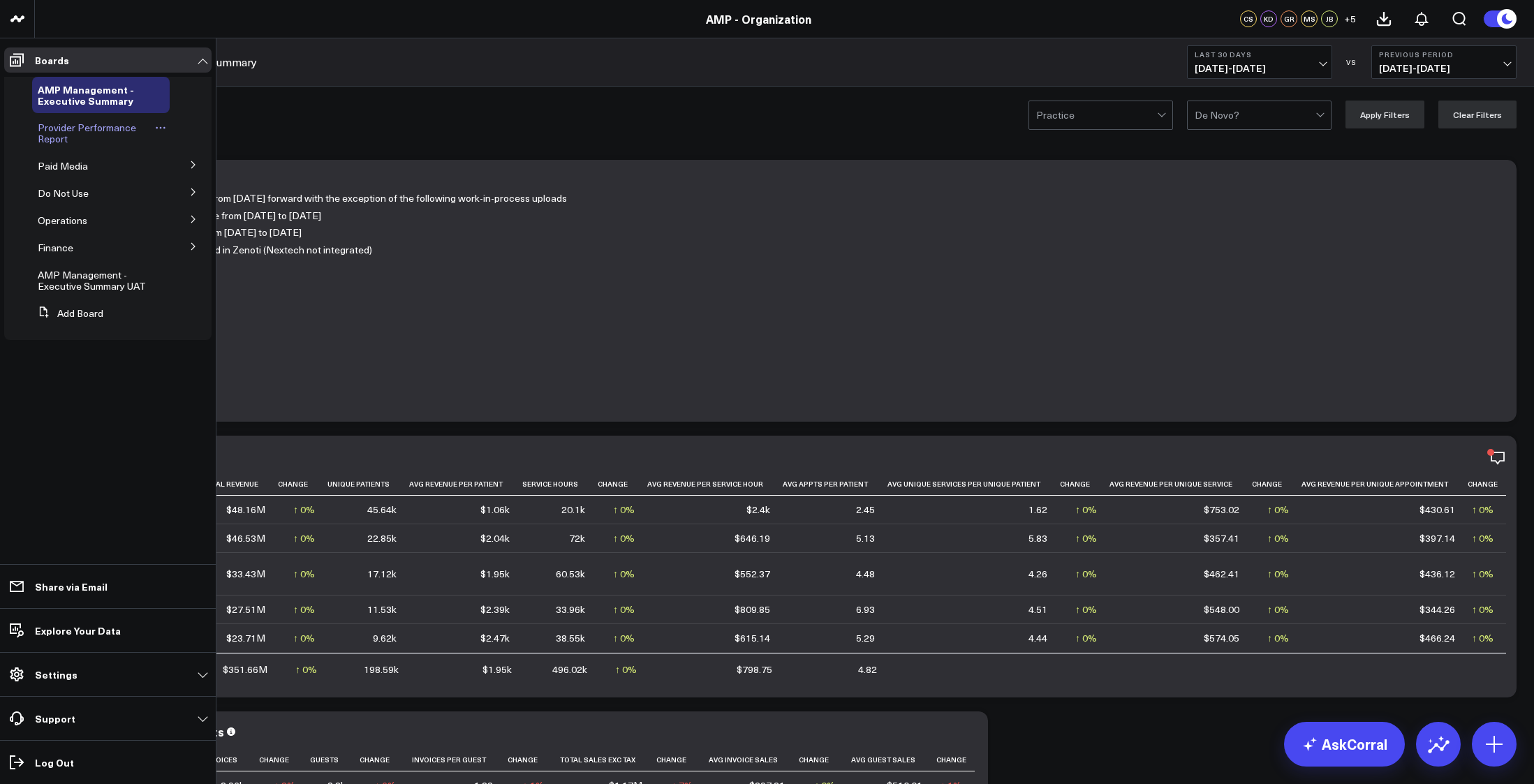
click at [78, 132] on span "Provider Performance Report" at bounding box center [87, 133] width 98 height 25
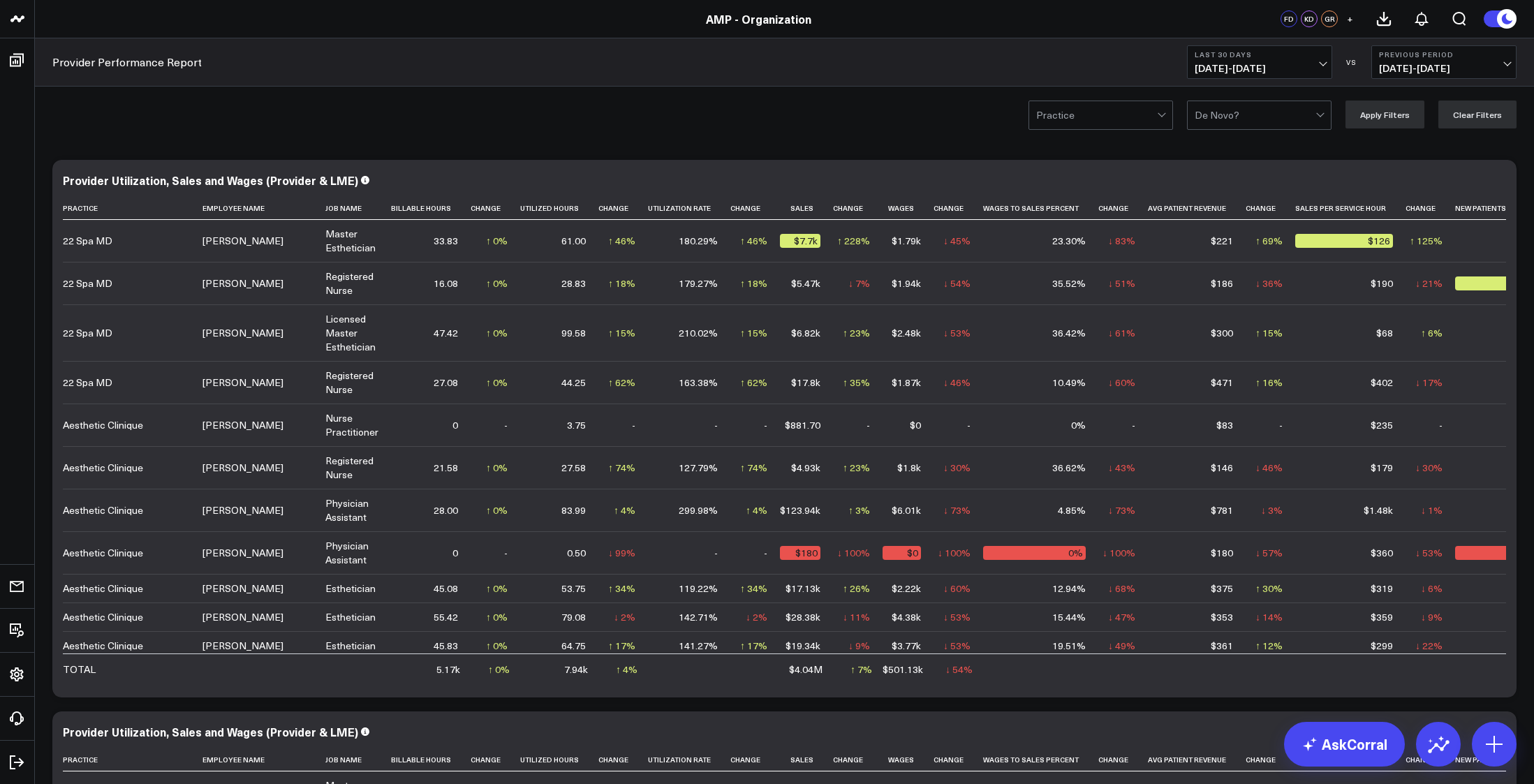
click at [1329, 52] on button "Last 30 Days [DATE] - [DATE]" at bounding box center [1259, 62] width 145 height 33
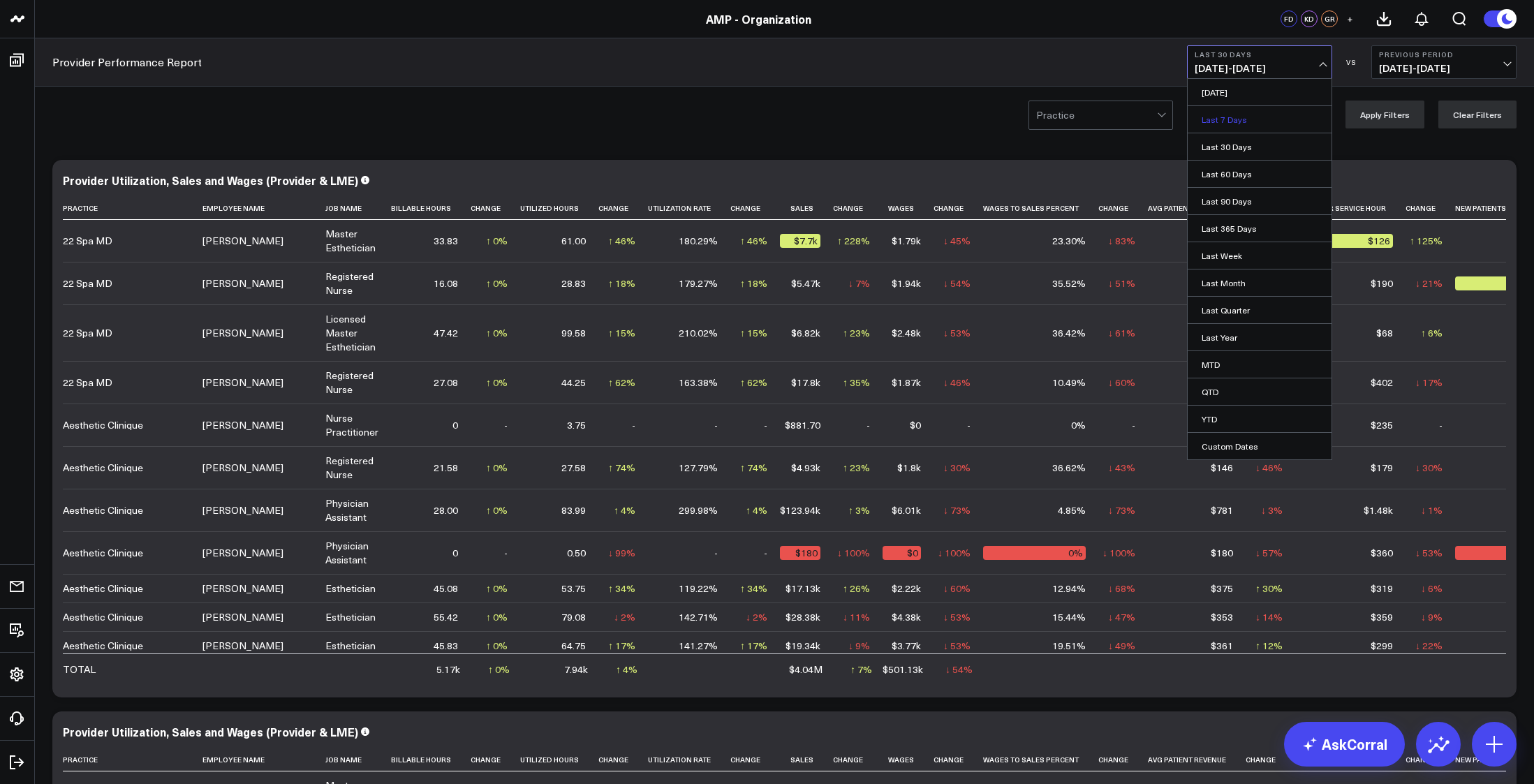
click at [1224, 116] on link "Last 7 Days" at bounding box center [1259, 119] width 144 height 27
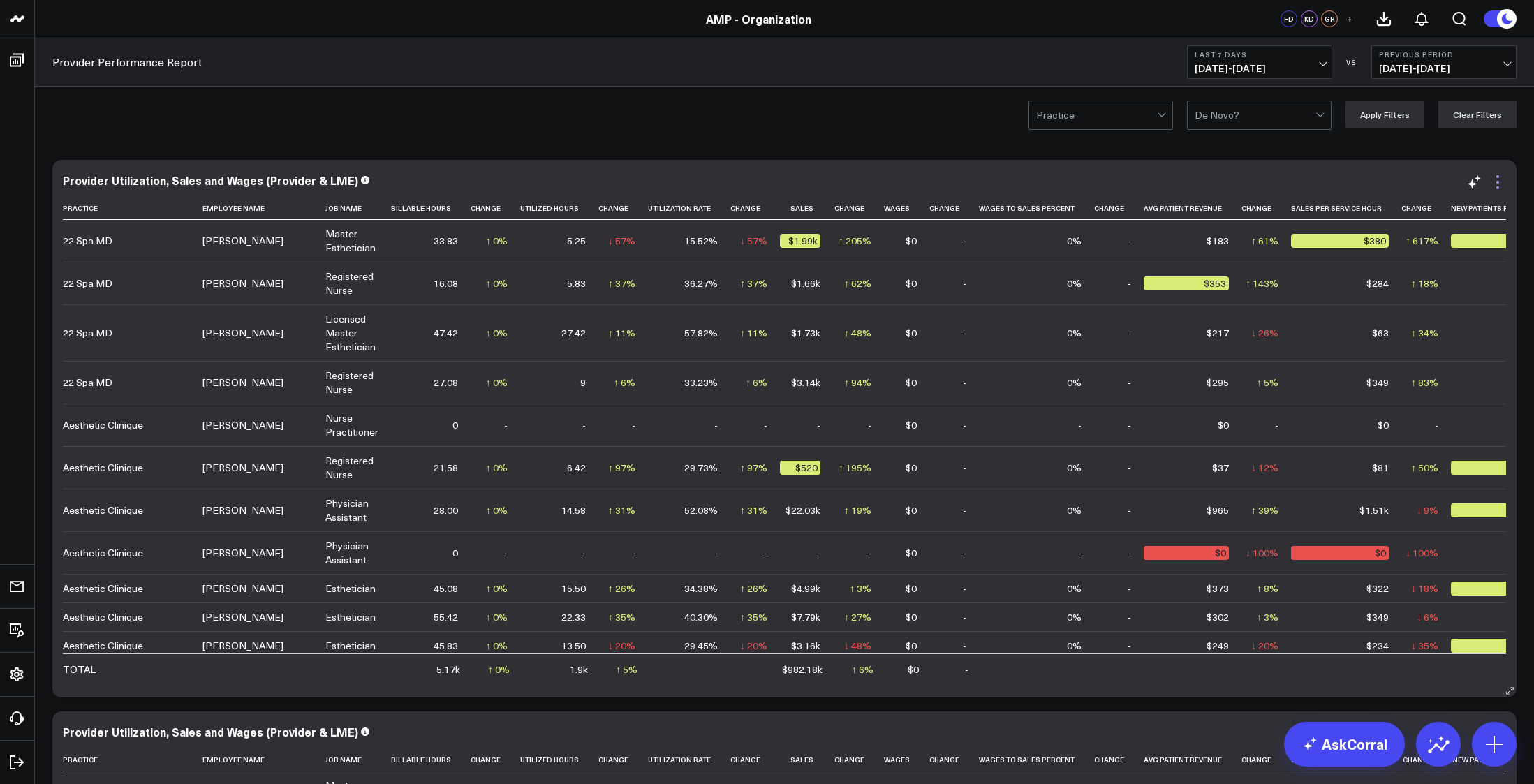
click at [1496, 181] on icon at bounding box center [1497, 182] width 17 height 17
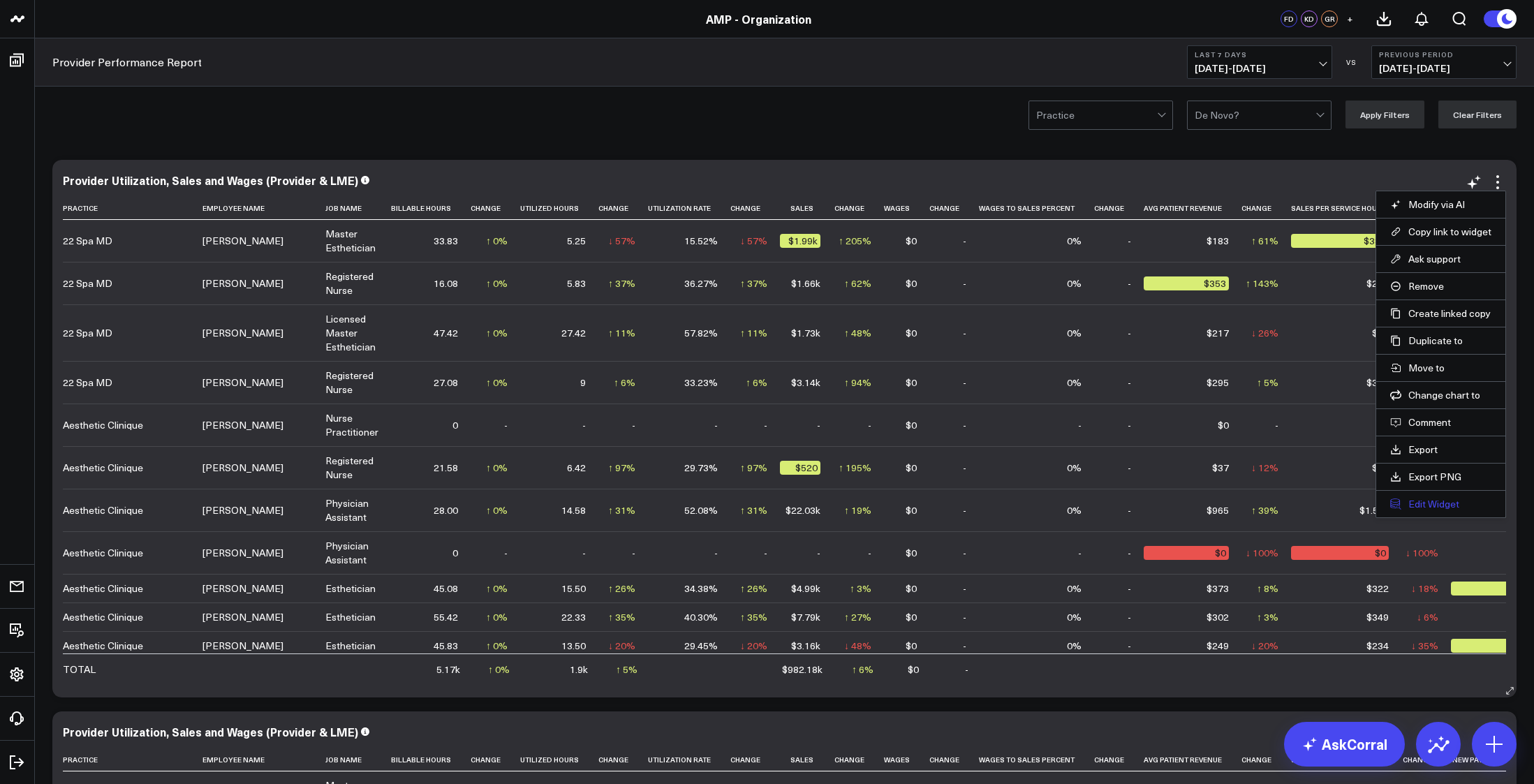
click at [1435, 503] on button "Edit Widget" at bounding box center [1440, 503] width 101 height 12
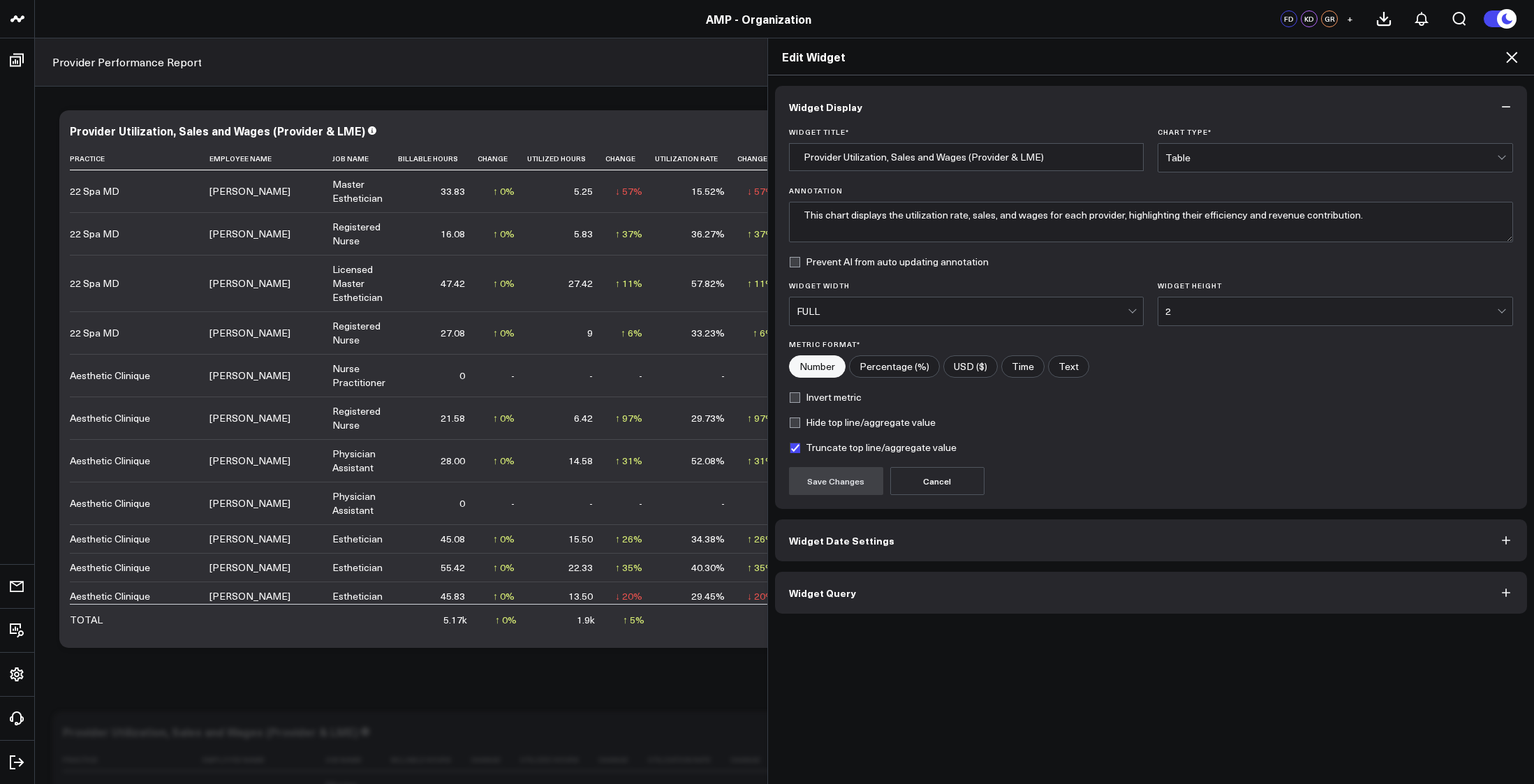
click at [973, 624] on div "Widget Display Widget Title * Provider Utilization, Sales and Wages (Provider &…" at bounding box center [1151, 429] width 766 height 709
click at [962, 599] on button "Widget Query" at bounding box center [1151, 592] width 753 height 42
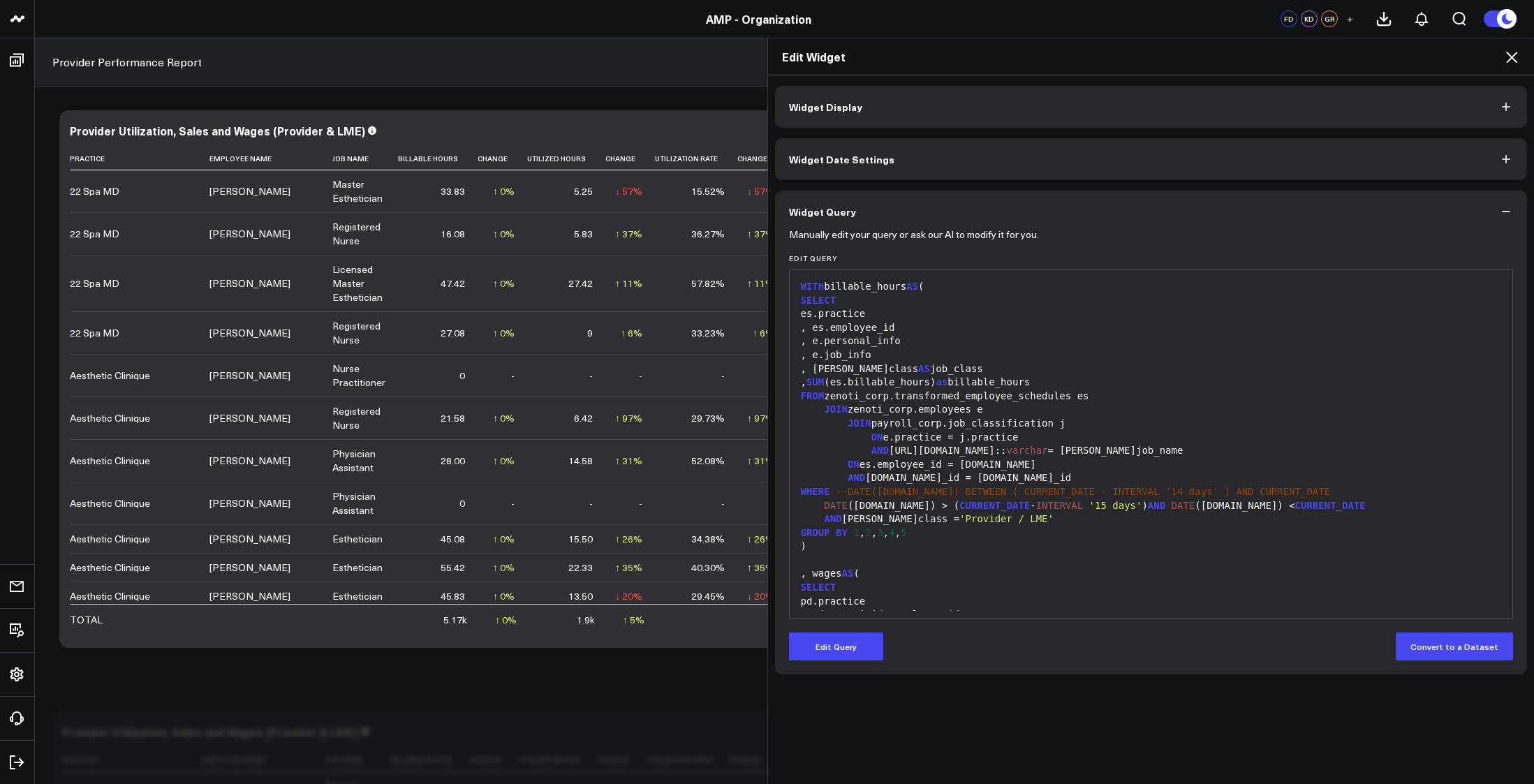
click at [856, 148] on button "Widget Date Settings" at bounding box center [1151, 159] width 753 height 42
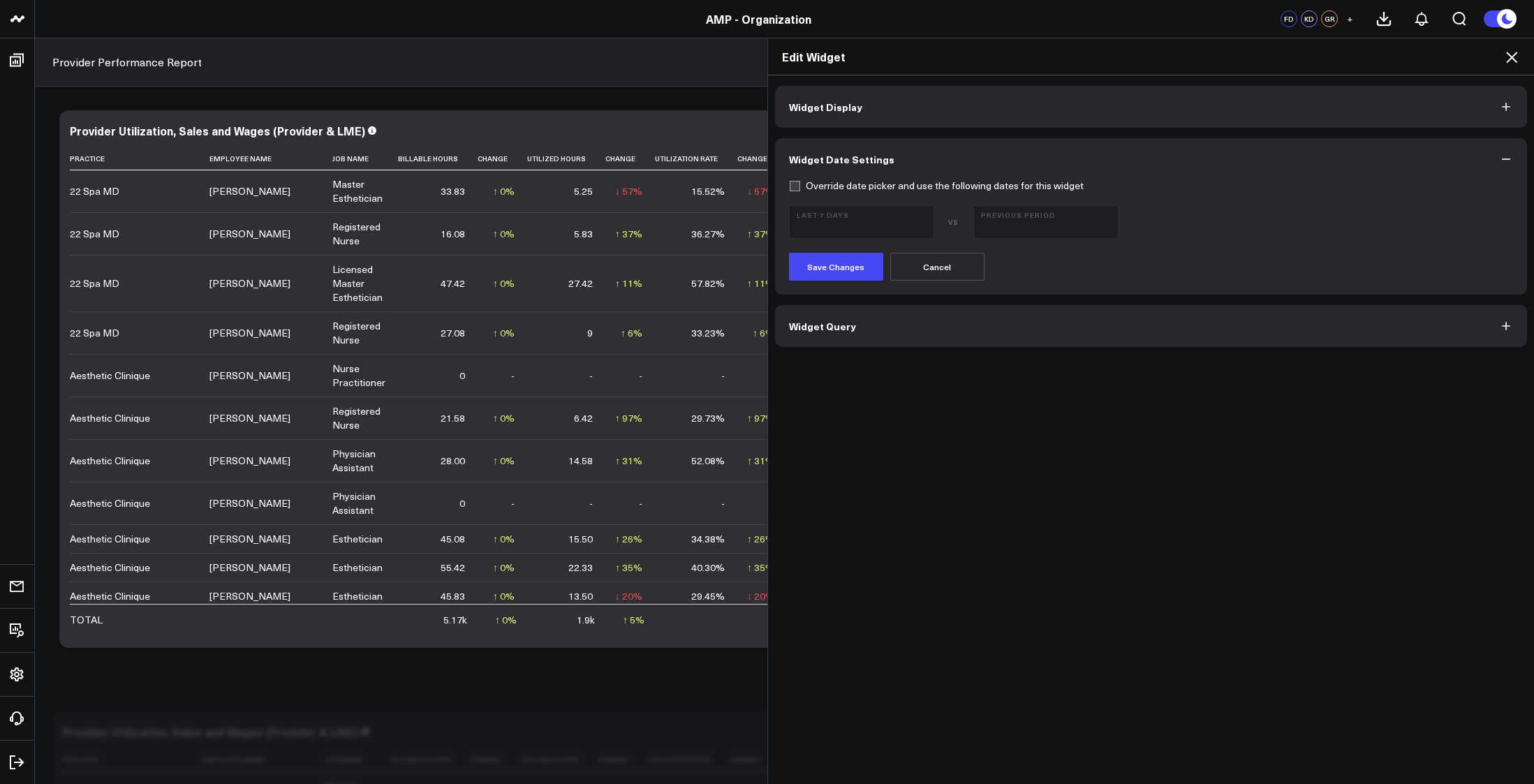
click at [941, 320] on button "Widget Query" at bounding box center [1151, 326] width 753 height 42
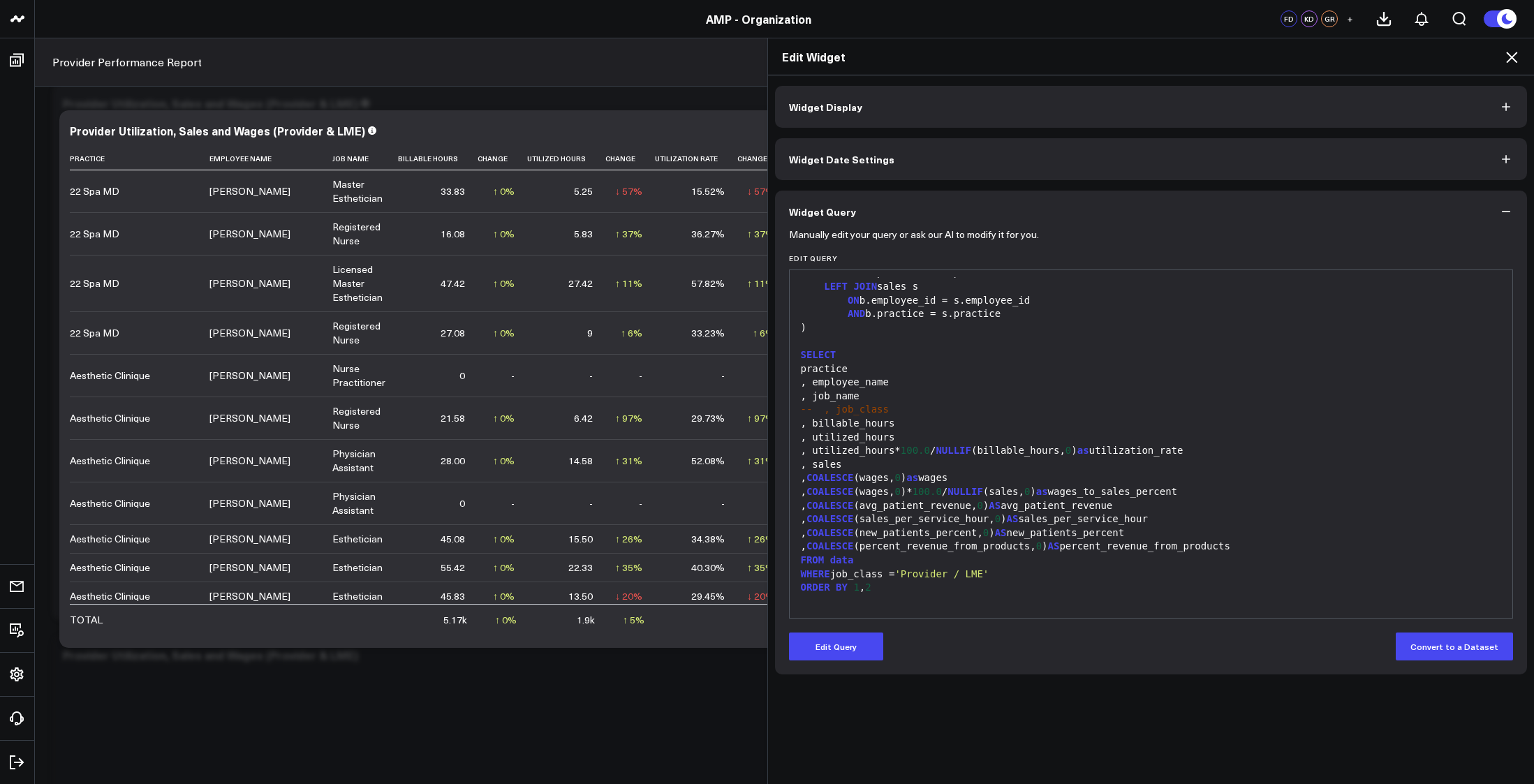
scroll to position [1153, 0]
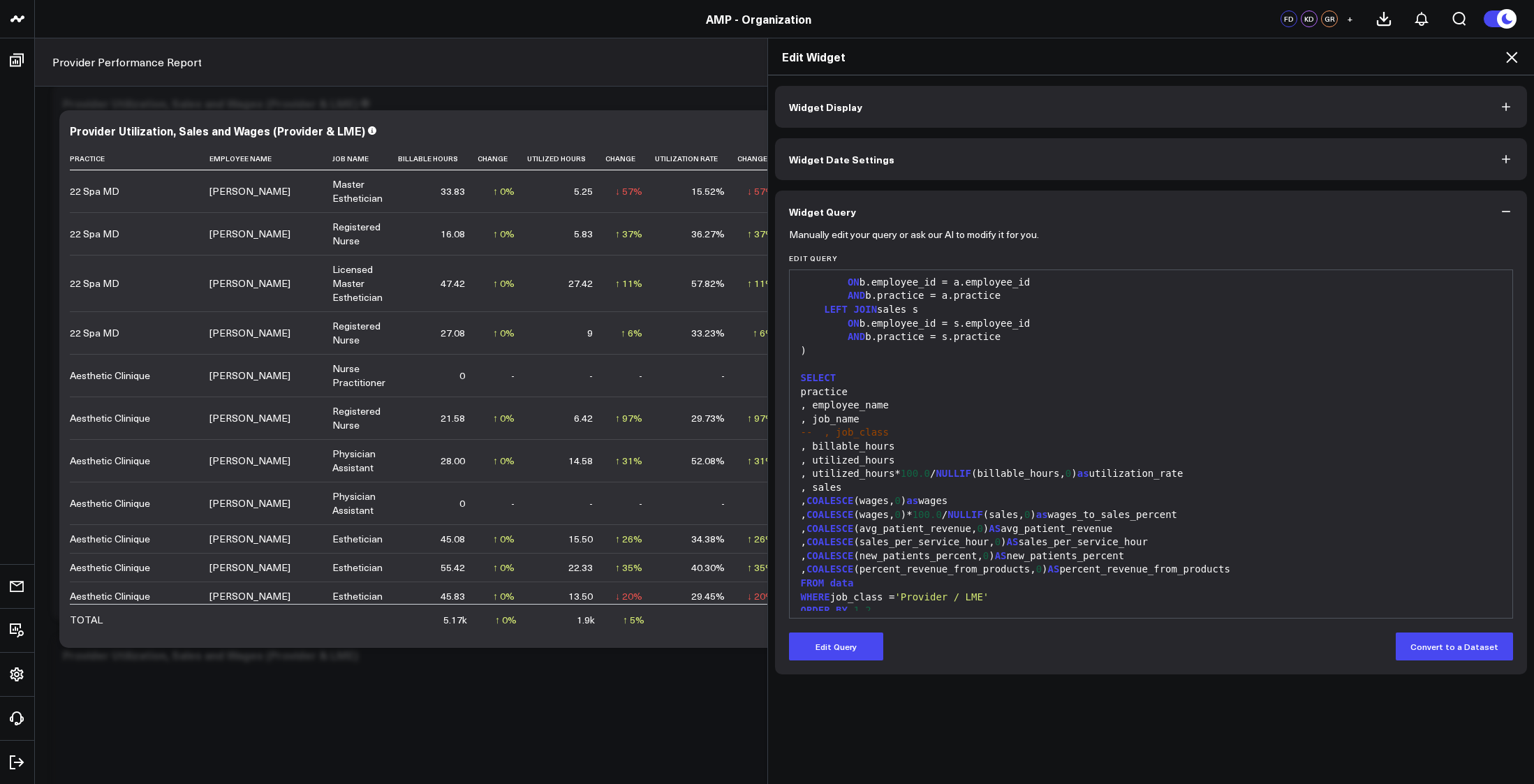
click at [1508, 63] on icon at bounding box center [1511, 57] width 17 height 17
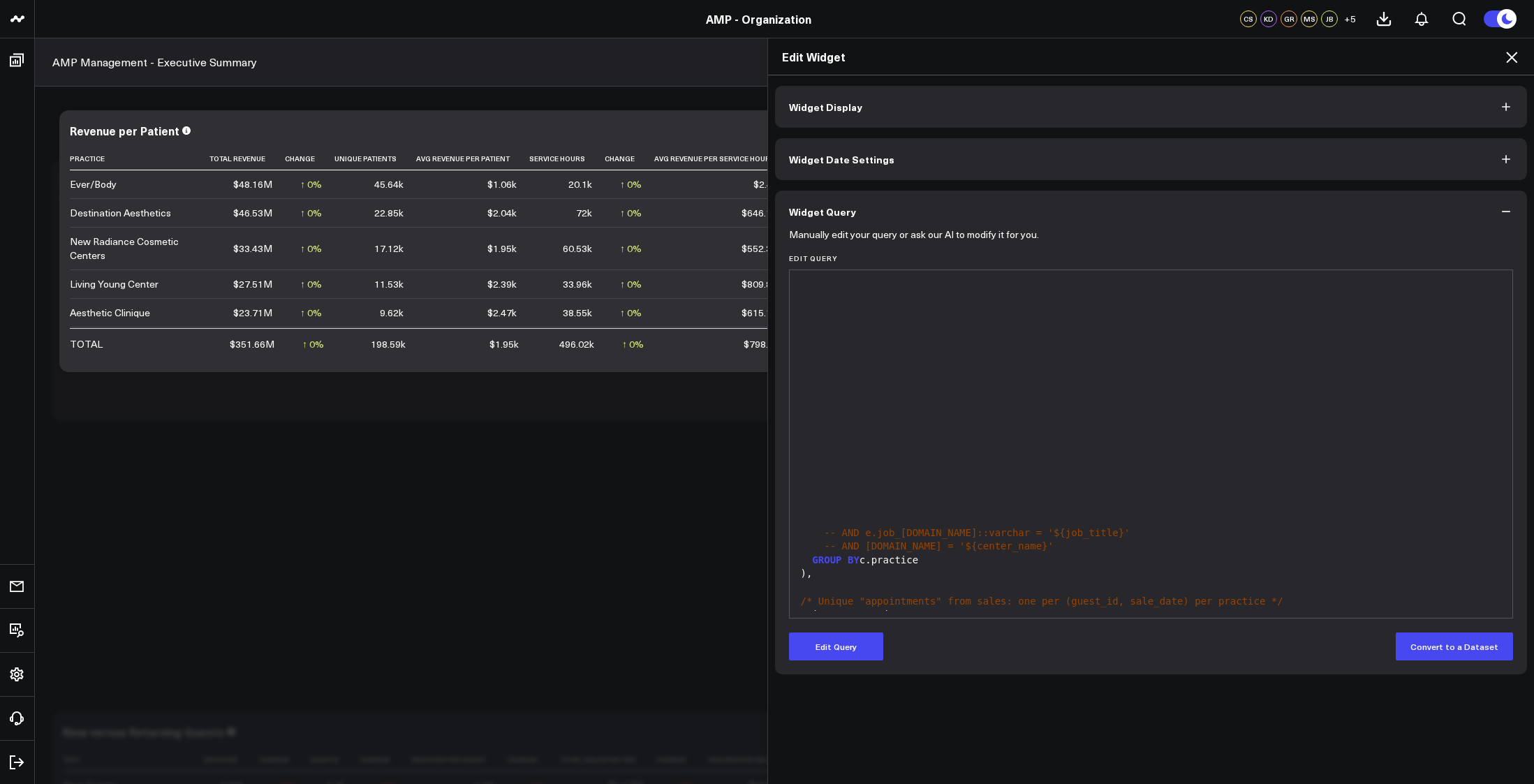
scroll to position [744, 0]
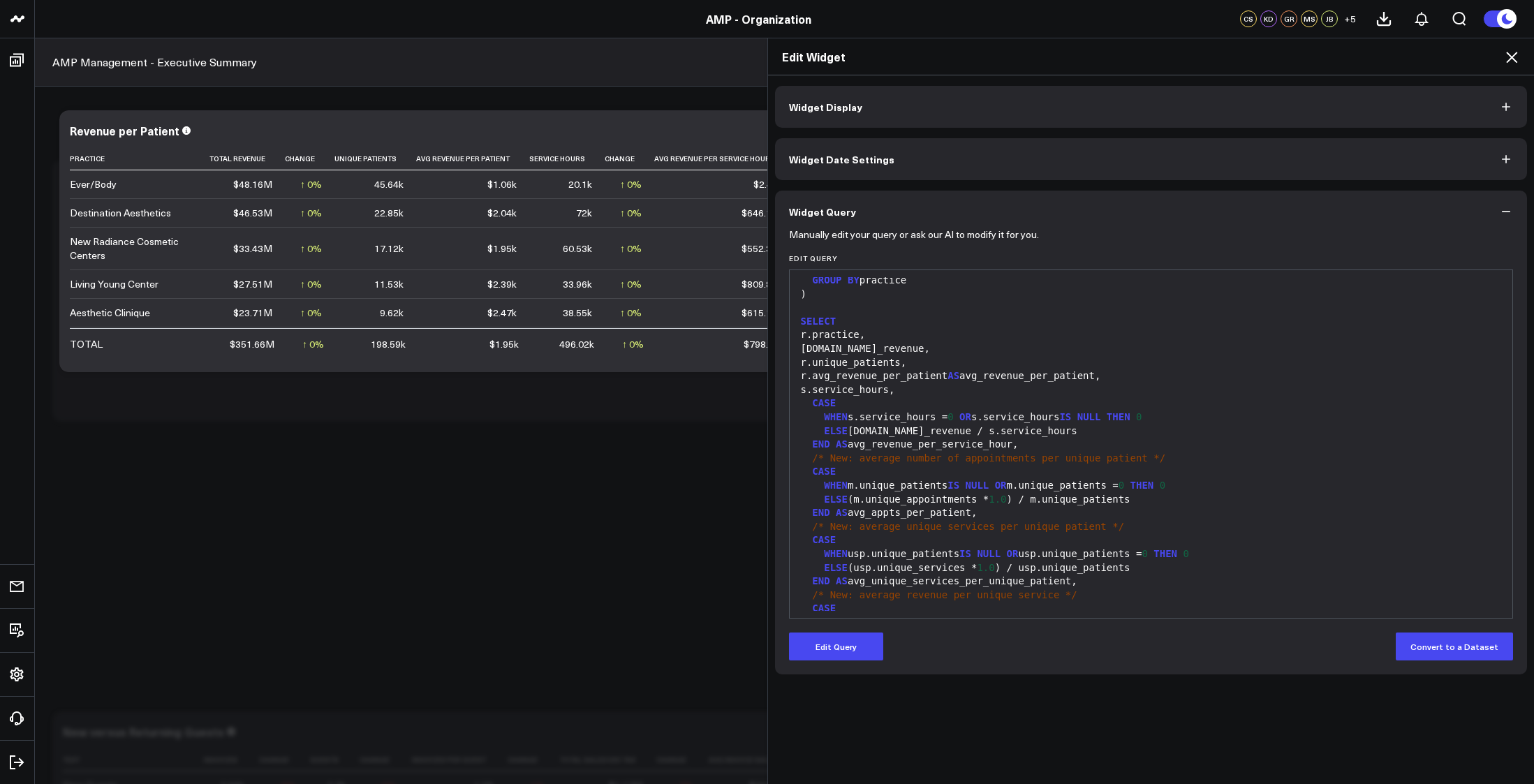
click at [1507, 53] on icon at bounding box center [1511, 57] width 11 height 11
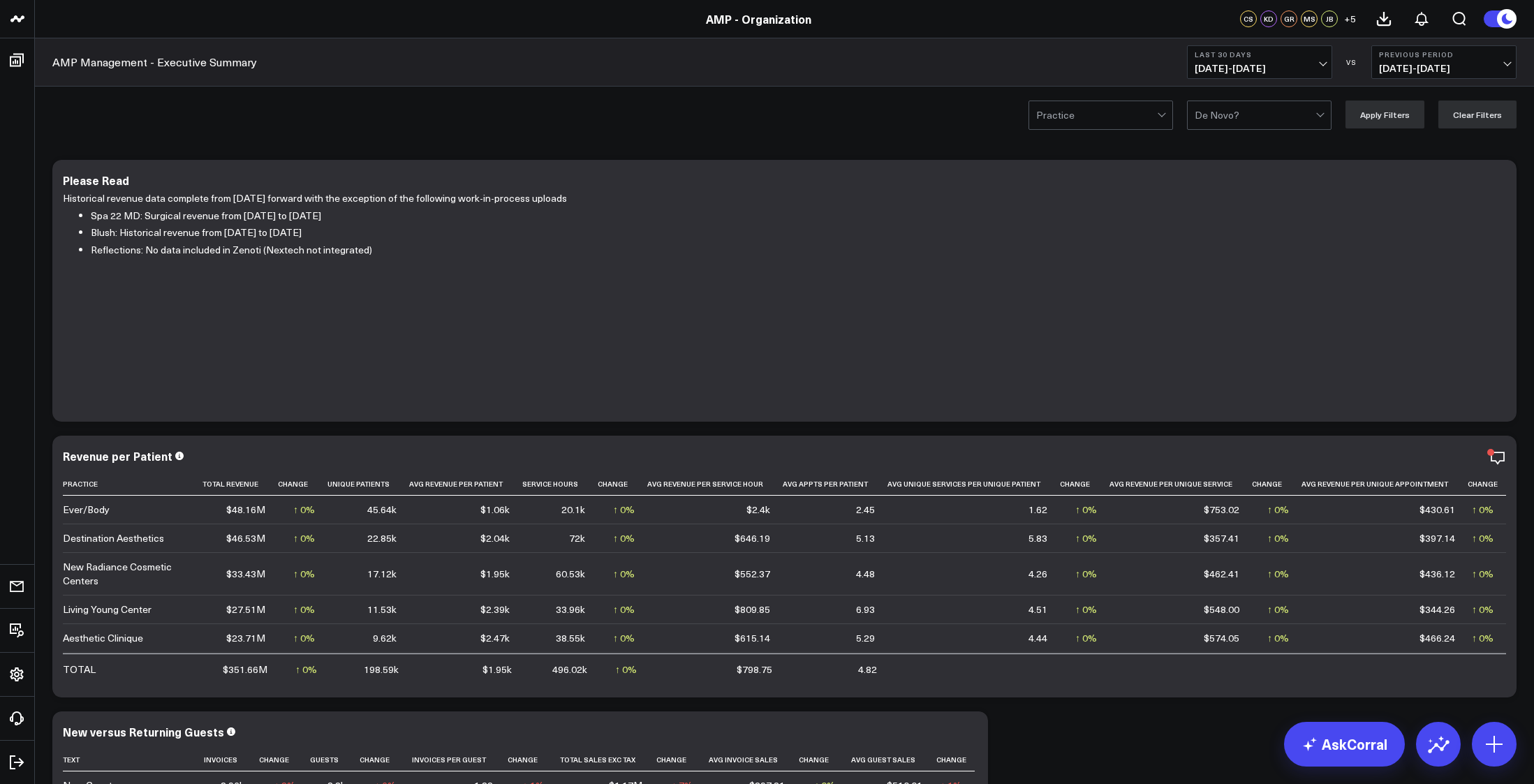
click at [1325, 67] on button "Last 30 Days [DATE] - [DATE]" at bounding box center [1259, 62] width 145 height 33
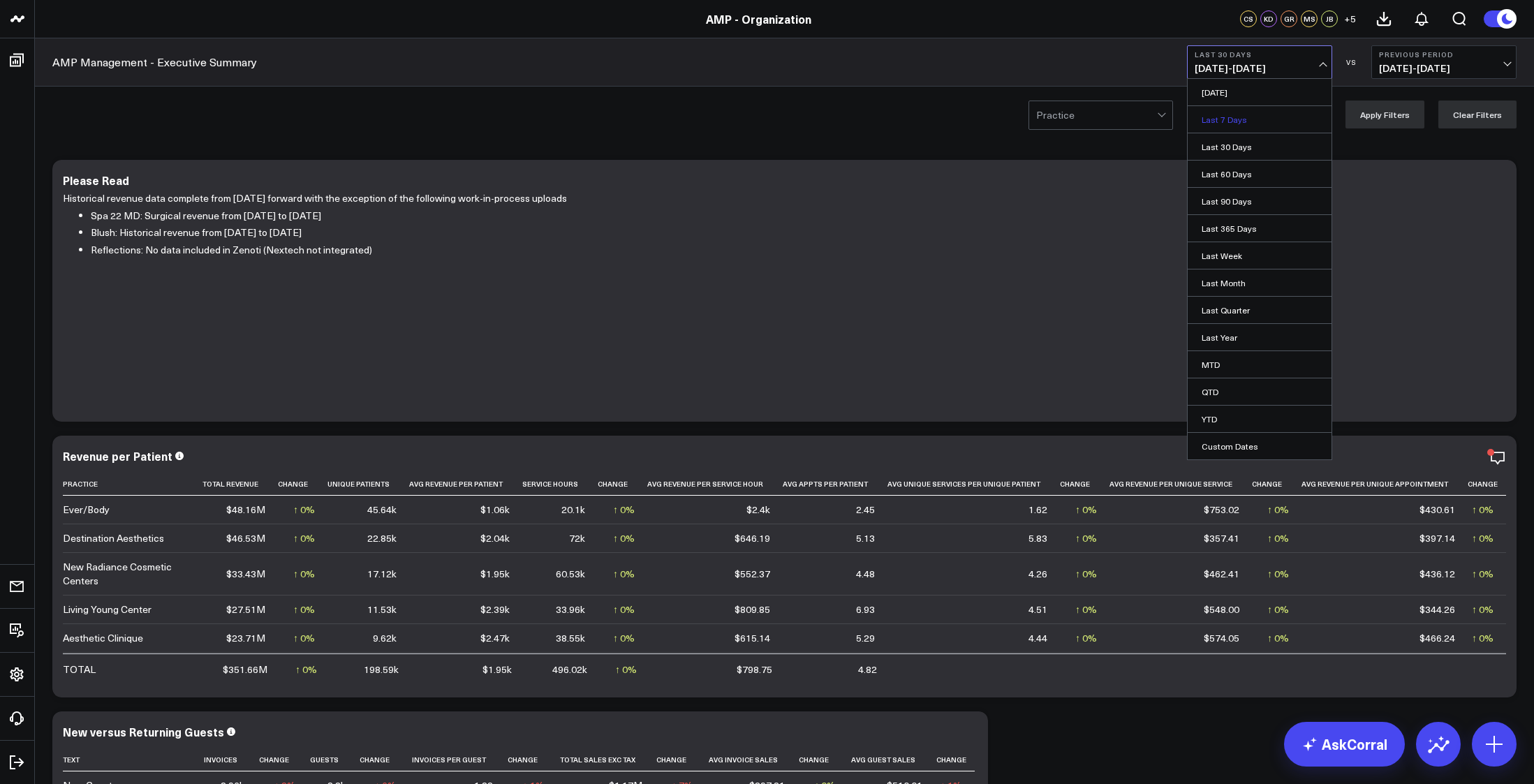
click at [1240, 113] on link "Last 7 Days" at bounding box center [1259, 119] width 144 height 27
